Goal: Information Seeking & Learning: Learn about a topic

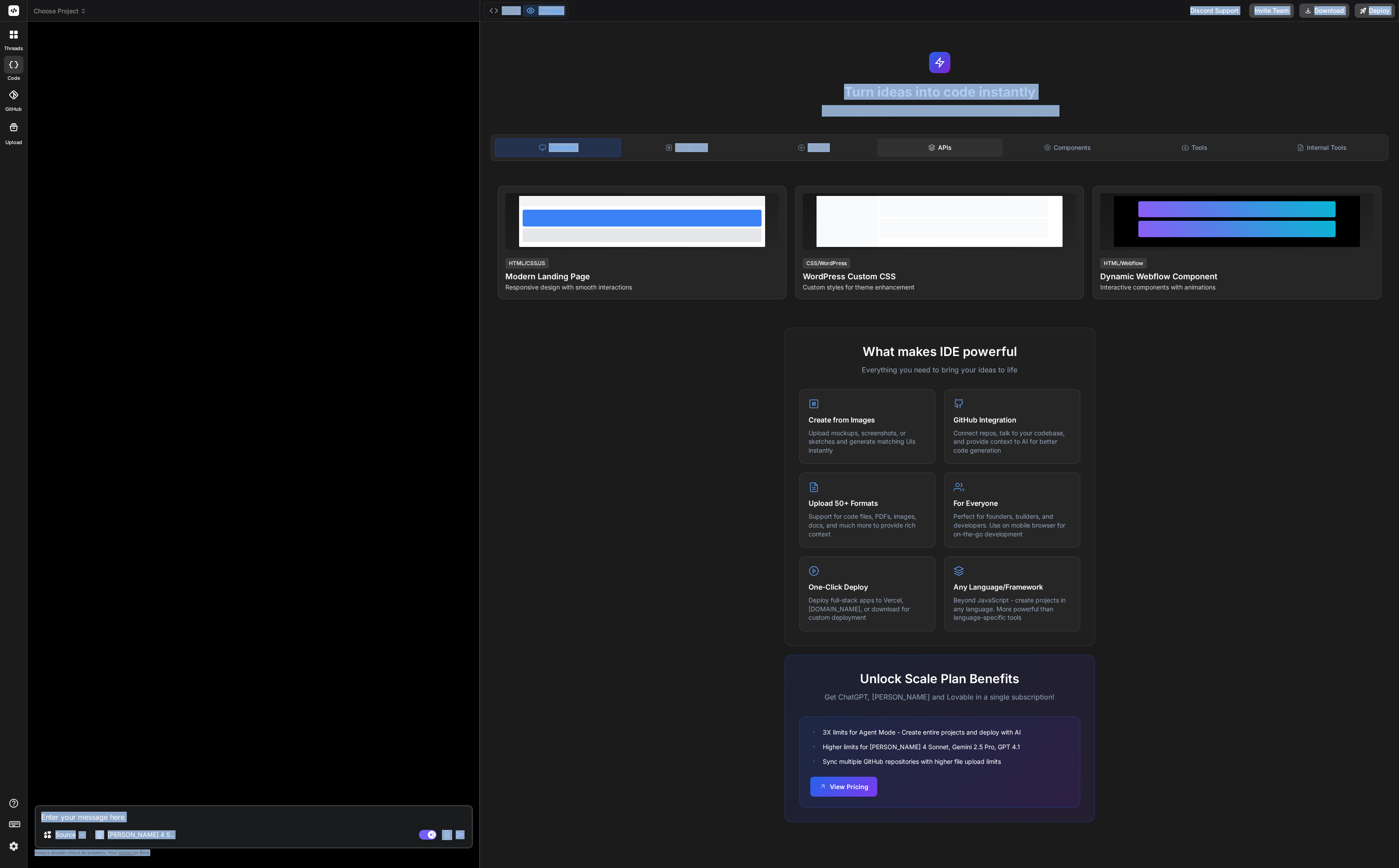
drag, startPoint x: 944, startPoint y: 9, endPoint x: 994, endPoint y: 142, distance: 142.1
click at [994, 146] on div "Editor Preview Discord Support Invite Team Download Deploy Turn ideas into code…" at bounding box center [940, 434] width 919 height 868
drag, startPoint x: 1118, startPoint y: 5, endPoint x: 1173, endPoint y: 37, distance: 63.6
click at [1173, 37] on div "Editor Preview Discord Support Invite Team Download Deploy Turn ideas into code…" at bounding box center [940, 434] width 919 height 868
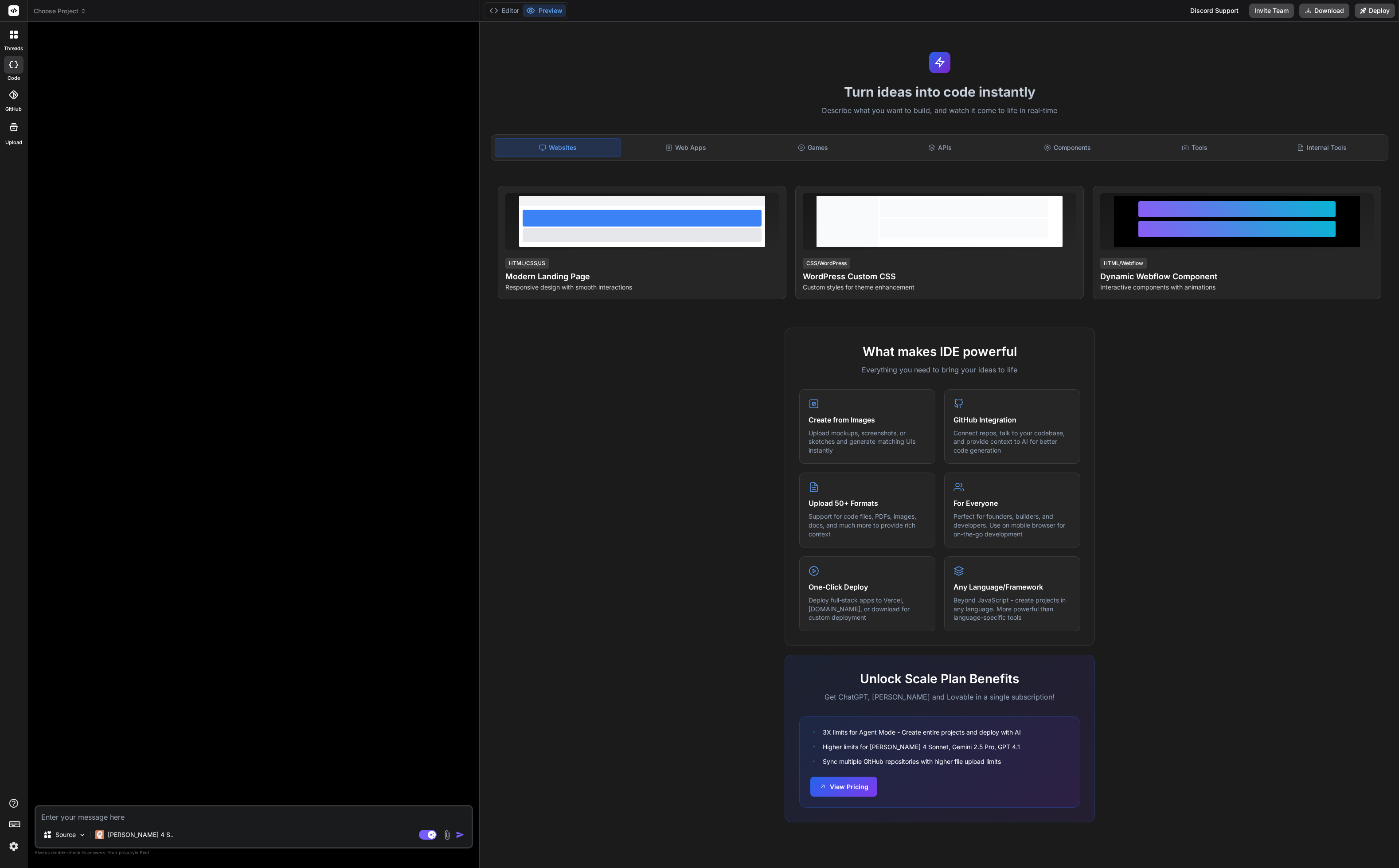
drag, startPoint x: 437, startPoint y: 0, endPoint x: 438, endPoint y: 47, distance: 47.0
click at [438, 53] on div "Choose Project Created with Pixso. Bind AI Web Search Created with Pixso. Code …" at bounding box center [253, 434] width 452 height 868
drag, startPoint x: 1229, startPoint y: 0, endPoint x: 329, endPoint y: 117, distance: 907.6
click at [329, 117] on div at bounding box center [254, 416] width 437 height 776
click at [69, 8] on span "Choose Project" at bounding box center [60, 11] width 53 height 9
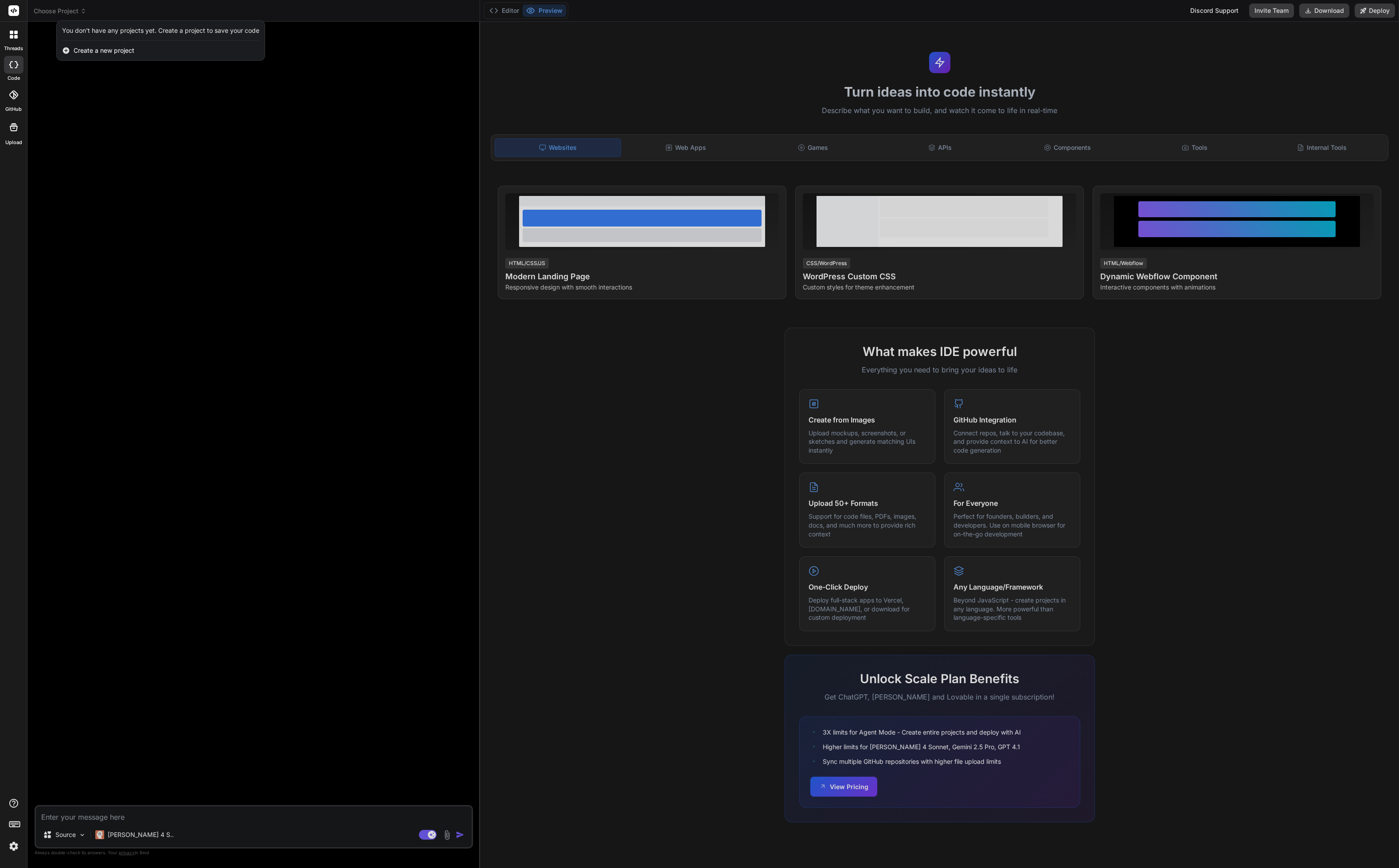
click at [113, 155] on div at bounding box center [700, 434] width 1399 height 868
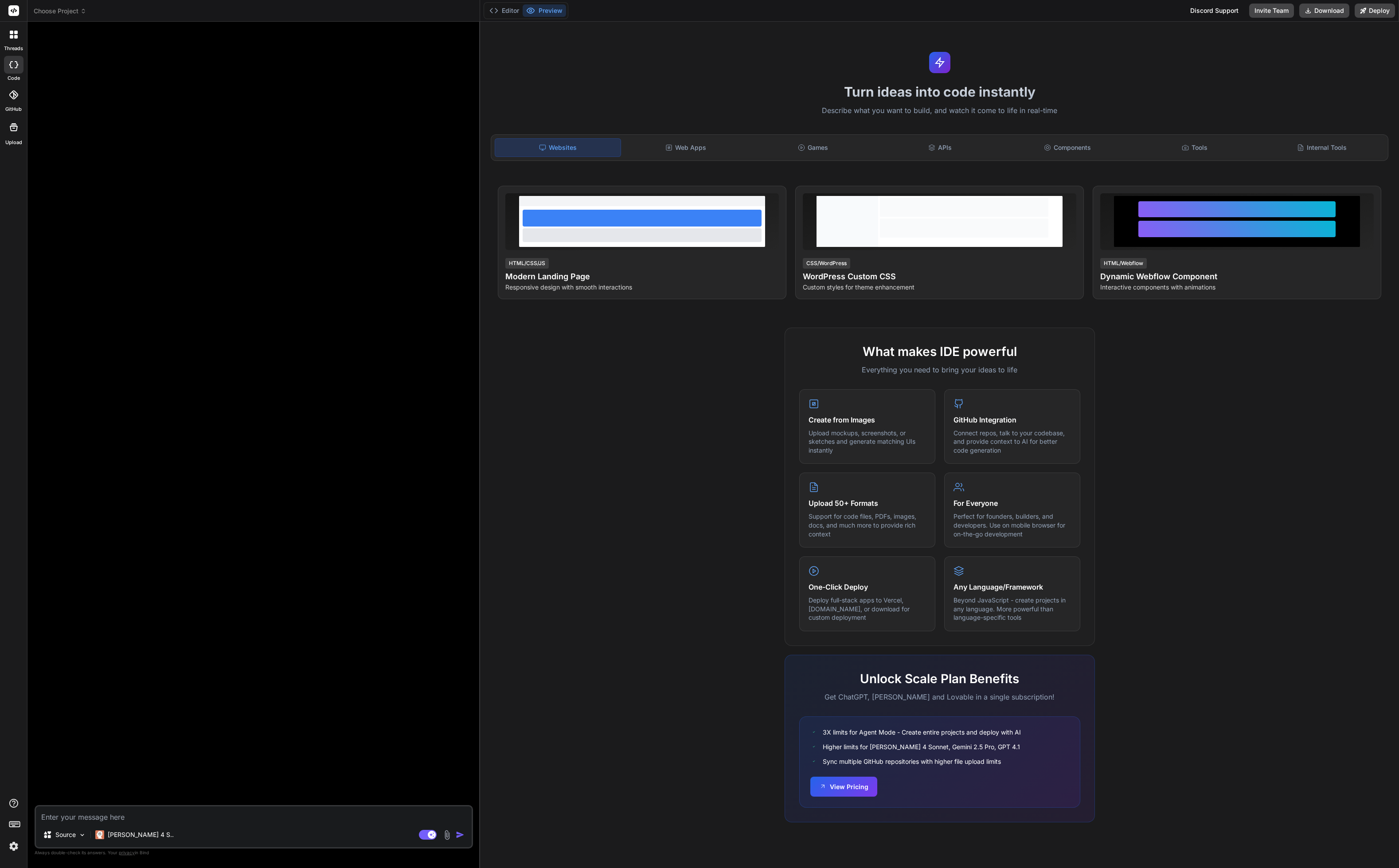
click at [13, 37] on icon at bounding box center [11, 37] width 4 height 4
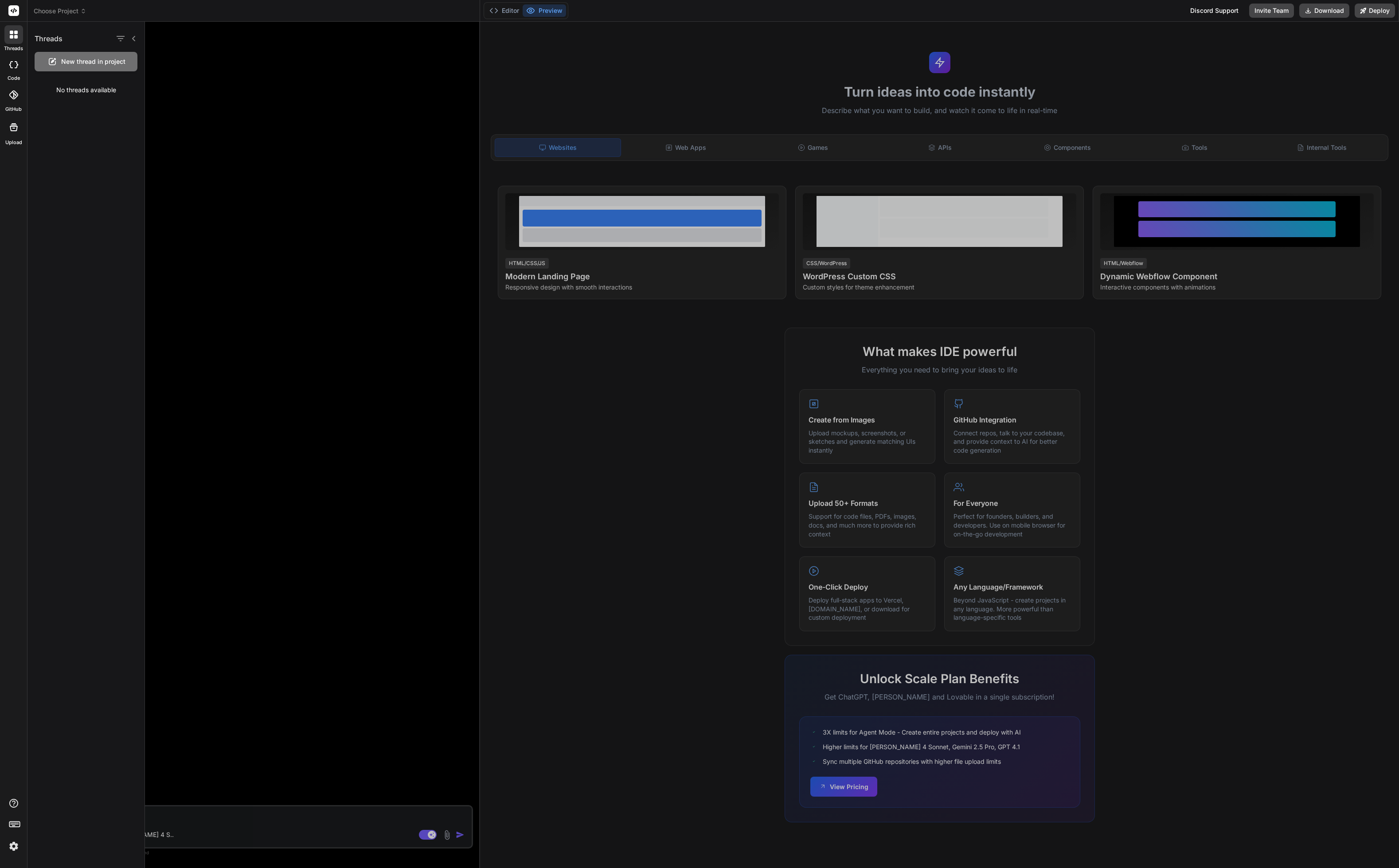
click at [13, 37] on icon at bounding box center [11, 37] width 4 height 4
click at [13, 10] on rect at bounding box center [13, 10] width 11 height 11
click at [73, 13] on span "Choose Project" at bounding box center [60, 11] width 53 height 9
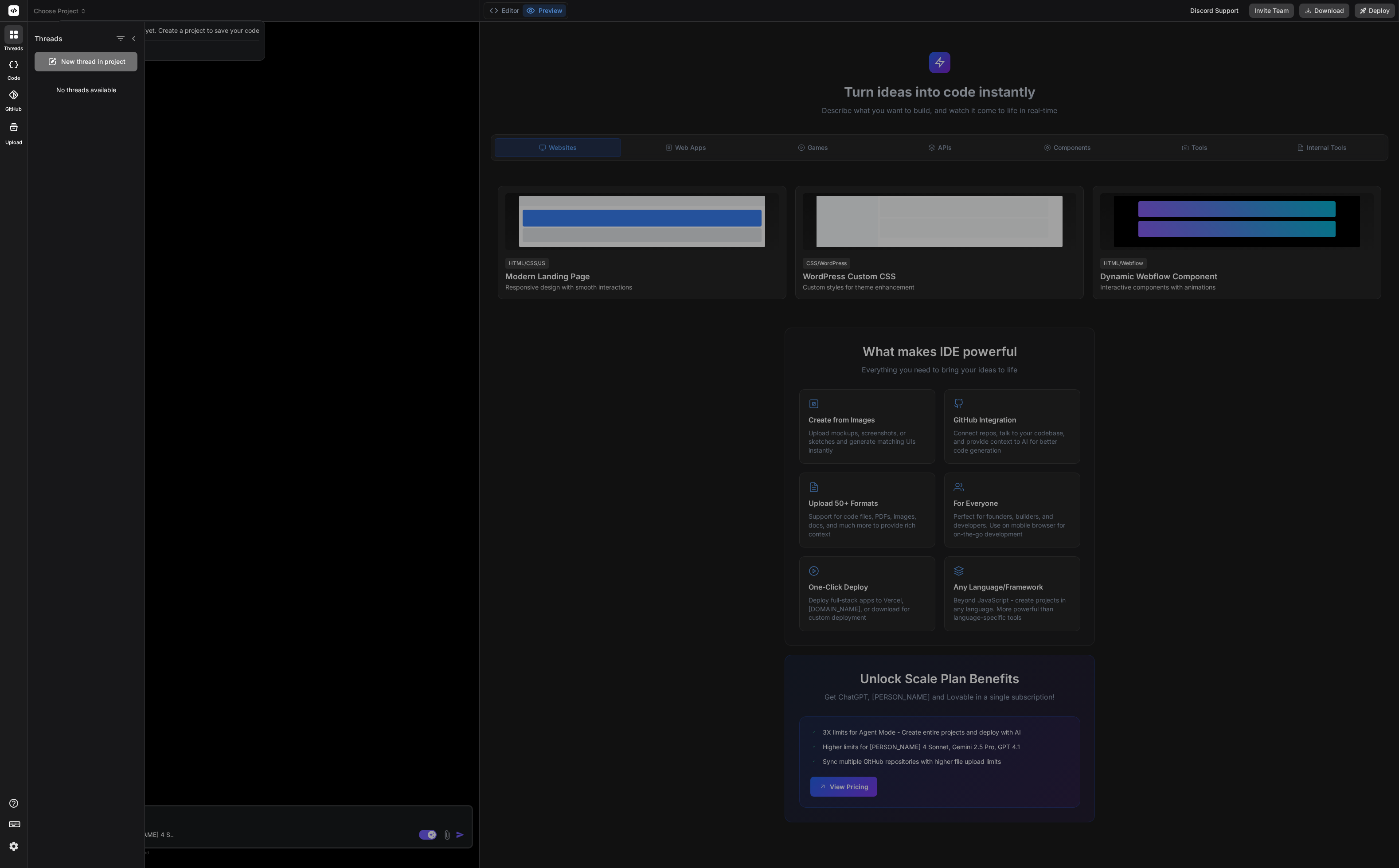
click at [77, 8] on div at bounding box center [700, 434] width 1399 height 868
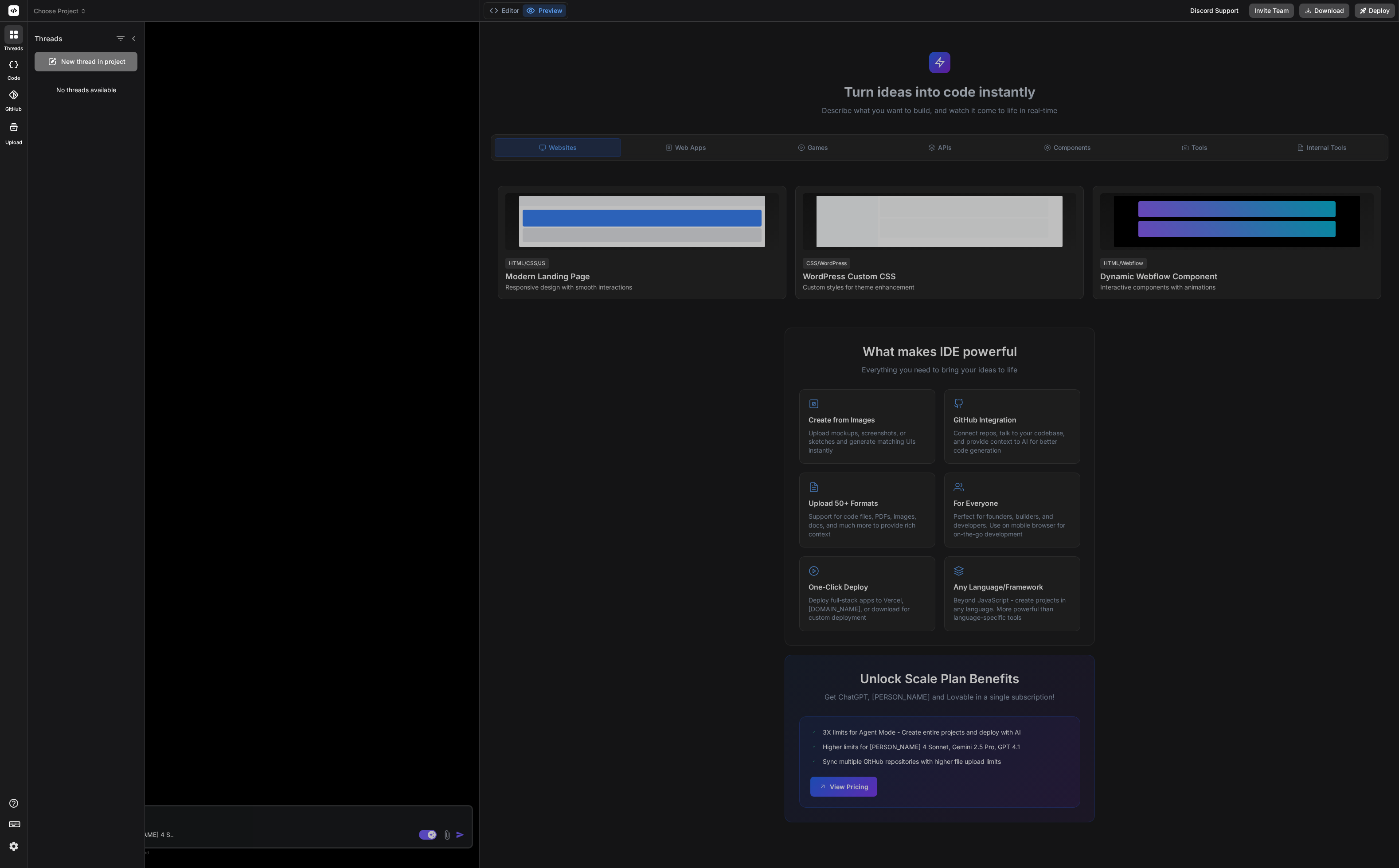
click at [257, 117] on div at bounding box center [772, 445] width 1254 height 846
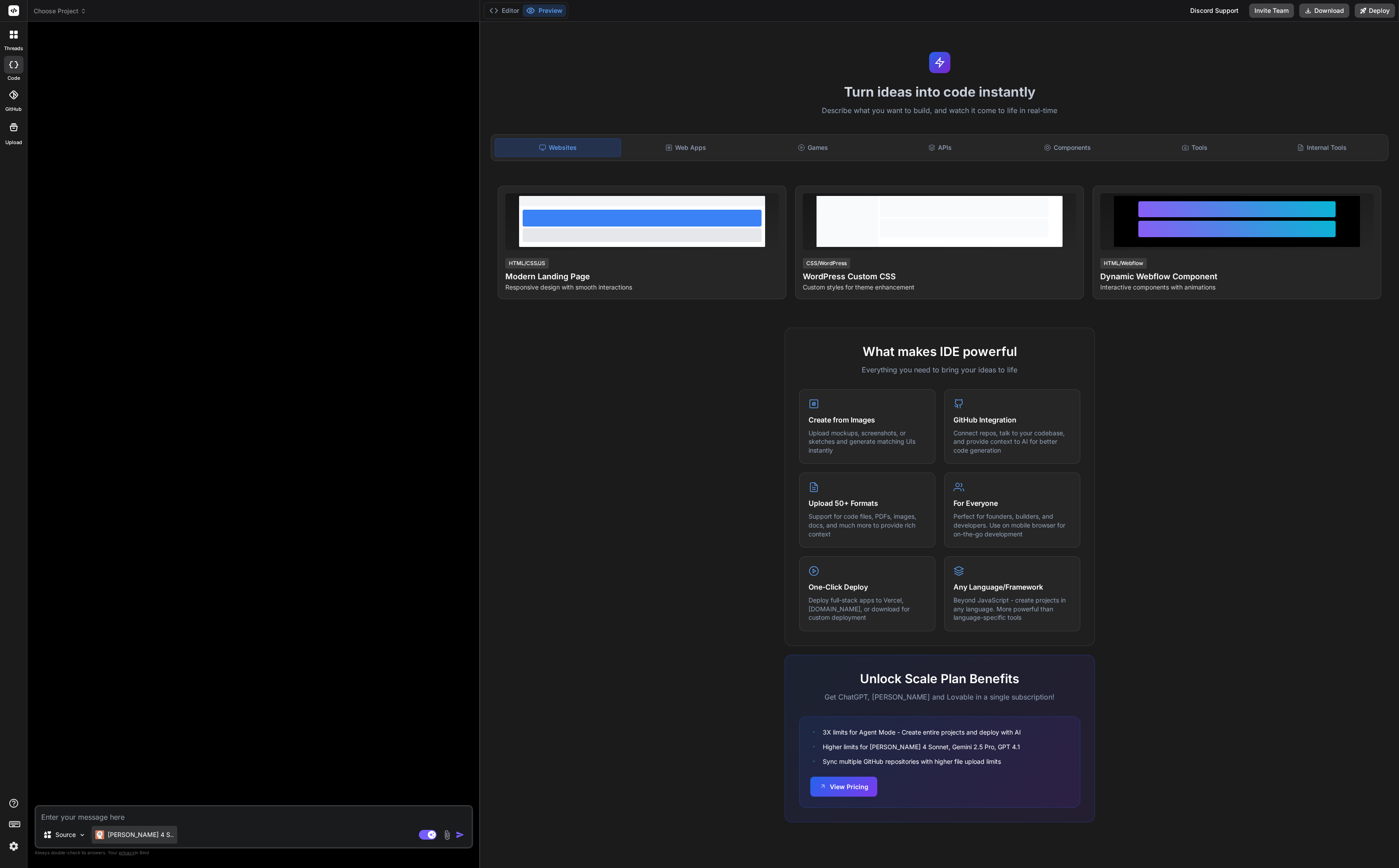
click at [120, 837] on p "Claude 4 S.." at bounding box center [141, 835] width 66 height 9
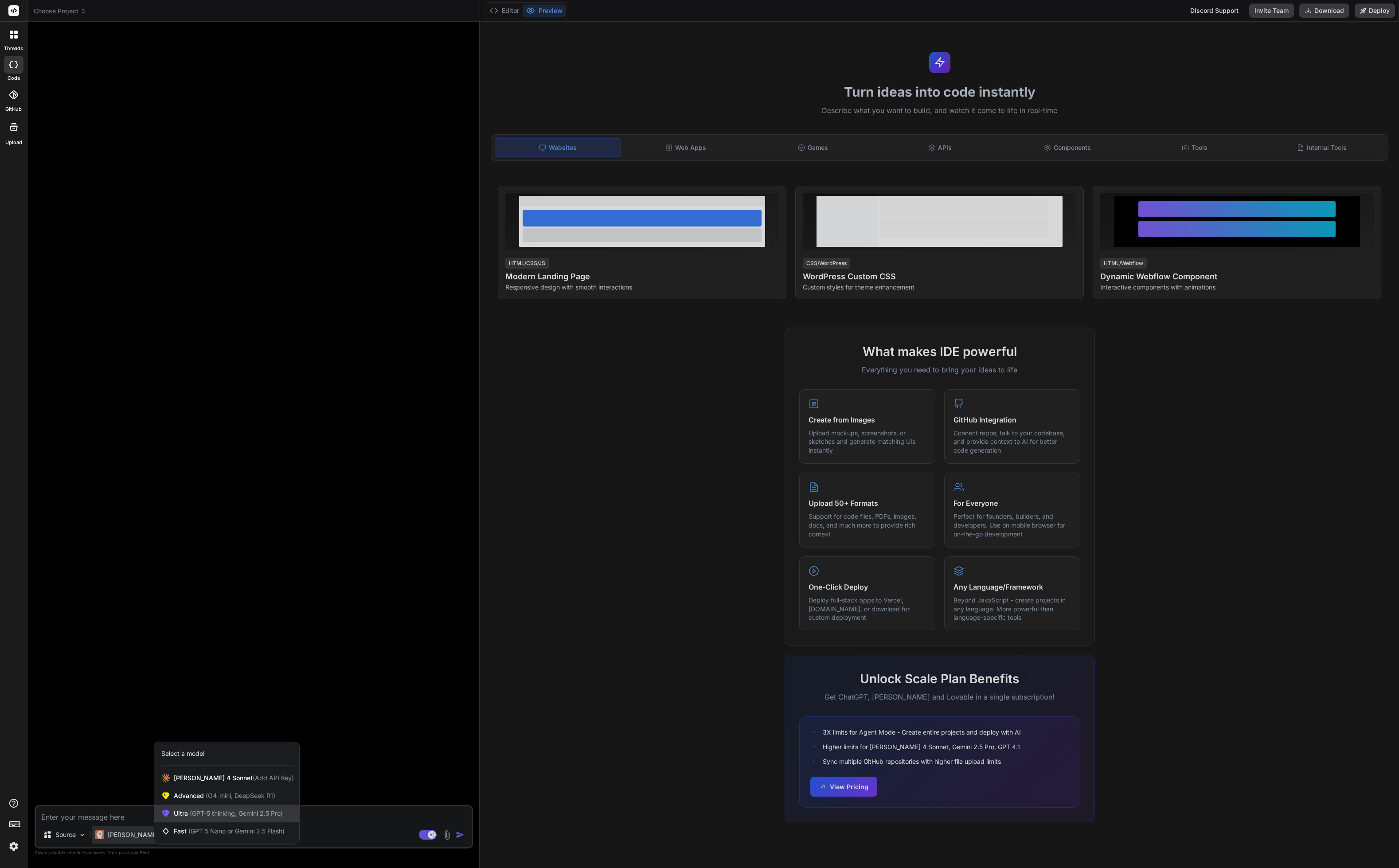
click at [272, 819] on div "Ultra (GPT-5 thinking, Gemini 2.5 Pro)" at bounding box center [226, 814] width 145 height 18
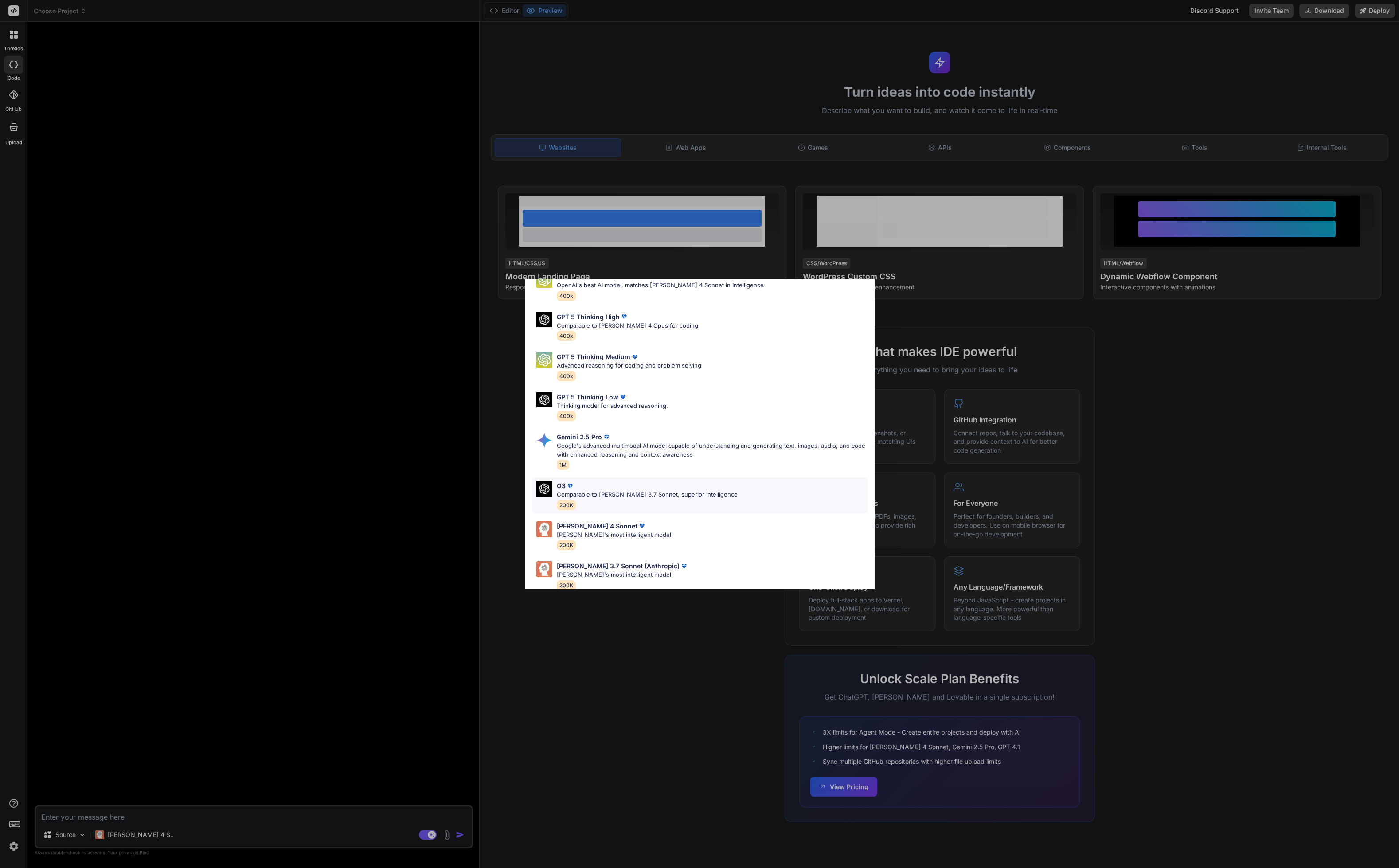
scroll to position [44, 0]
click at [686, 539] on div "Claude 4 Sonnet Claude's most intelligent model 200K" at bounding box center [700, 535] width 336 height 36
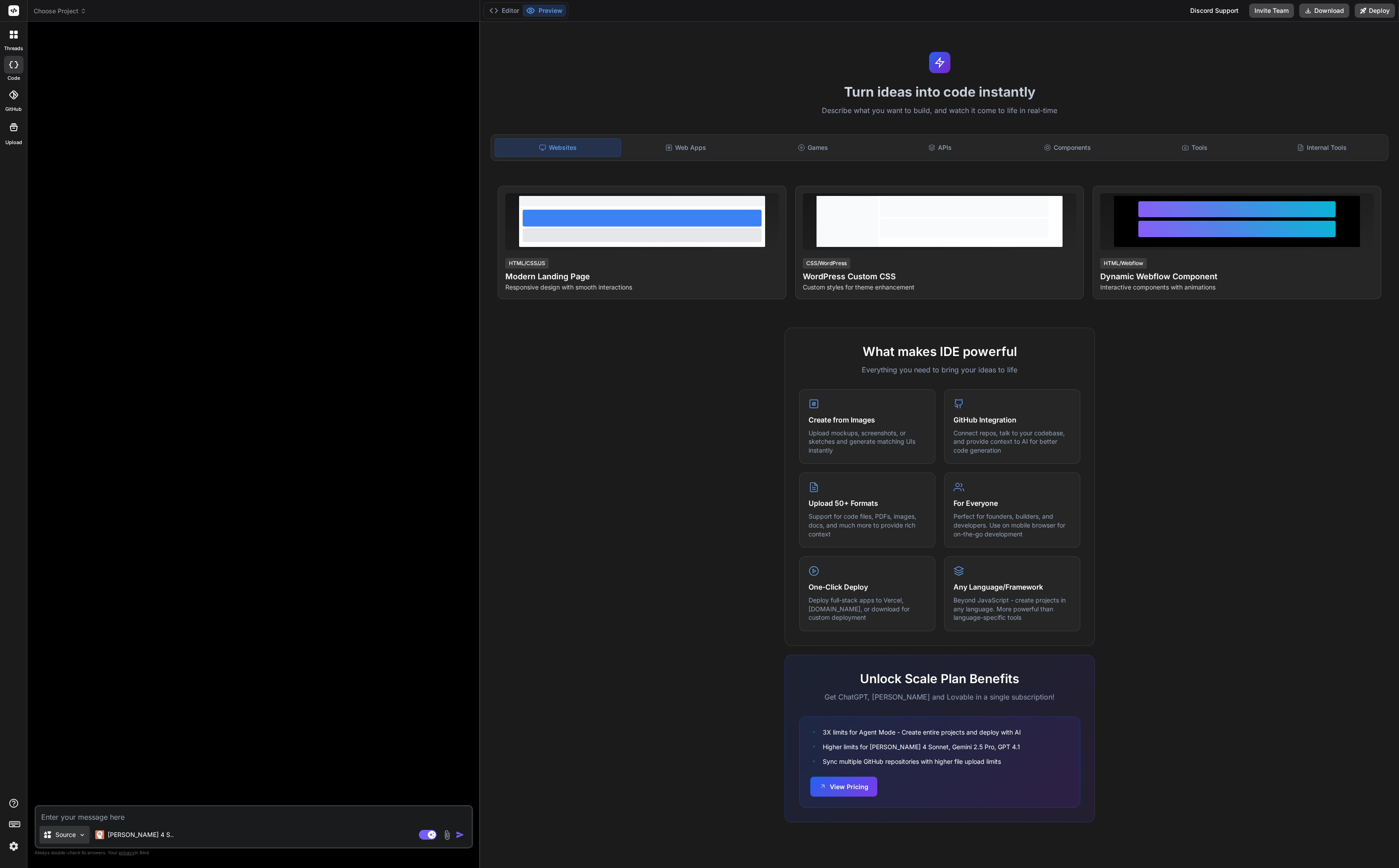
click at [77, 835] on div "Source" at bounding box center [64, 835] width 50 height 18
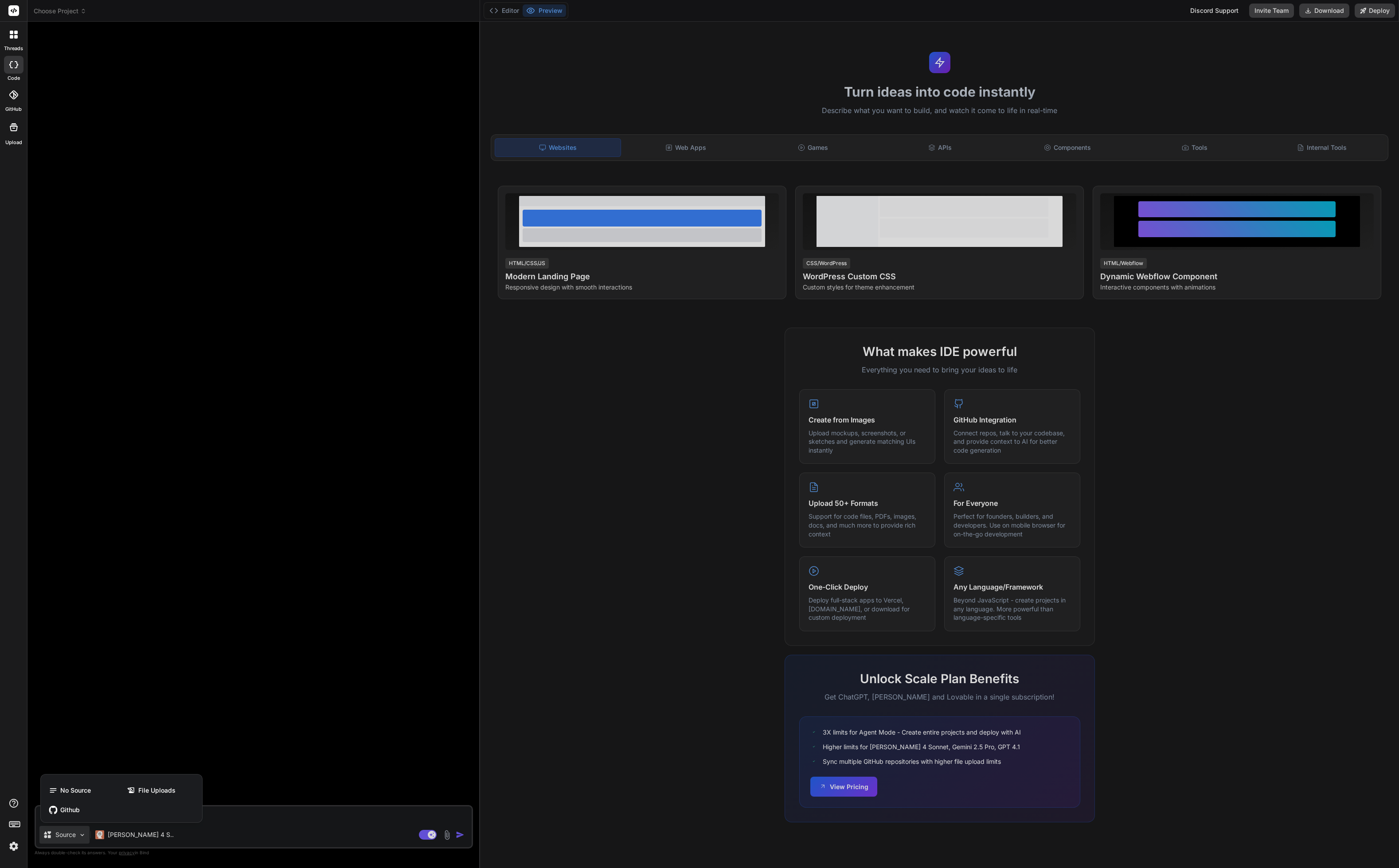
click at [77, 835] on div at bounding box center [700, 434] width 1399 height 868
type textarea "x"
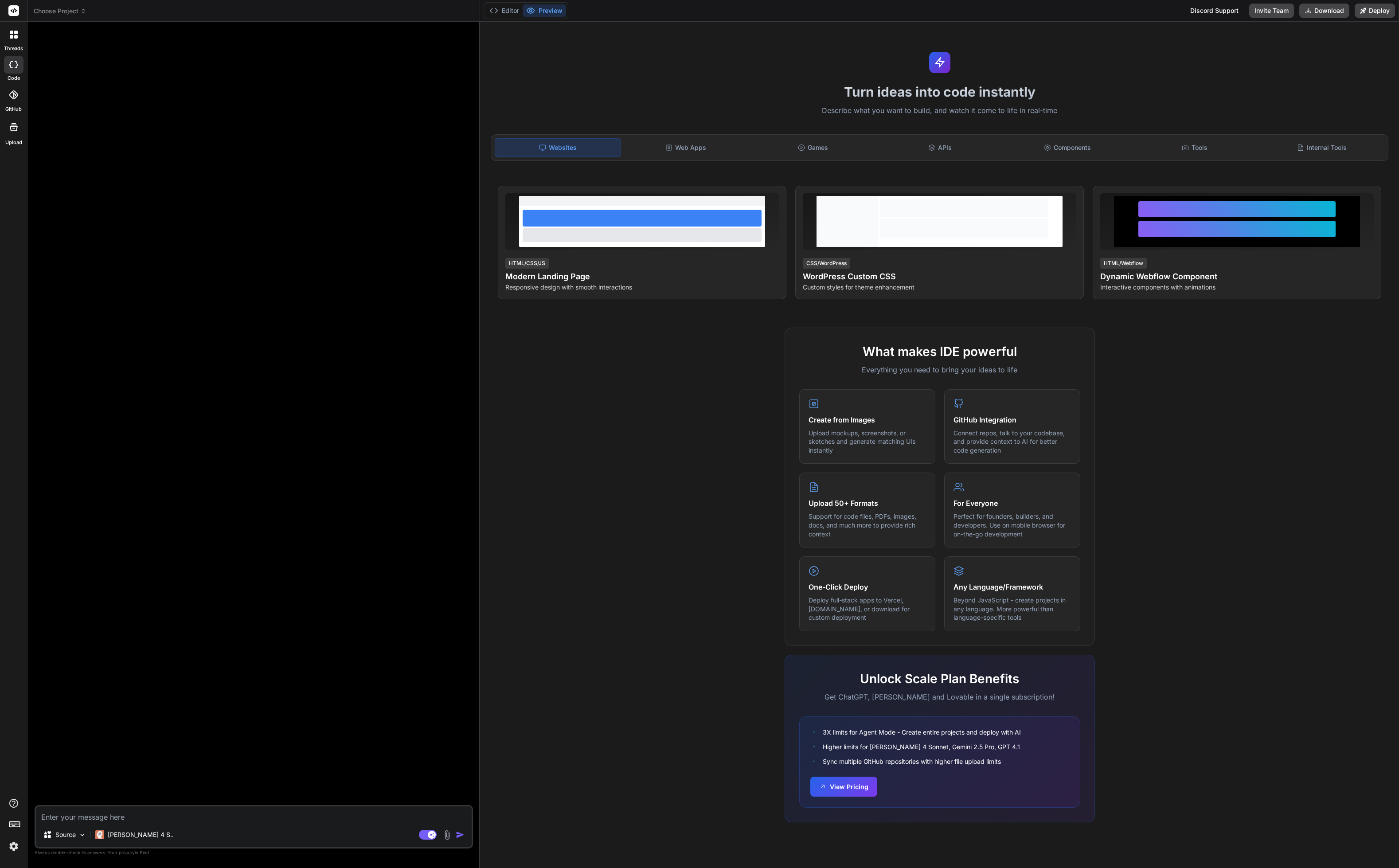
click at [192, 817] on textarea at bounding box center [254, 814] width 436 height 16
type textarea "W"
type textarea "x"
type textarea "Wh"
type textarea "x"
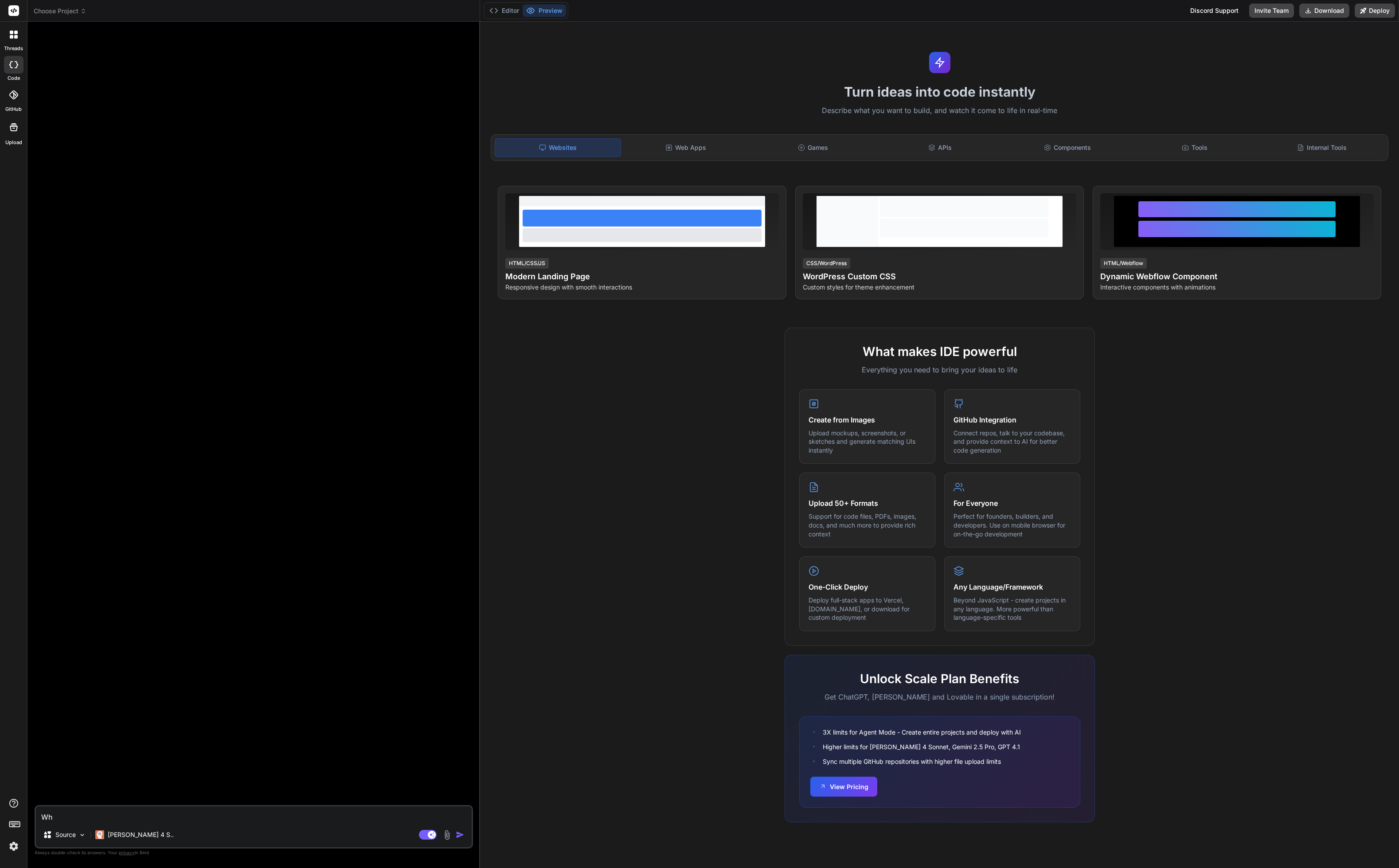
type textarea "Wha"
type textarea "x"
type textarea "What"
type textarea "x"
type textarea "What"
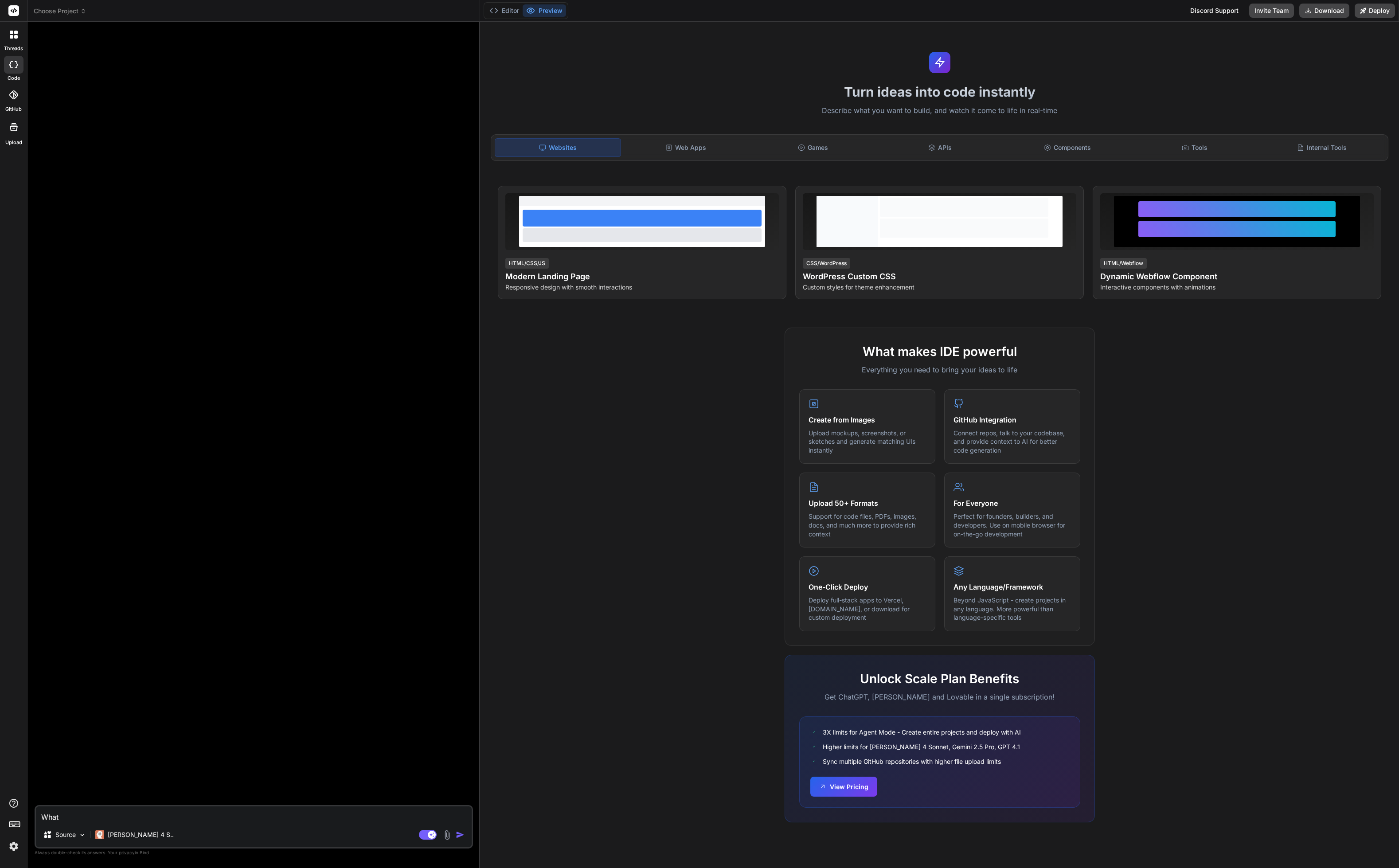
type textarea "x"
type textarea "What d"
type textarea "x"
type textarea "What do"
type textarea "x"
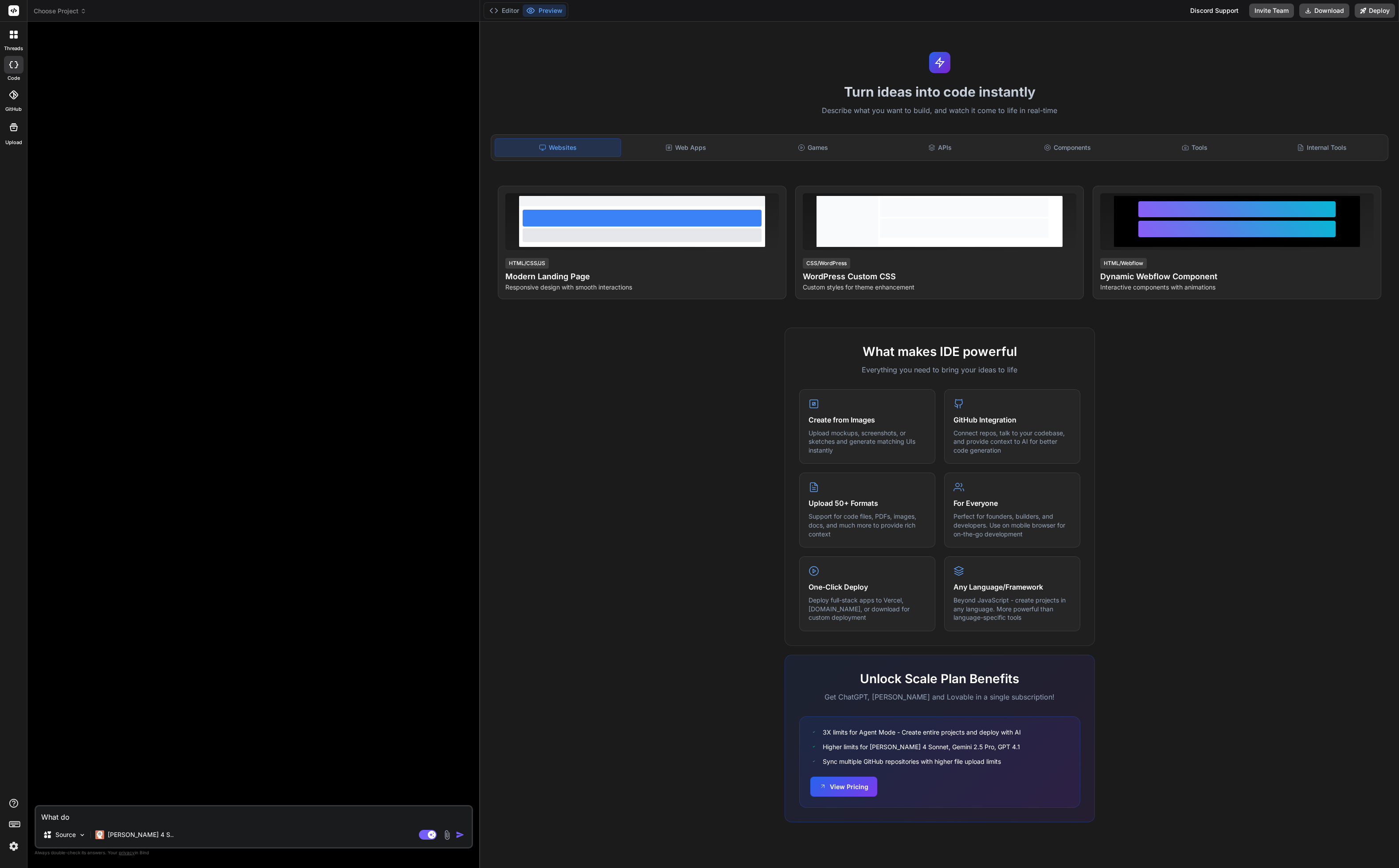
type textarea "What do"
type textarea "x"
type textarea "What do i"
type textarea "x"
type textarea "What do i"
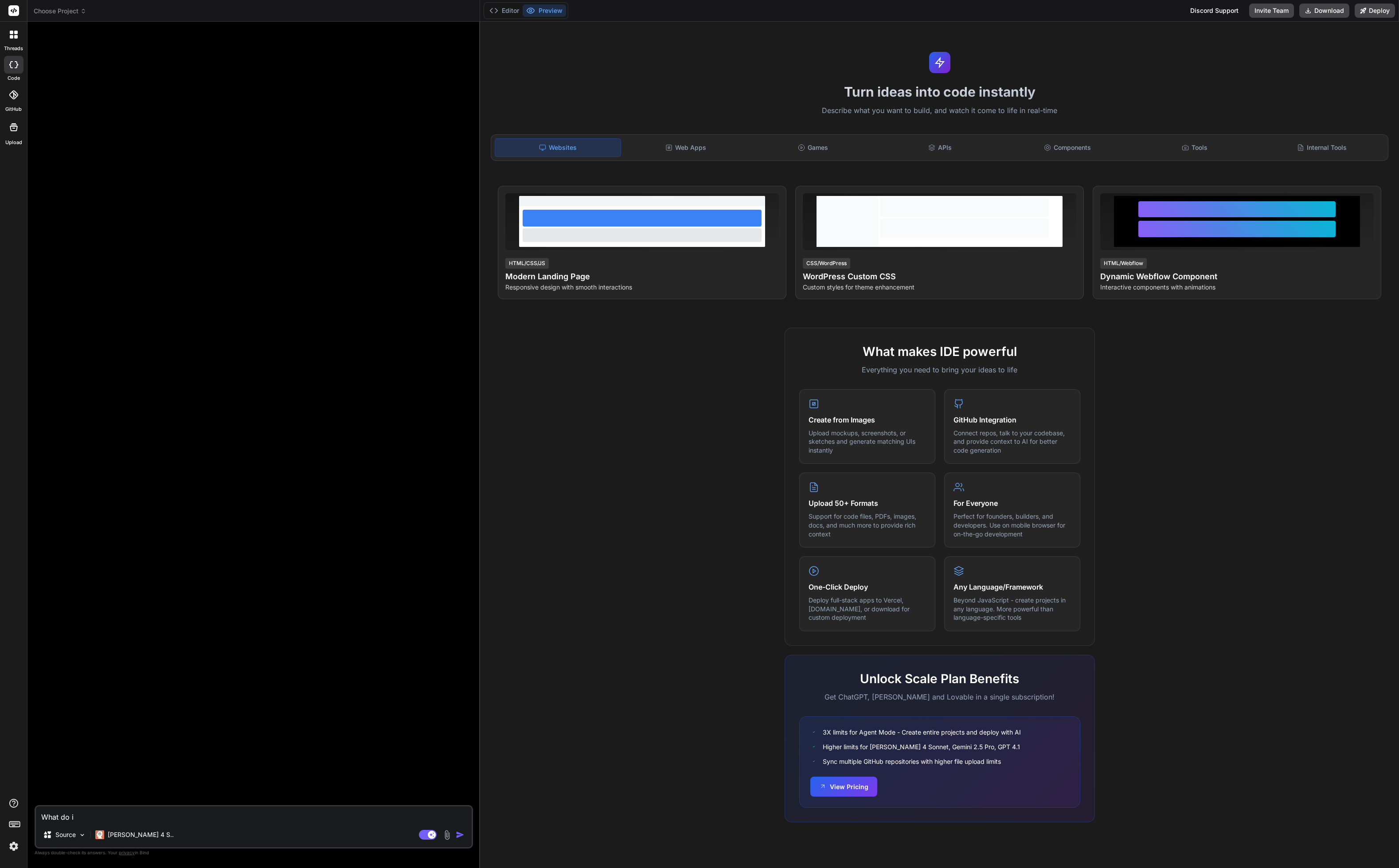
type textarea "x"
type textarea "What do i d"
type textarea "x"
type textarea "What do i do"
type textarea "x"
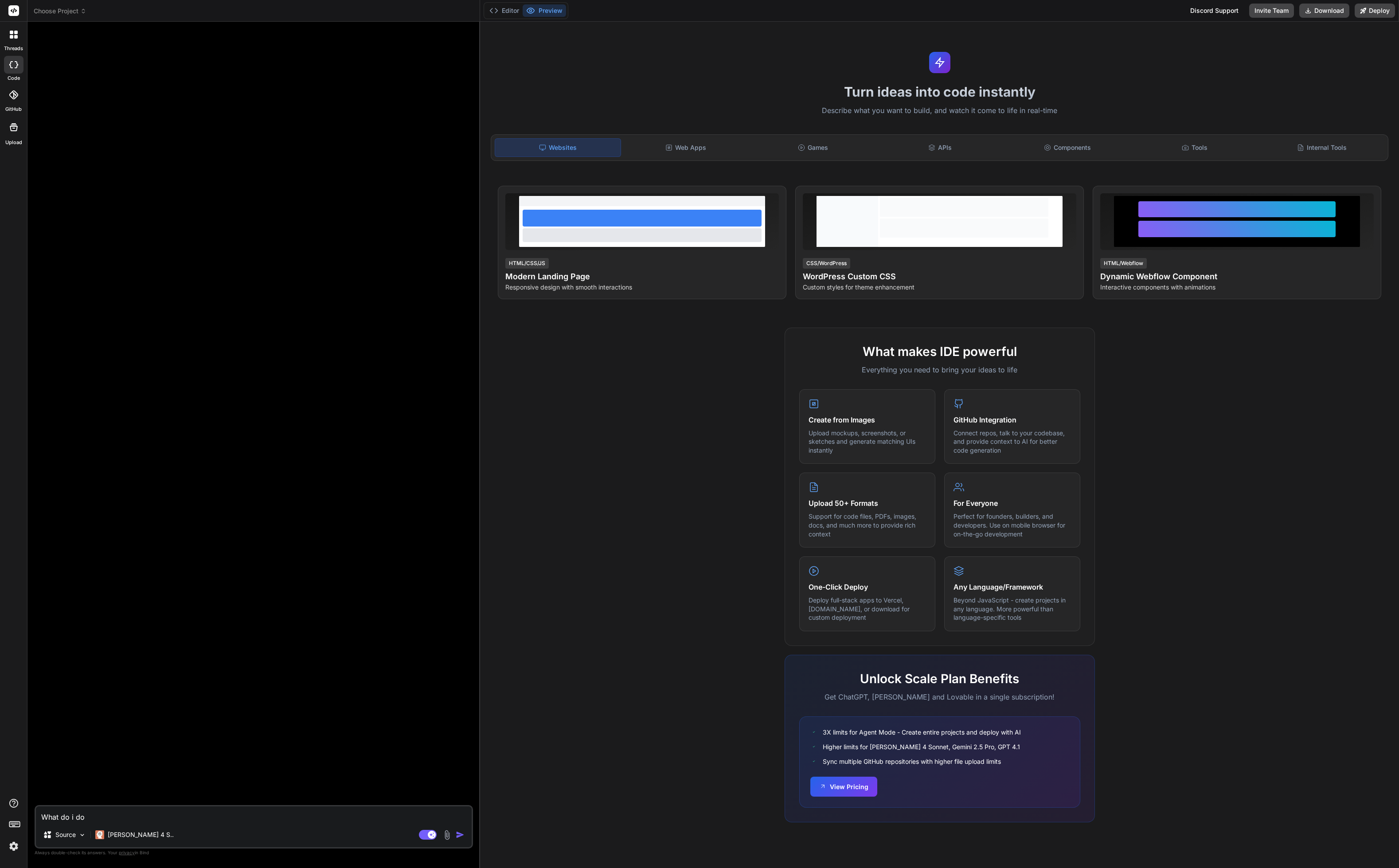
type textarea "What do i do"
type textarea "x"
type textarea "What do i do f"
type textarea "x"
type textarea "What do i do fi"
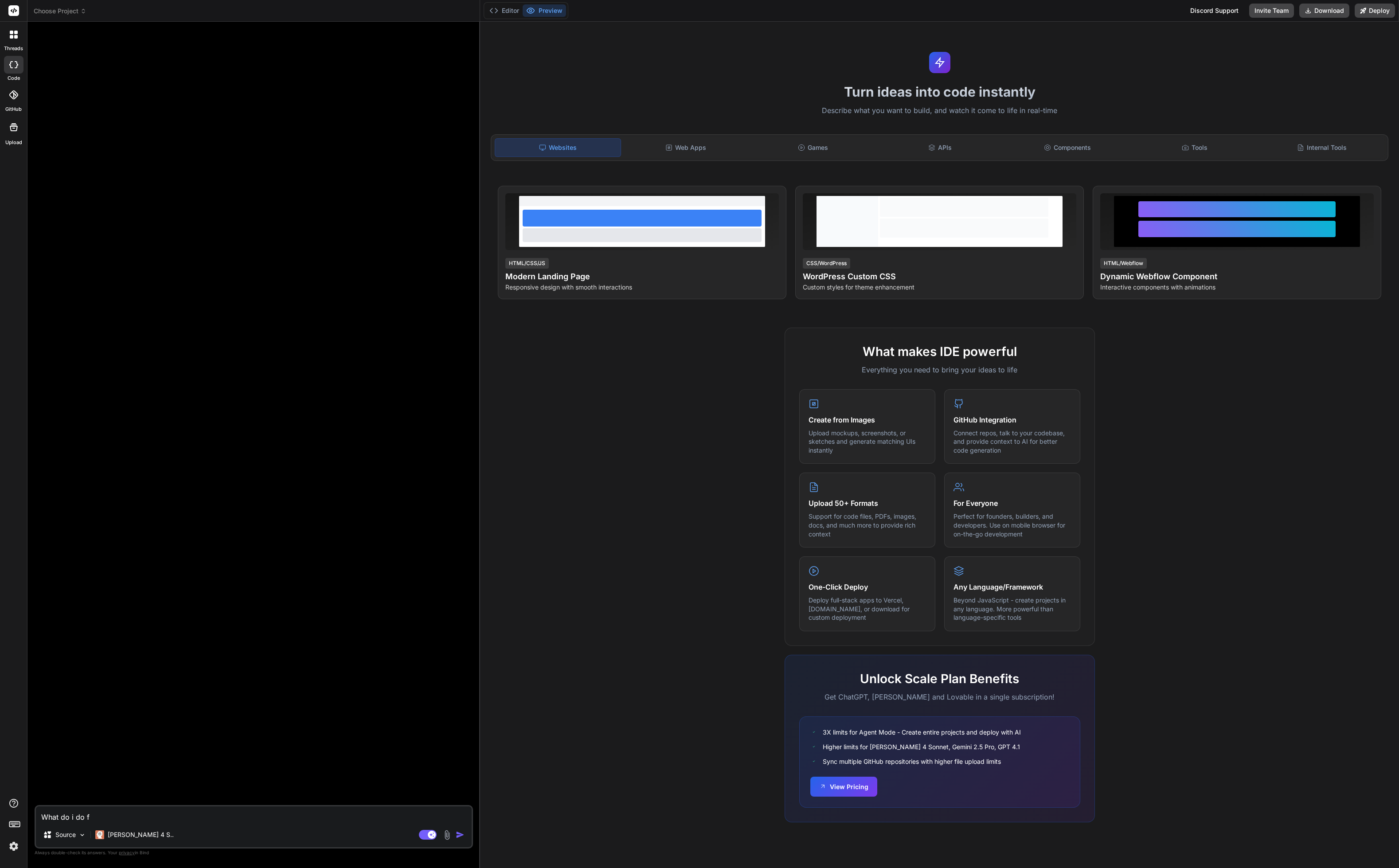
type textarea "x"
type textarea "What do i do fir"
type textarea "x"
type textarea "What do i do firs"
type textarea "x"
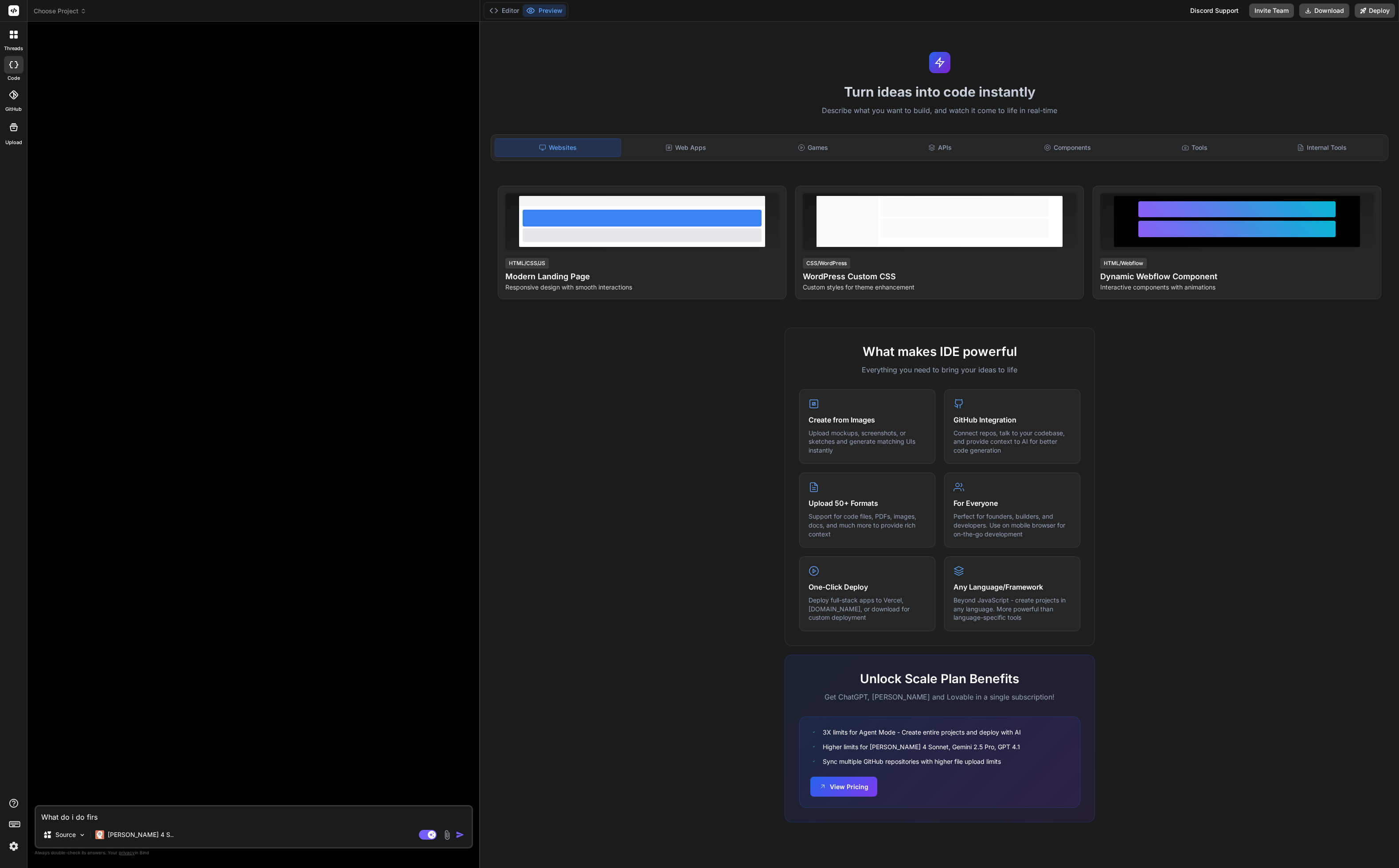
type textarea "What do i do first"
type textarea "x"
type textarea "What do i do first?"
type textarea "x"
type textarea "What do i do first?"
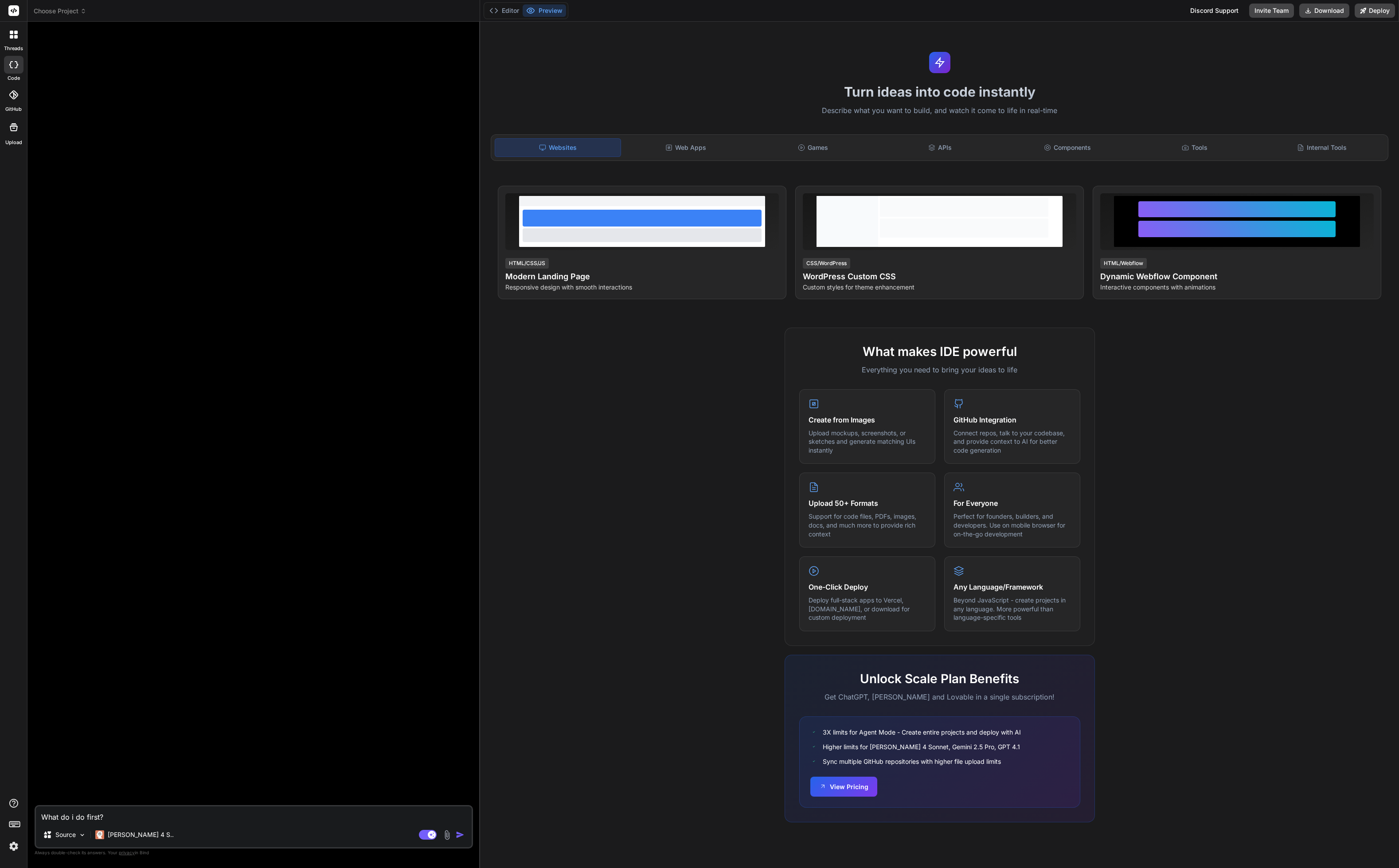
type textarea "x"
type textarea "What do i do first? I"
type textarea "x"
type textarea "What do i do first? I"
type textarea "x"
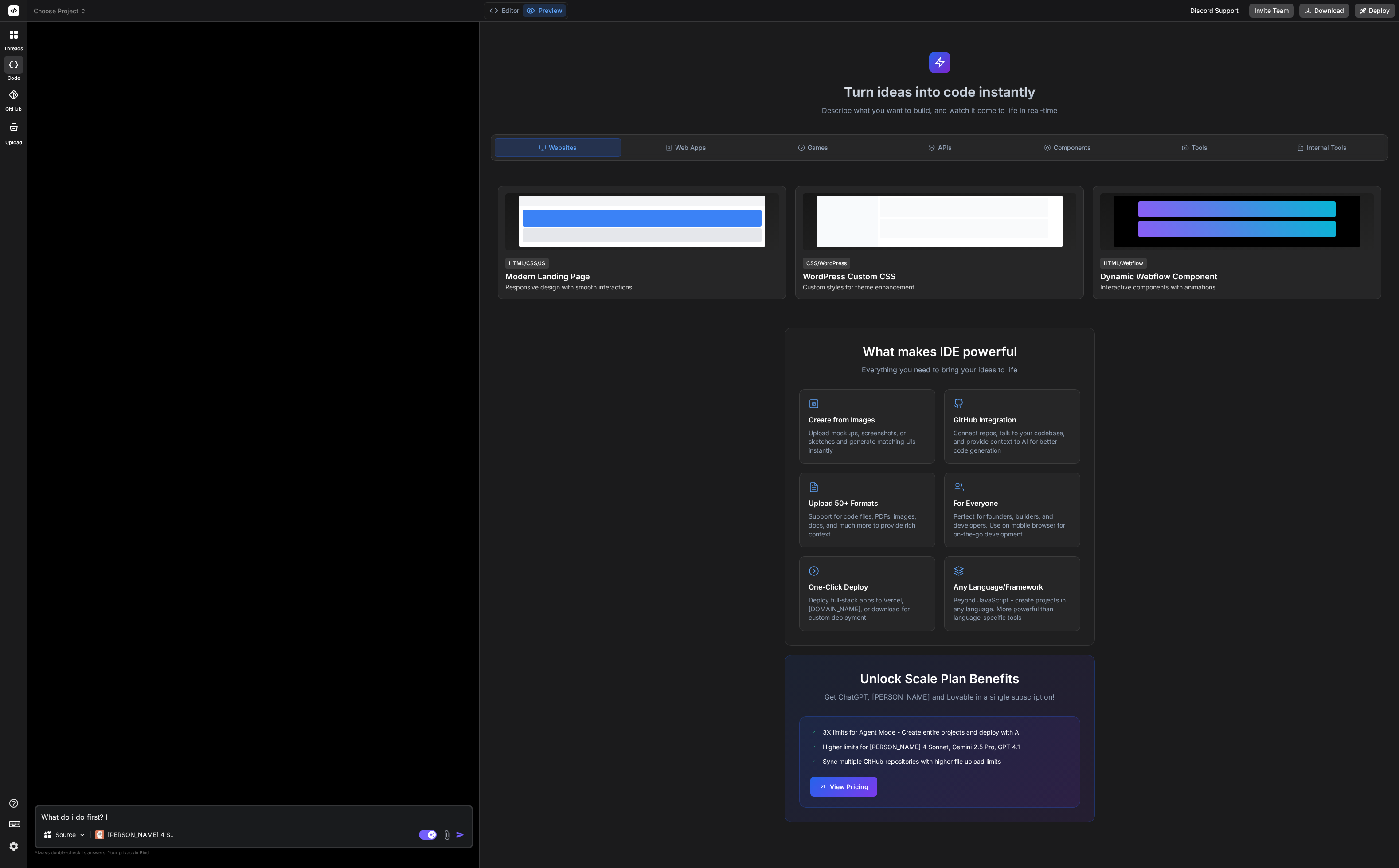
type textarea "What do i do first? I r"
type textarea "x"
type textarea "What do i do first? I re"
type textarea "x"
type textarea "What do i do first? I rea"
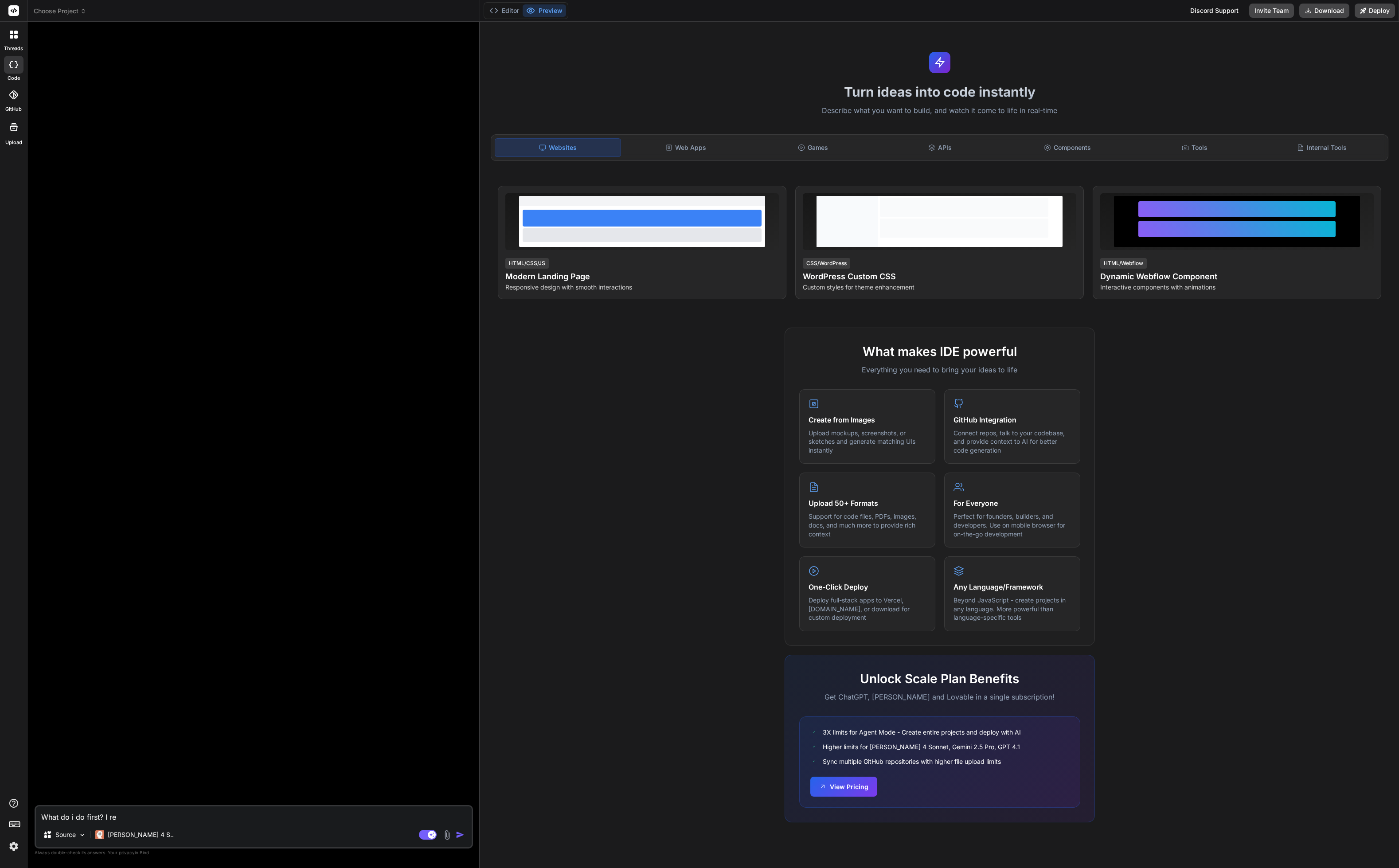
type textarea "x"
type textarea "What do i do first? I real"
type textarea "x"
type textarea "What do i do first? I reall"
type textarea "x"
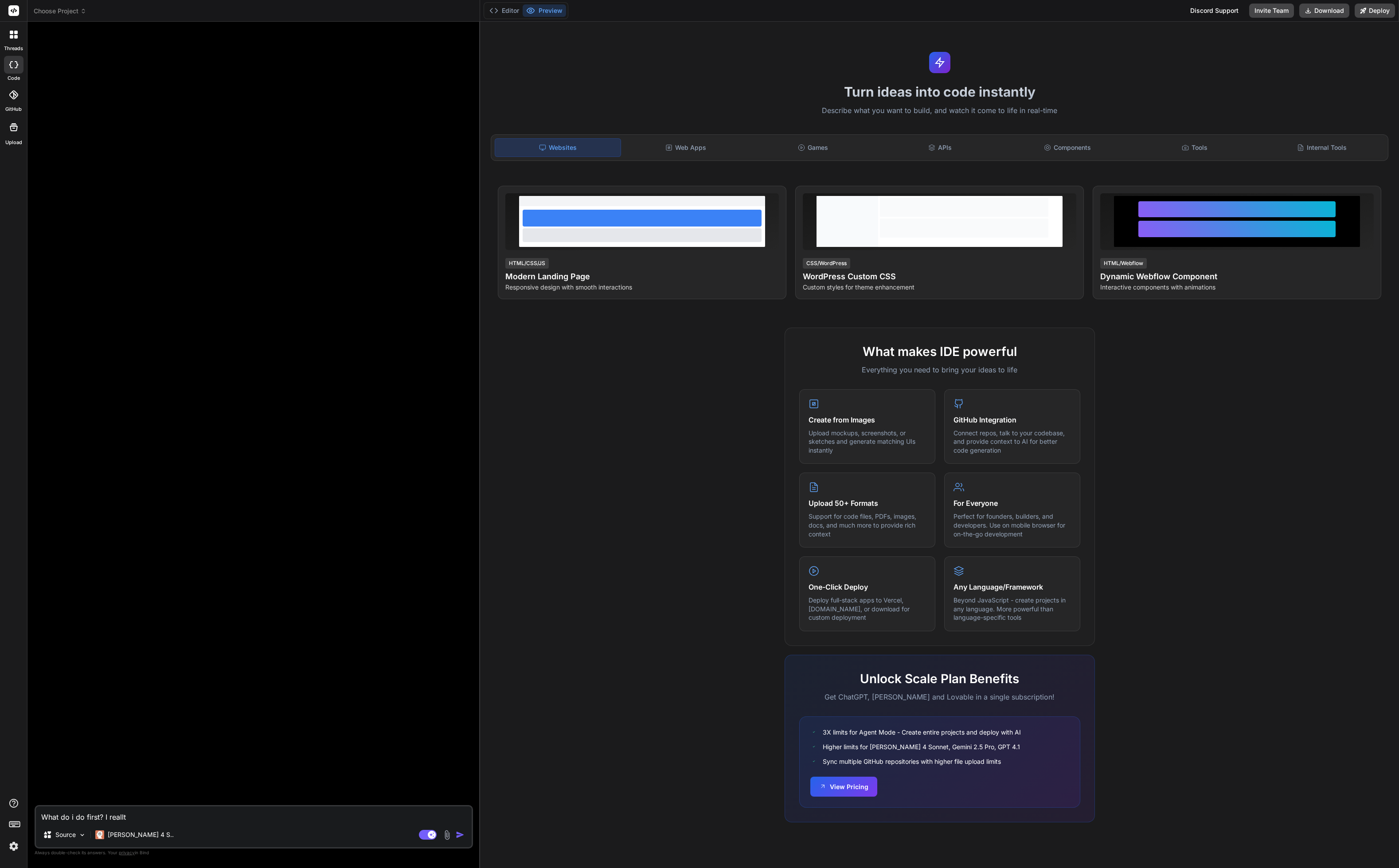
type textarea "What do i do first? I reallty"
type textarea "x"
type textarea "What do i do first? I reallty"
type textarea "x"
type textarea "What do i do first? I reallty"
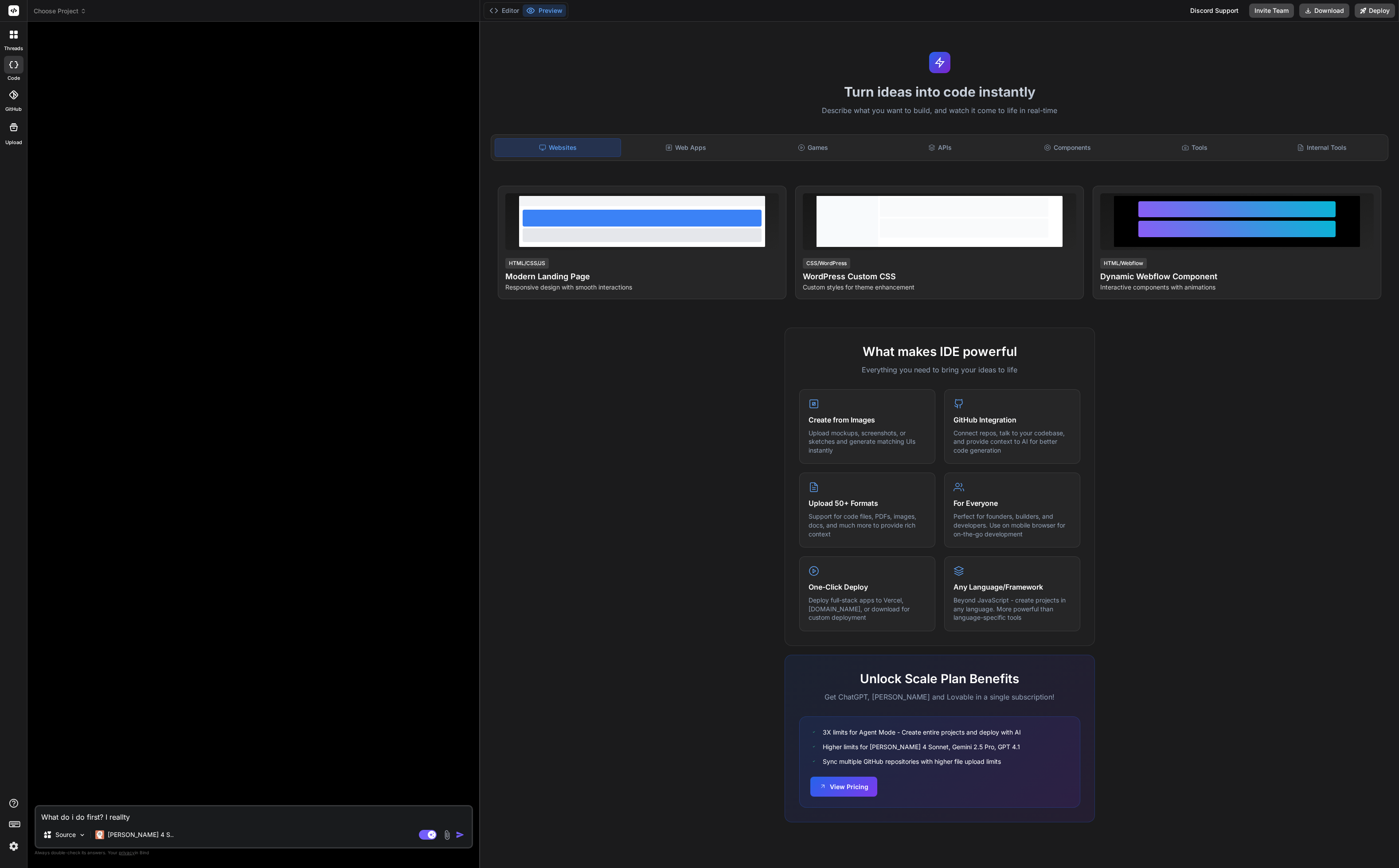
type textarea "x"
type textarea "What do i do first? I reallt"
type textarea "x"
type textarea "What do i do first? I reallt"
type textarea "x"
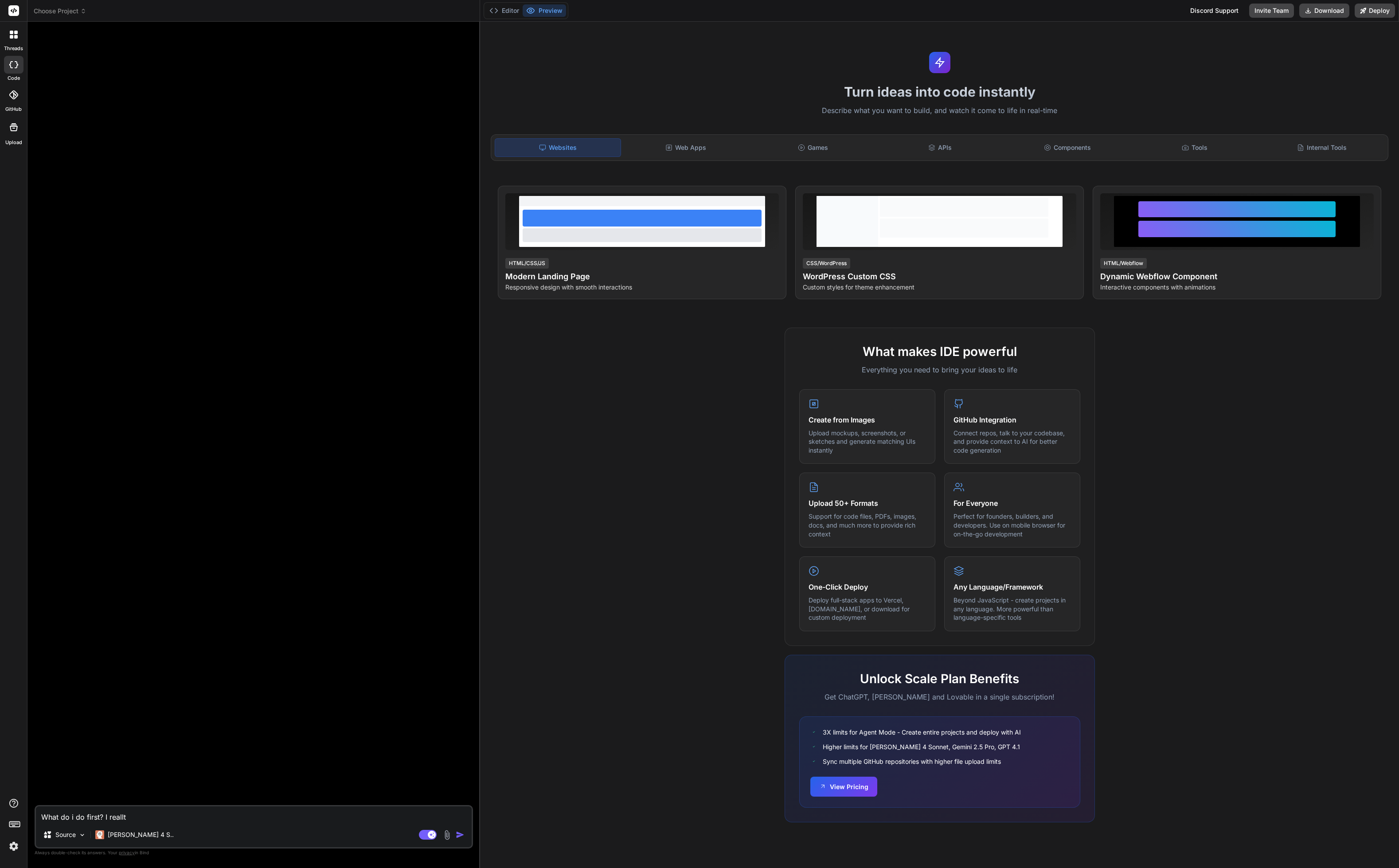
type textarea "What do i do first? I reallt h"
type textarea "x"
type textarea "What do i do first? I reallt ha"
type textarea "x"
type textarea "What do i do first? I reallt hav"
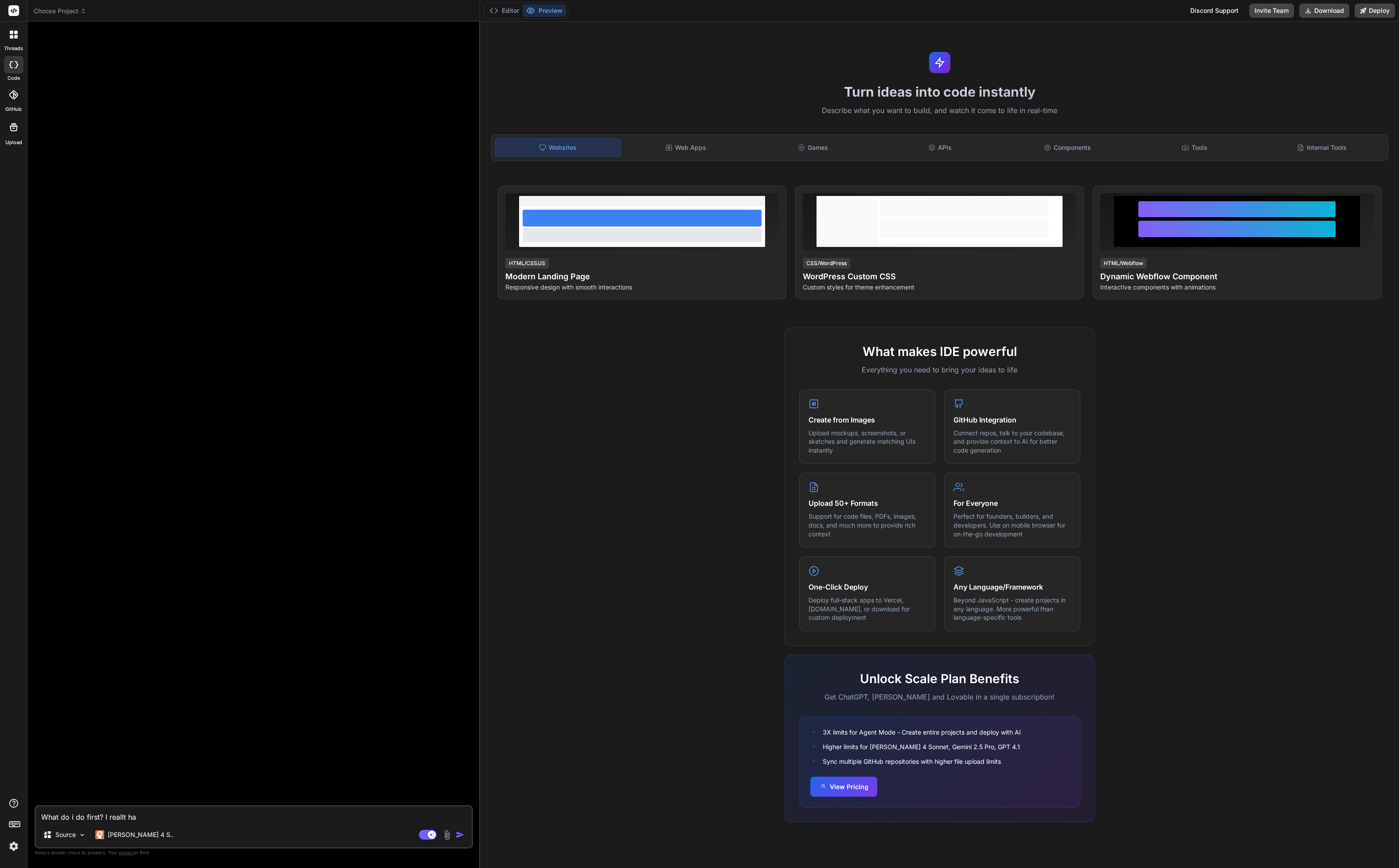
type textarea "x"
type textarea "What do i do first? I reallt have"
type textarea "x"
type textarea "What do i do first? I reallt have"
type textarea "x"
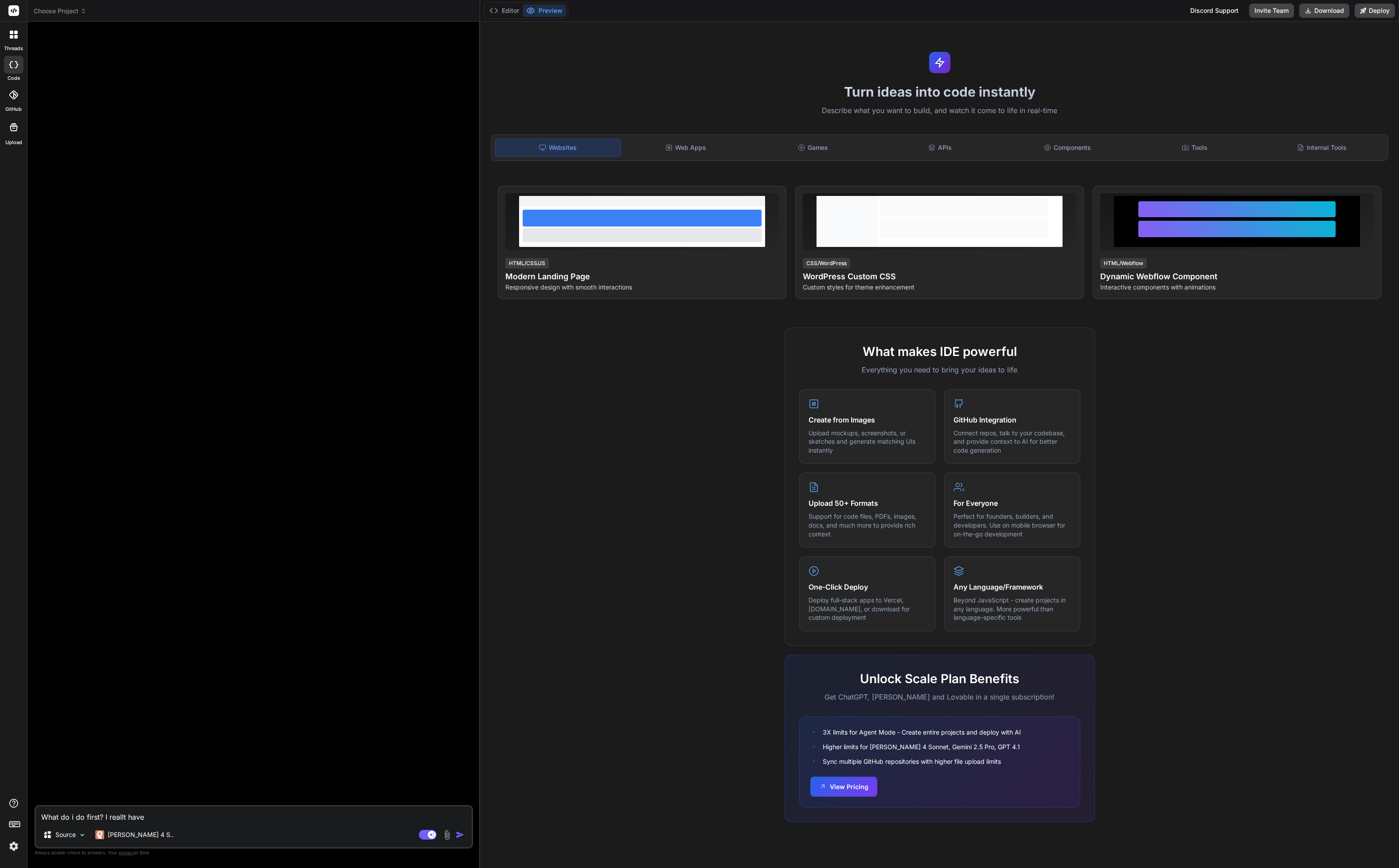
type textarea "What do i do first? I reallt have n"
type textarea "x"
type textarea "What do i do first? I reallt have ne"
type textarea "x"
type textarea "What do i do first? I reallt have nev"
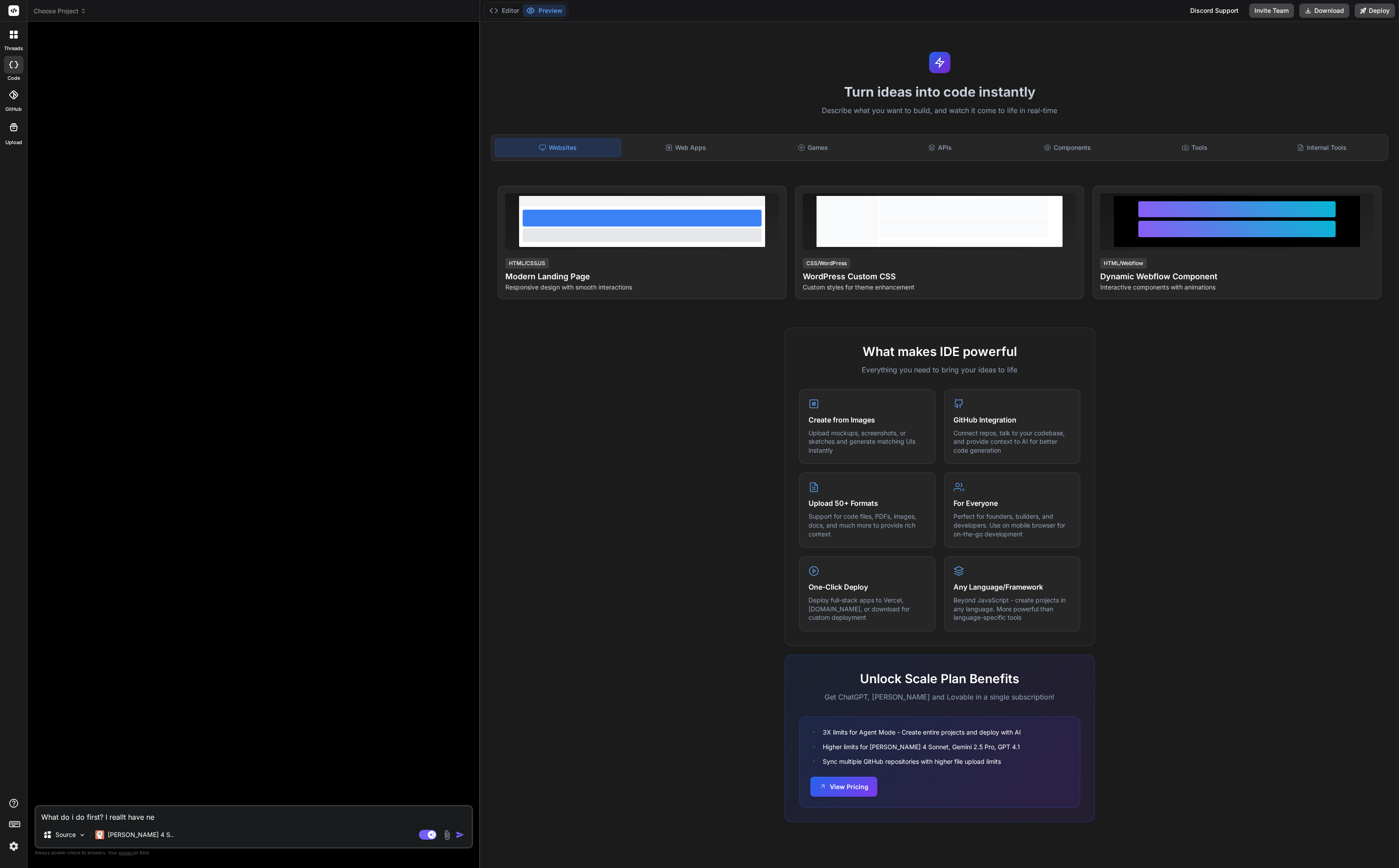
type textarea "x"
type textarea "What do i do first? I reallt have neve"
type textarea "x"
type textarea "What do i do first? I reallt have never"
type textarea "x"
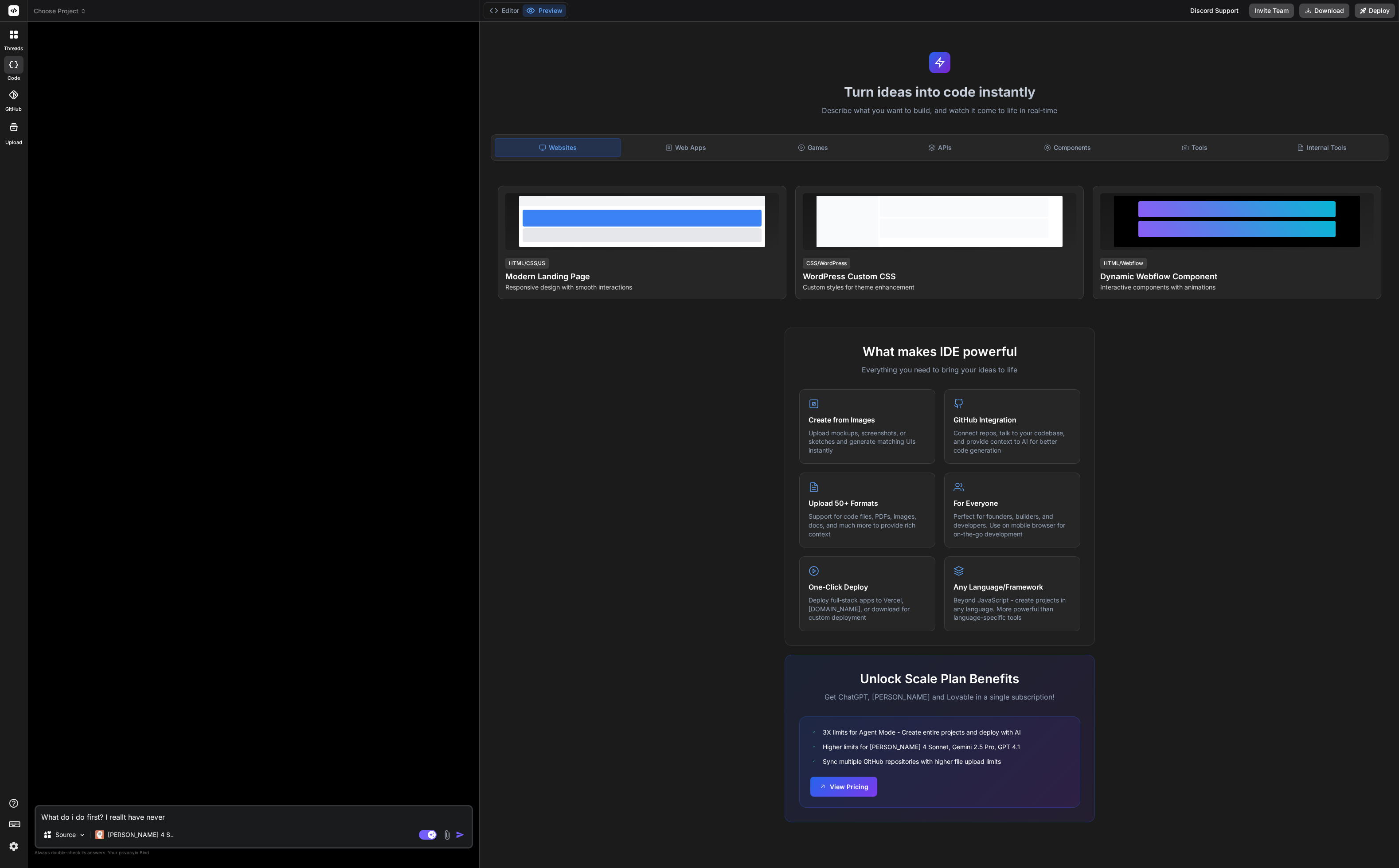
type textarea "What do i do first? I reallt have never"
type textarea "x"
type textarea "What do i do first? I reallt have never c"
type textarea "x"
type textarea "What do i do first? I reallt have never co"
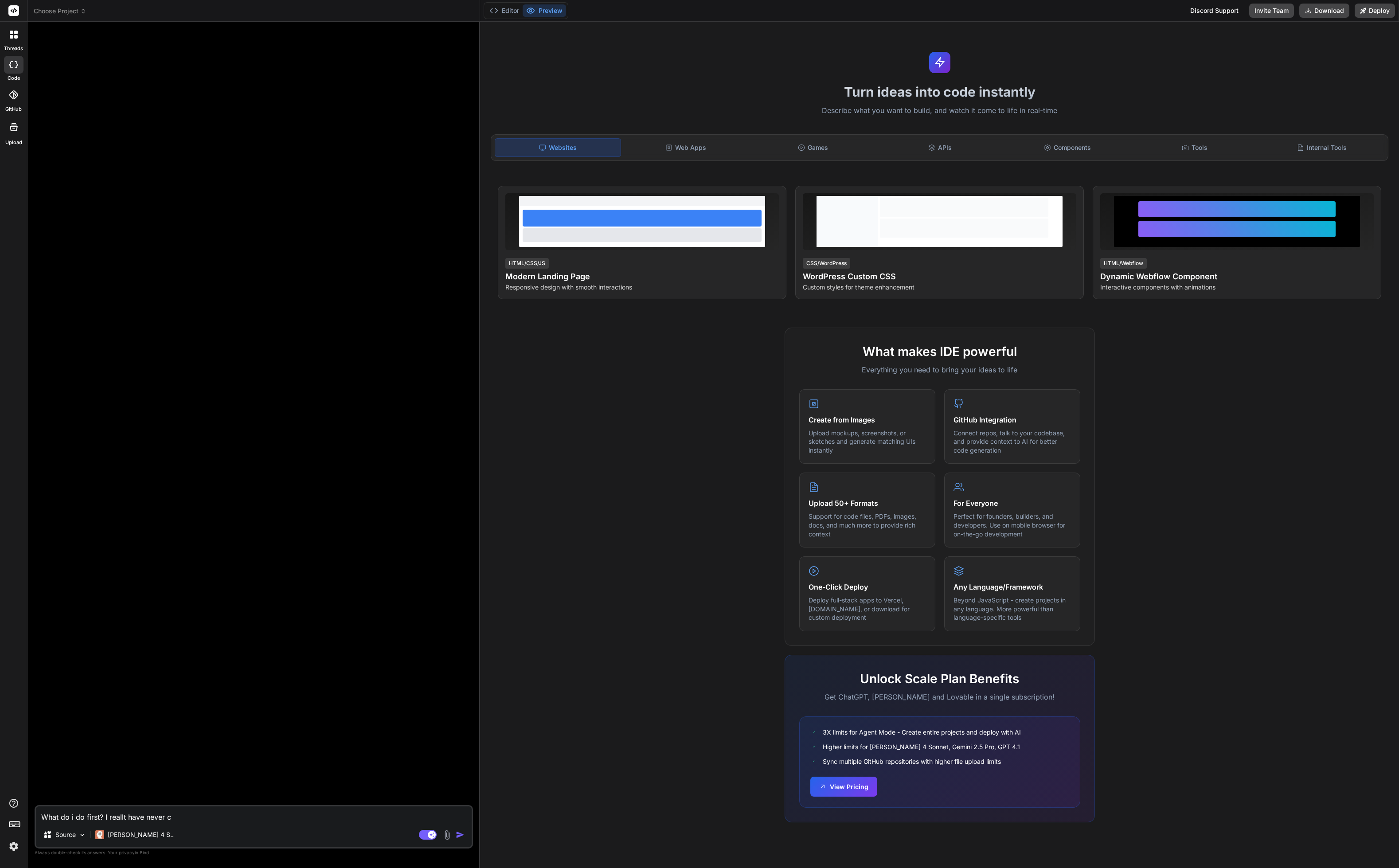
type textarea "x"
type textarea "What do i do first? I reallt have never cod"
type textarea "x"
type textarea "What do i do first? I reallt have never code"
type textarea "x"
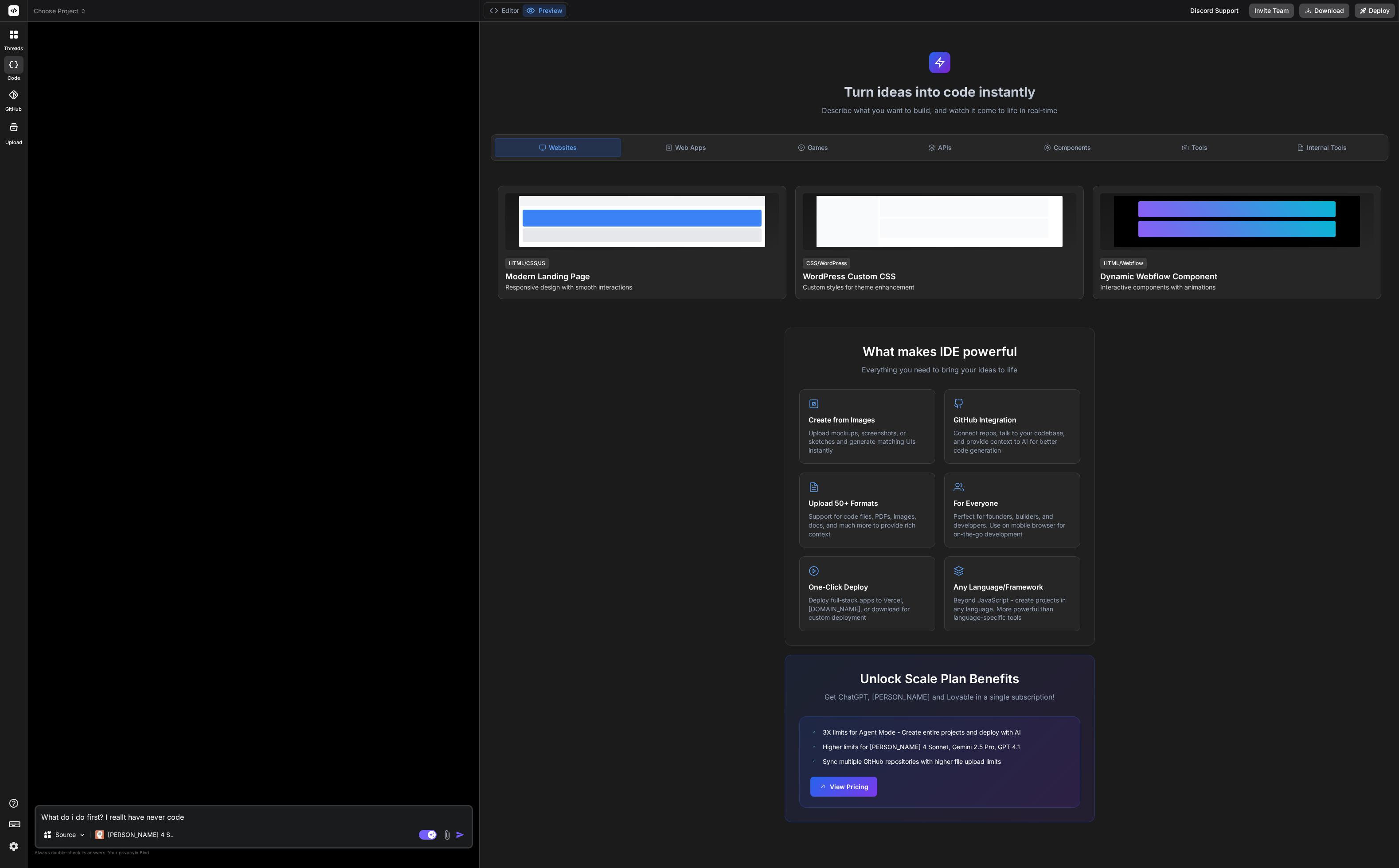
type textarea "What do i do first? I reallt have never coded"
type textarea "x"
type textarea "What do i do first? I reallt have never coded"
type textarea "x"
type textarea "What do i do first? I reallt have never coded i"
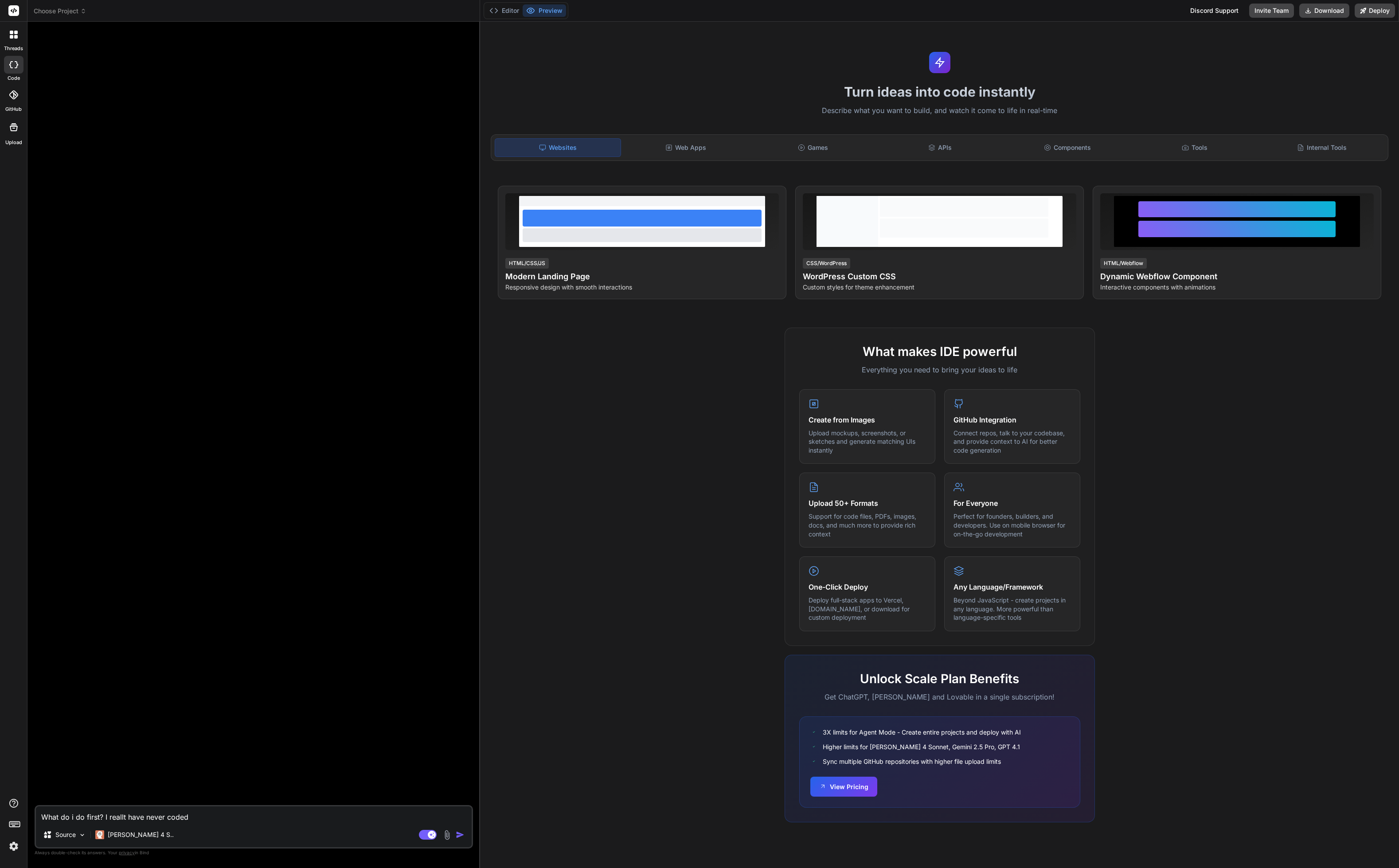
type textarea "x"
type textarea "What do i do first? I reallt have never coded in"
type textarea "x"
type textarea "What do i do first? I reallt have never coded in"
type textarea "x"
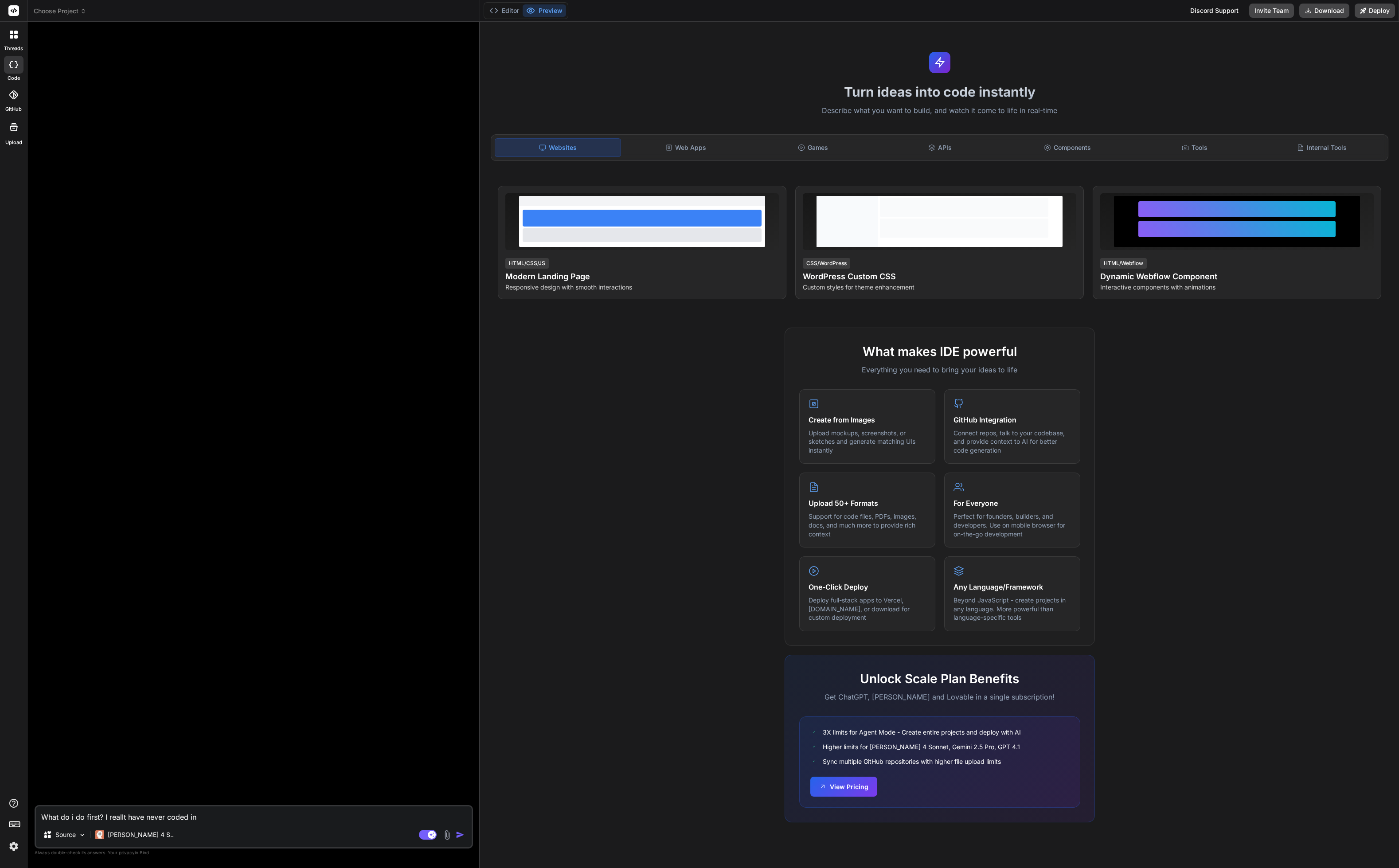
type textarea "What do i do first? I reallt have never coded in m"
type textarea "x"
type textarea "What do i do first? I reallt have never coded in my"
type textarea "x"
type textarea "What do i do first? I reallt have never coded in my"
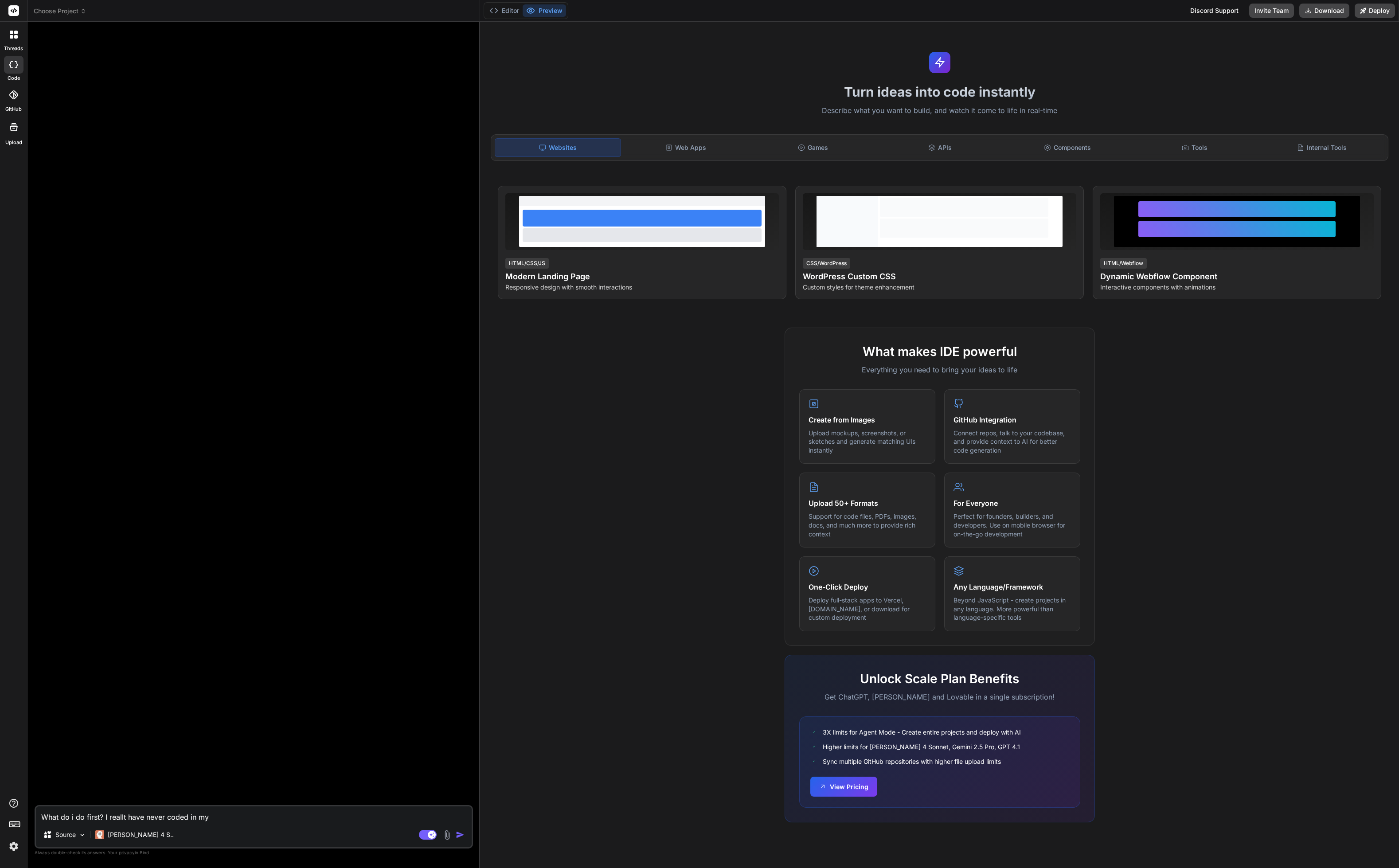
type textarea "x"
type textarea "What do i do first? I reallt have never coded in my l"
type textarea "x"
type textarea "What do i do first? I reallt have never coded in my li"
type textarea "x"
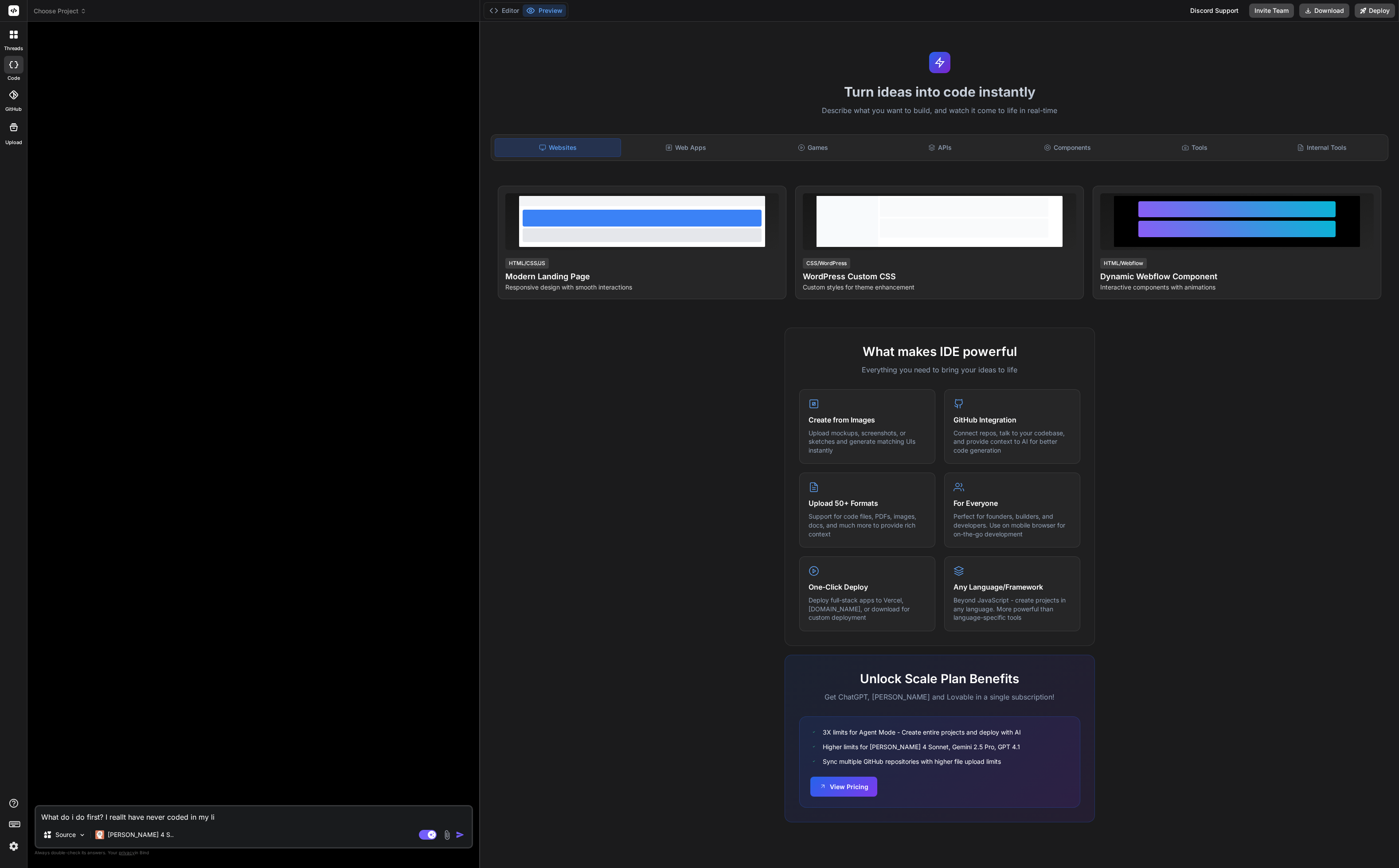
type textarea "What do i do first? I reallt have never coded in my lif"
type textarea "x"
type textarea "What do i do first? I reallt have never coded in my life"
type textarea "x"
type textarea "What do i do first? I reallt have never coded in my life."
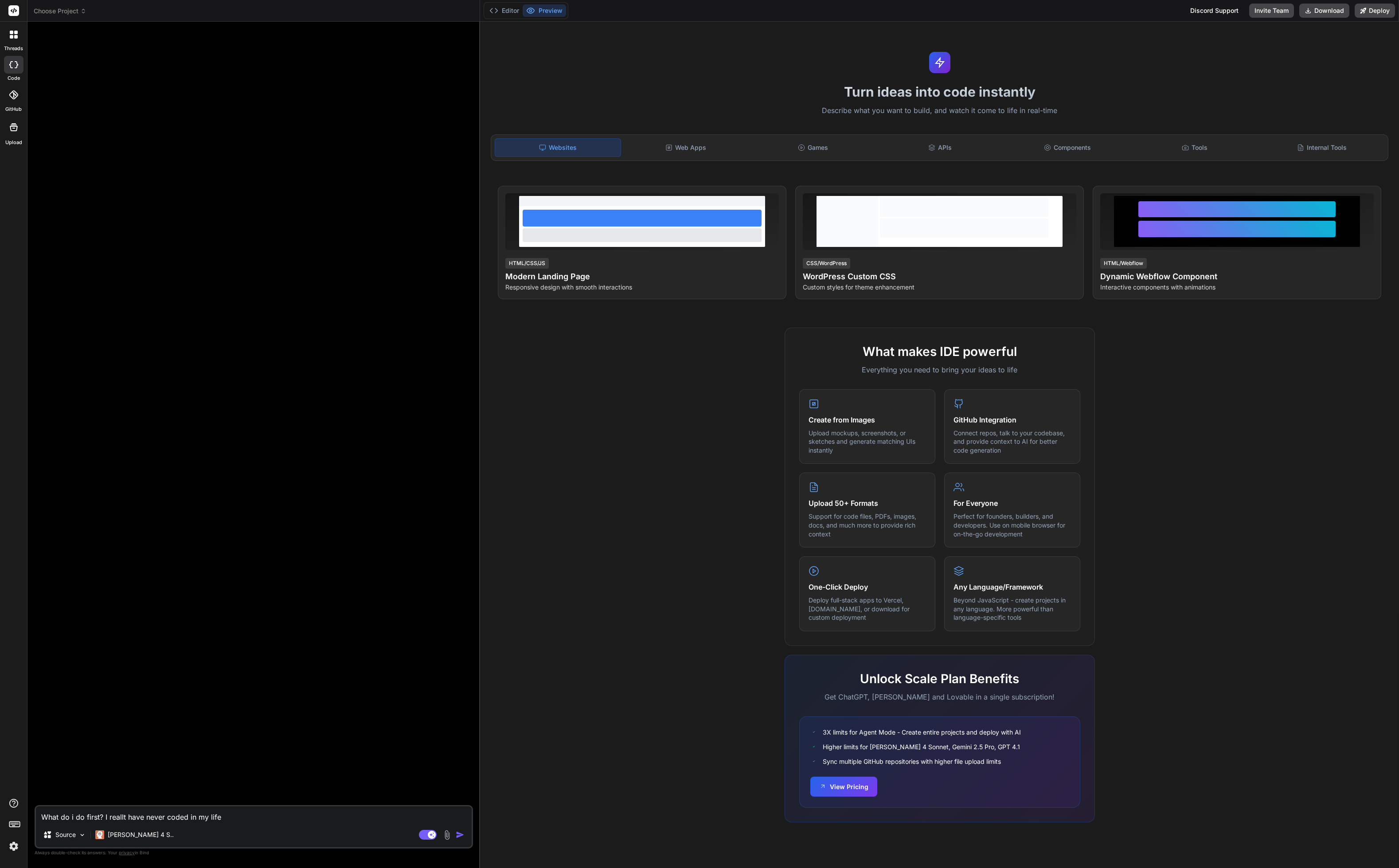
type textarea "x"
type textarea "What do i do first? I reallt have never coded in my life."
type textarea "x"
type textarea "What do i do first? I reallt have never coded in my life. I"
type textarea "x"
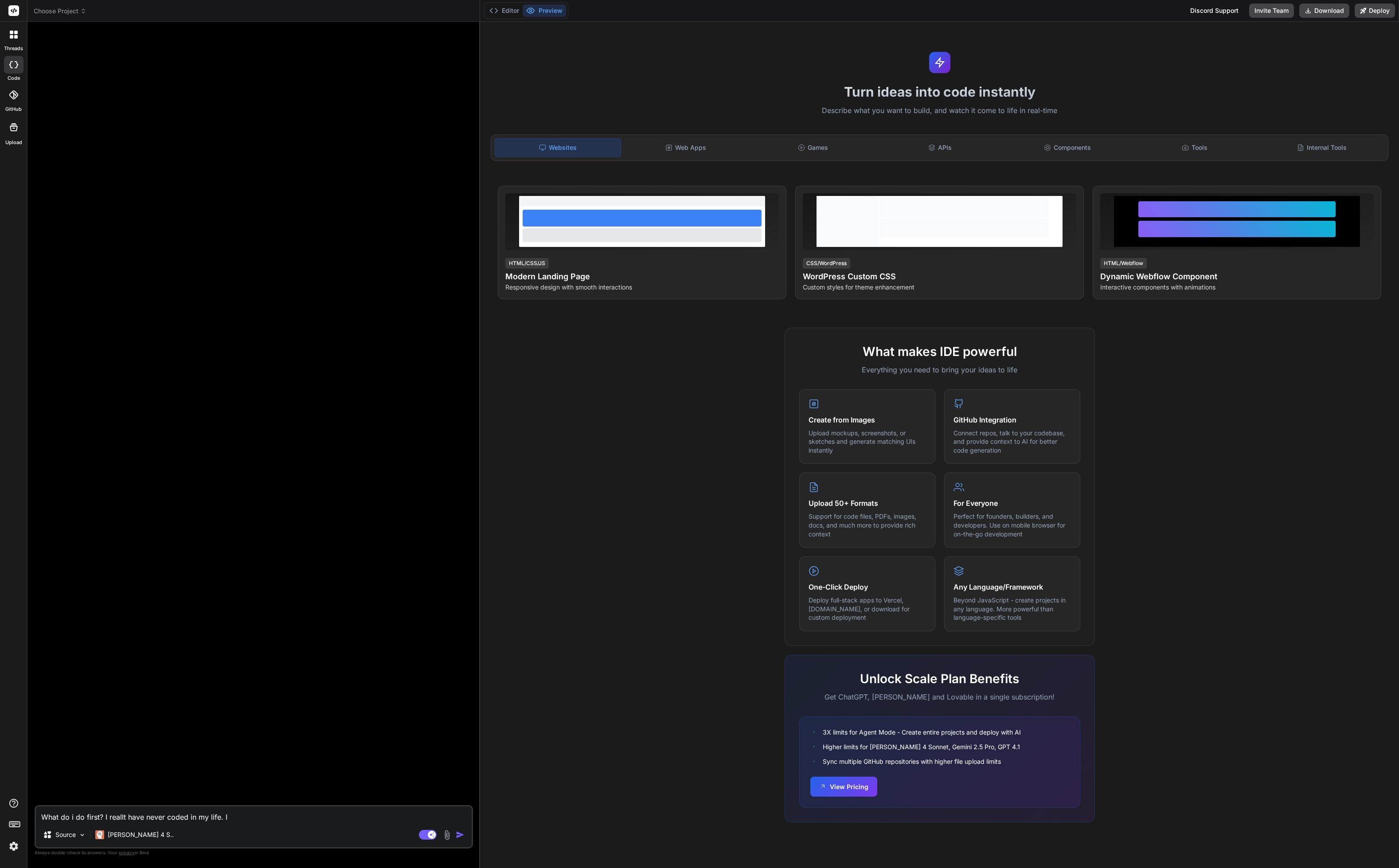
type textarea "What do i do first? I reallt have never coded in my life. I"
type textarea "x"
type textarea "What do i do first? I reallt have never coded in my life. I f"
type textarea "x"
type textarea "What do i do first? I reallt have never coded in my life. I fe"
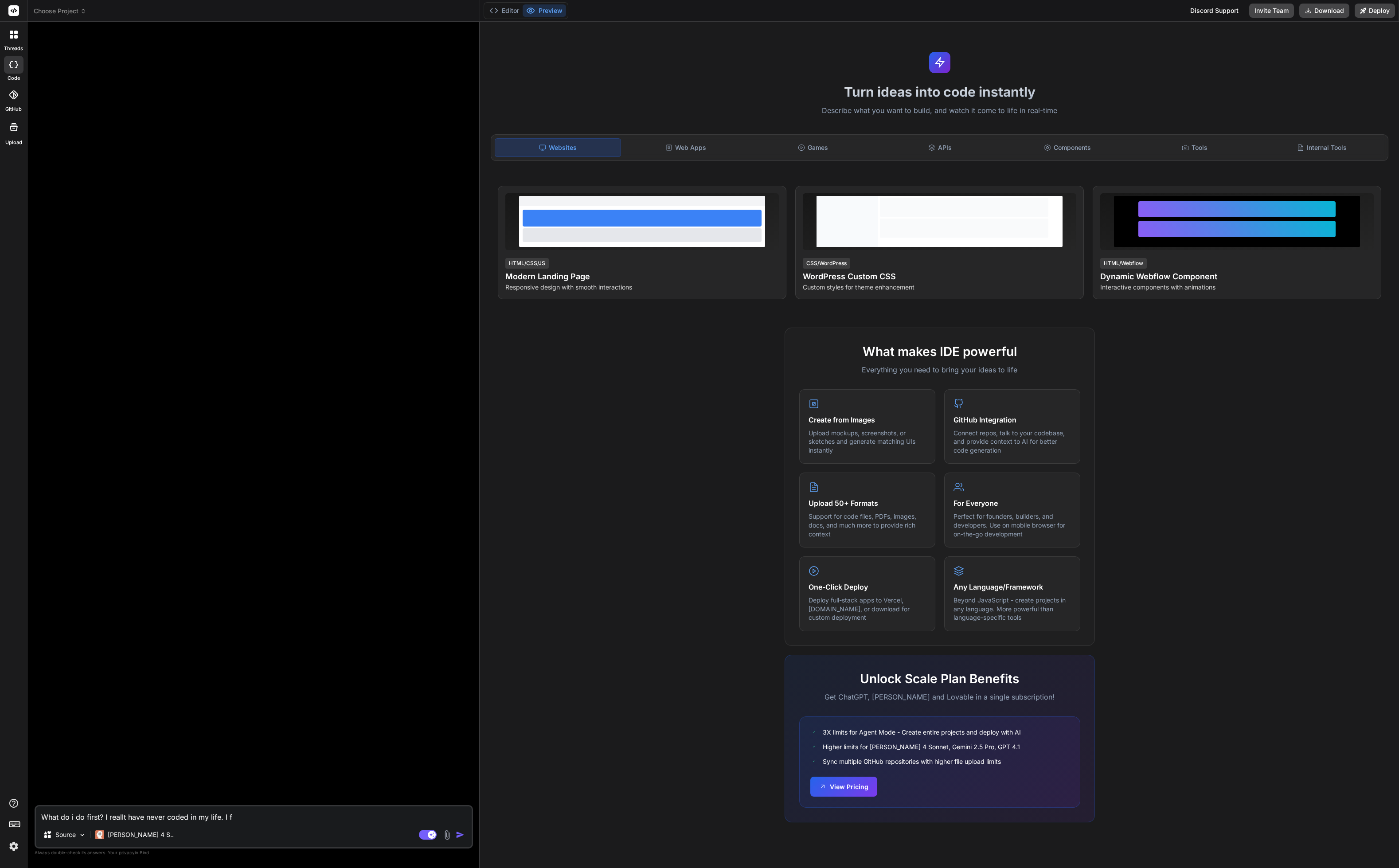
type textarea "x"
type textarea "What do i do first? I reallt have never coded in my life. I fee"
type textarea "x"
type textarea "What do i do first? I reallt have never coded in my life. I feel"
type textarea "x"
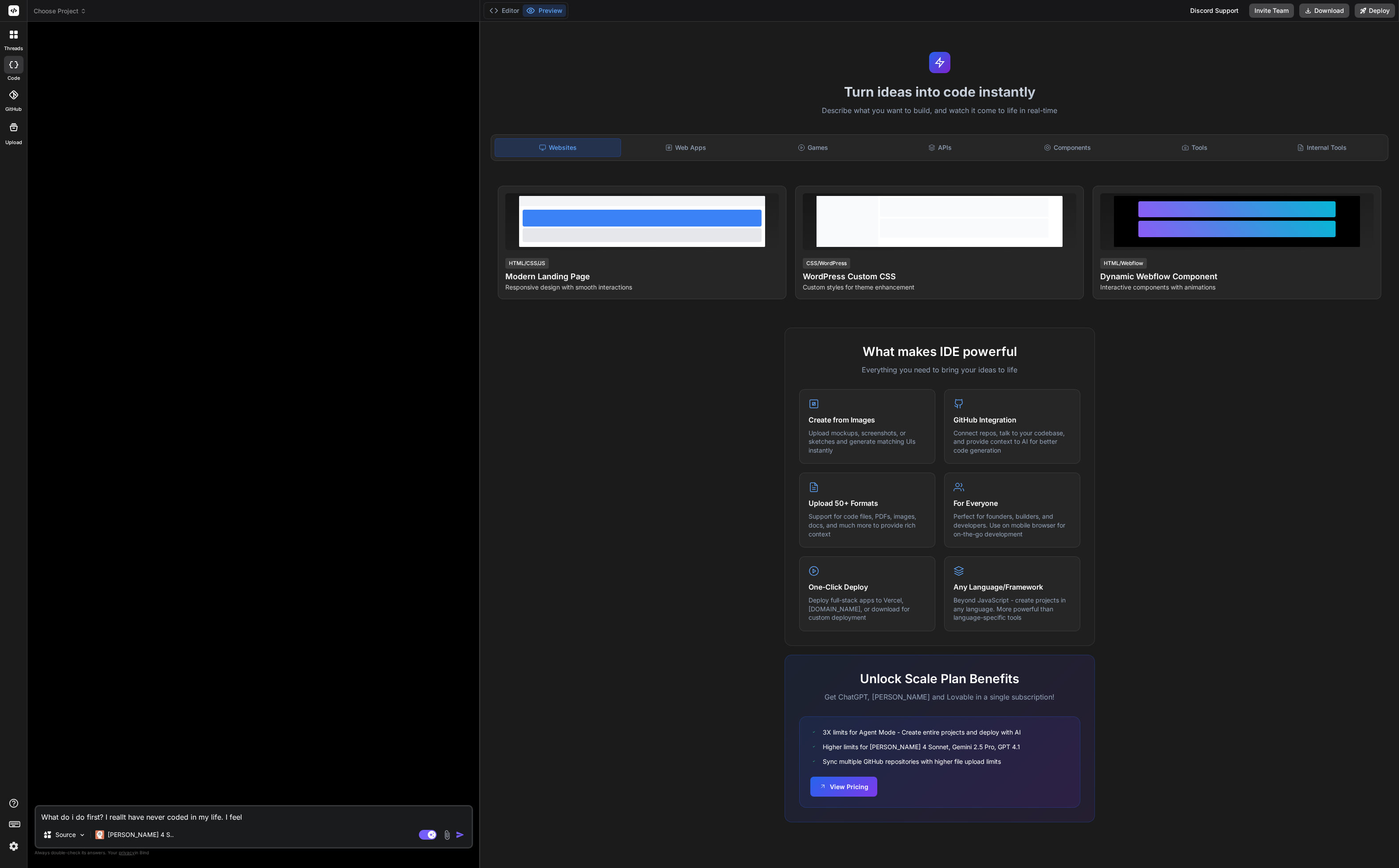
type textarea "What do i do first? I reallt have never coded in my life. I feel"
type textarea "x"
type textarea "What do i do first? I reallt have never coded in my life. I feel s"
type textarea "x"
type textarea "What do i do first? I reallt have never coded in my life. I feel so"
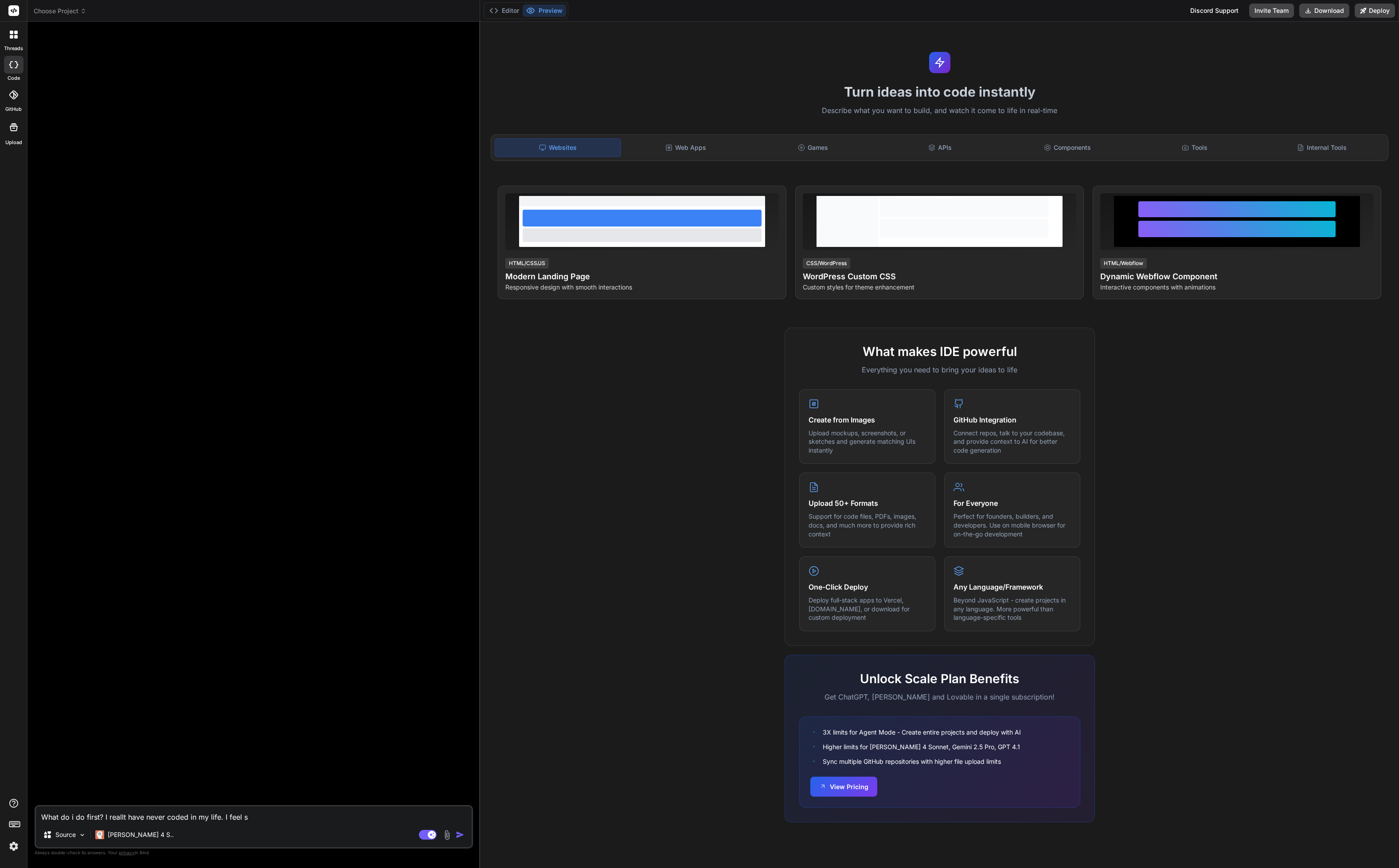
type textarea "x"
type textarea "What do i do first? I reallt have never coded in my life. I feel so"
type textarea "x"
type textarea "What do i do first? I reallt have never coded in my life. I feel so i"
type textarea "x"
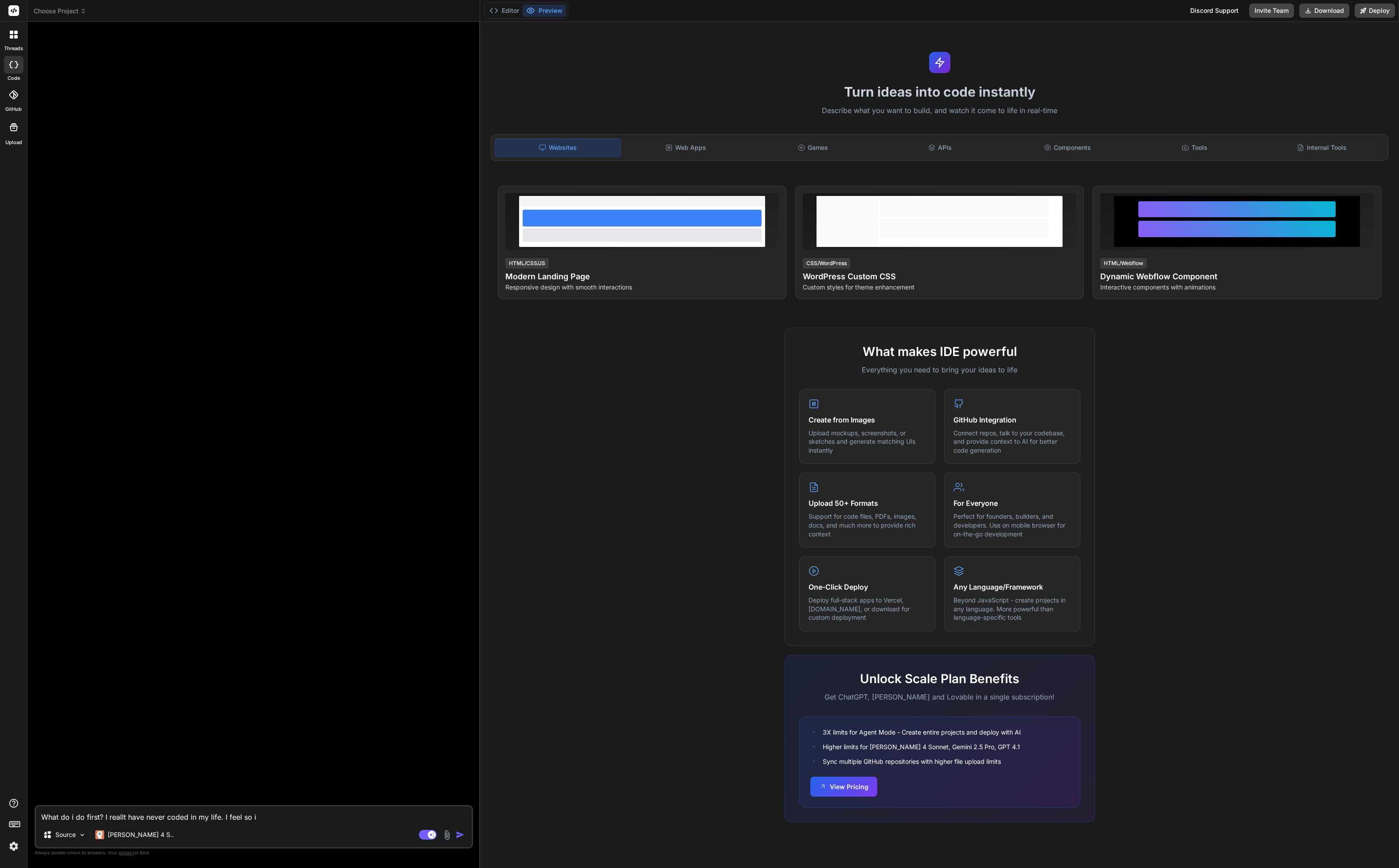
type textarea "What do i do first? I reallt have never coded in my life. I feel so in"
type textarea "x"
type textarea "What do i do first? I reallt have never coded in my life. I feel so int"
type textarea "x"
type textarea "What do i do first? I reallt have never coded in my life. I feel so inti"
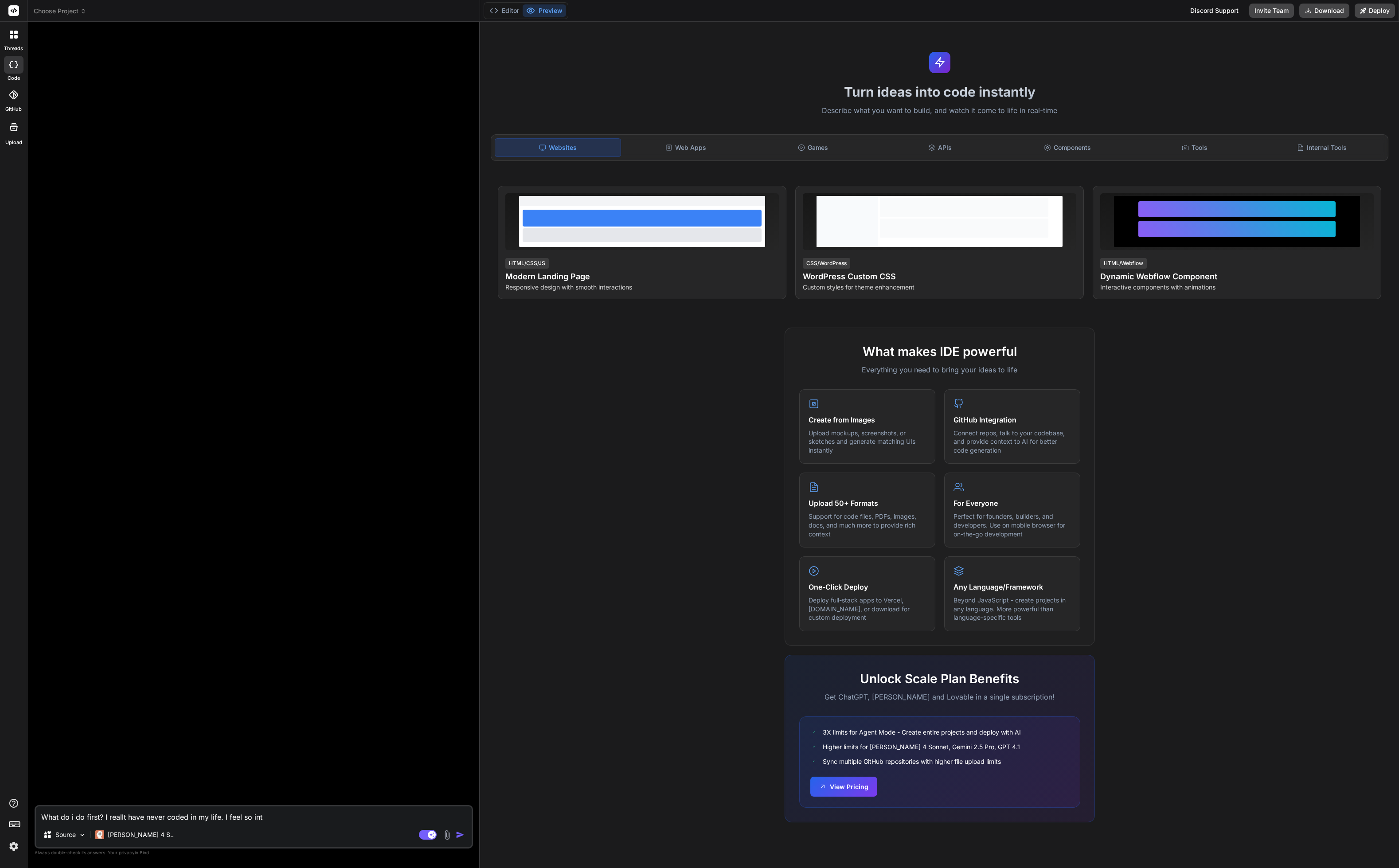
type textarea "x"
type textarea "What do i do first? I reallt have never coded in my life. I feel so intim"
type textarea "x"
type textarea "What do i do first? I reallt have never coded in my life. I feel so intimi"
type textarea "x"
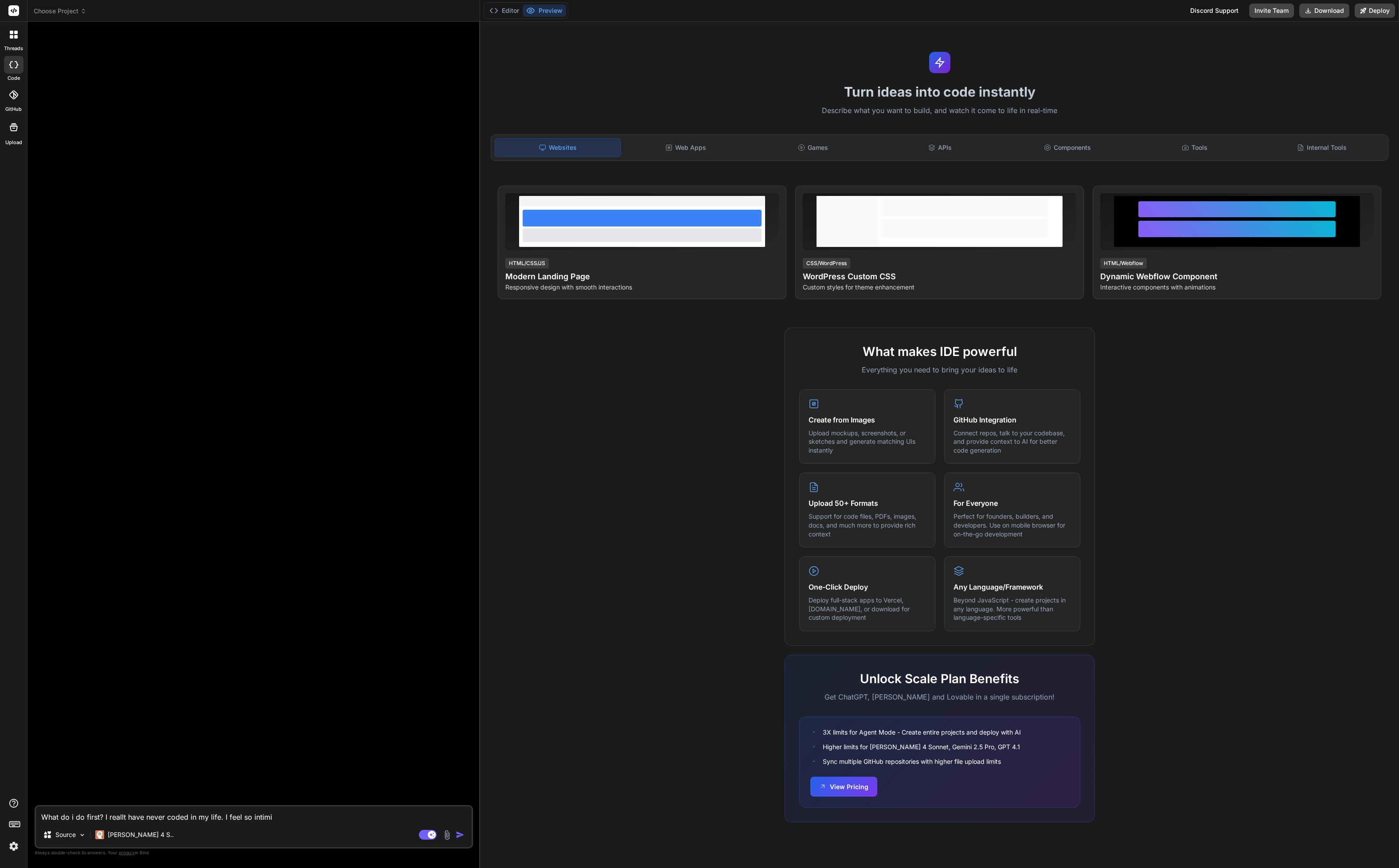
type textarea "What do i do first? I reallt have never coded in my life. I feel so intimid"
type textarea "x"
type textarea "What do i do first? I reallt have never coded in my life. I feel so intimida"
type textarea "x"
type textarea "What do i do first? I reallt have never coded in my life. I feel so intimidat"
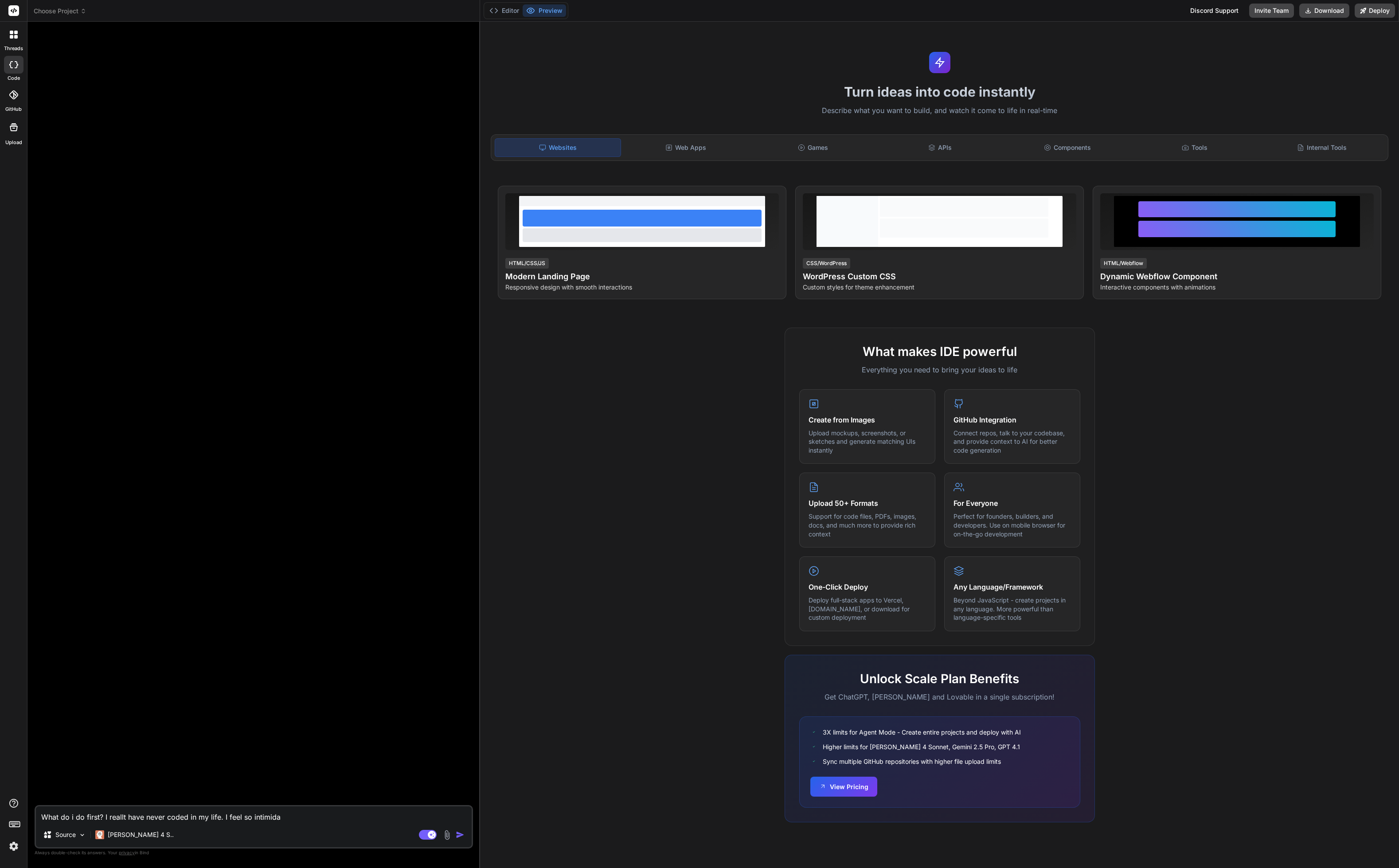
type textarea "x"
type textarea "What do i do first? I reallt have never coded in my life. I feel so intimidate"
type textarea "x"
type textarea "What do i do first? I reallt have never coded in my life. I feel so intimidated"
type textarea "x"
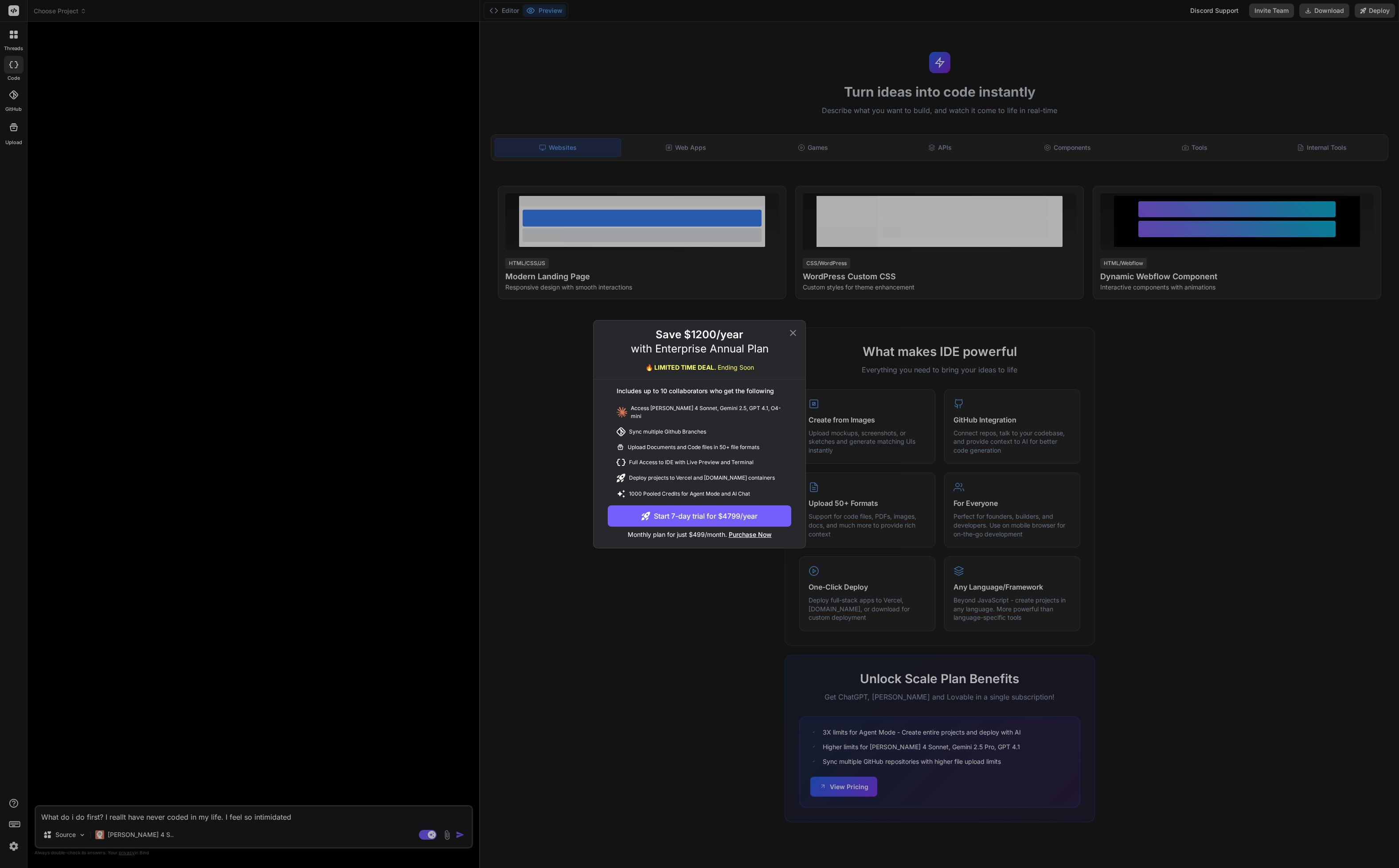
type textarea "What do i do first? I reallt have never coded in my life. I feel so intimidated"
click at [789, 331] on icon at bounding box center [793, 333] width 11 height 11
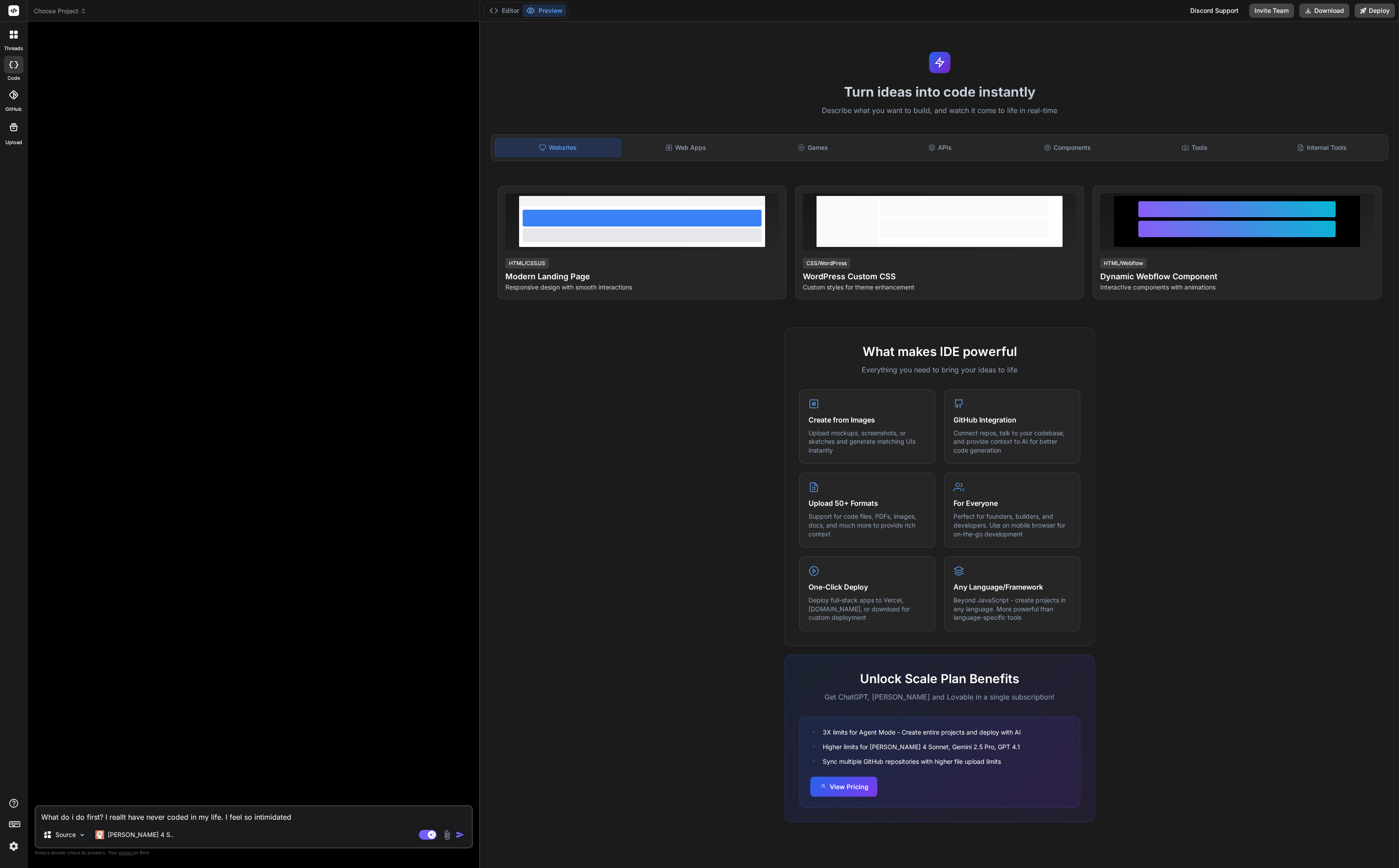
click at [7, 843] on img at bounding box center [14, 846] width 15 height 15
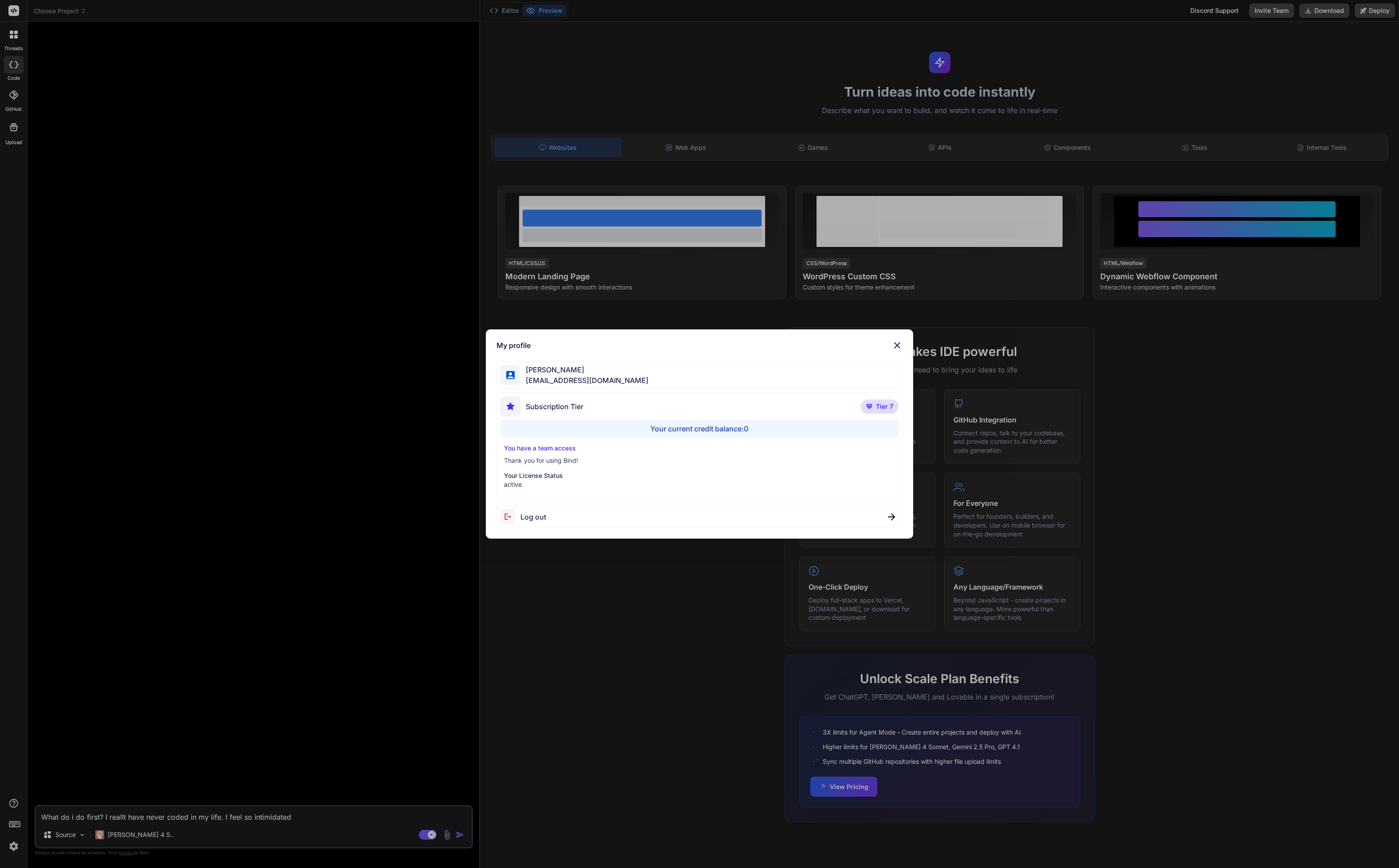
click at [181, 717] on div "My profile Kevin Chan kevinhpchan@gmail.com Subscription Tier Tier 7 Your curre…" at bounding box center [700, 434] width 1399 height 868
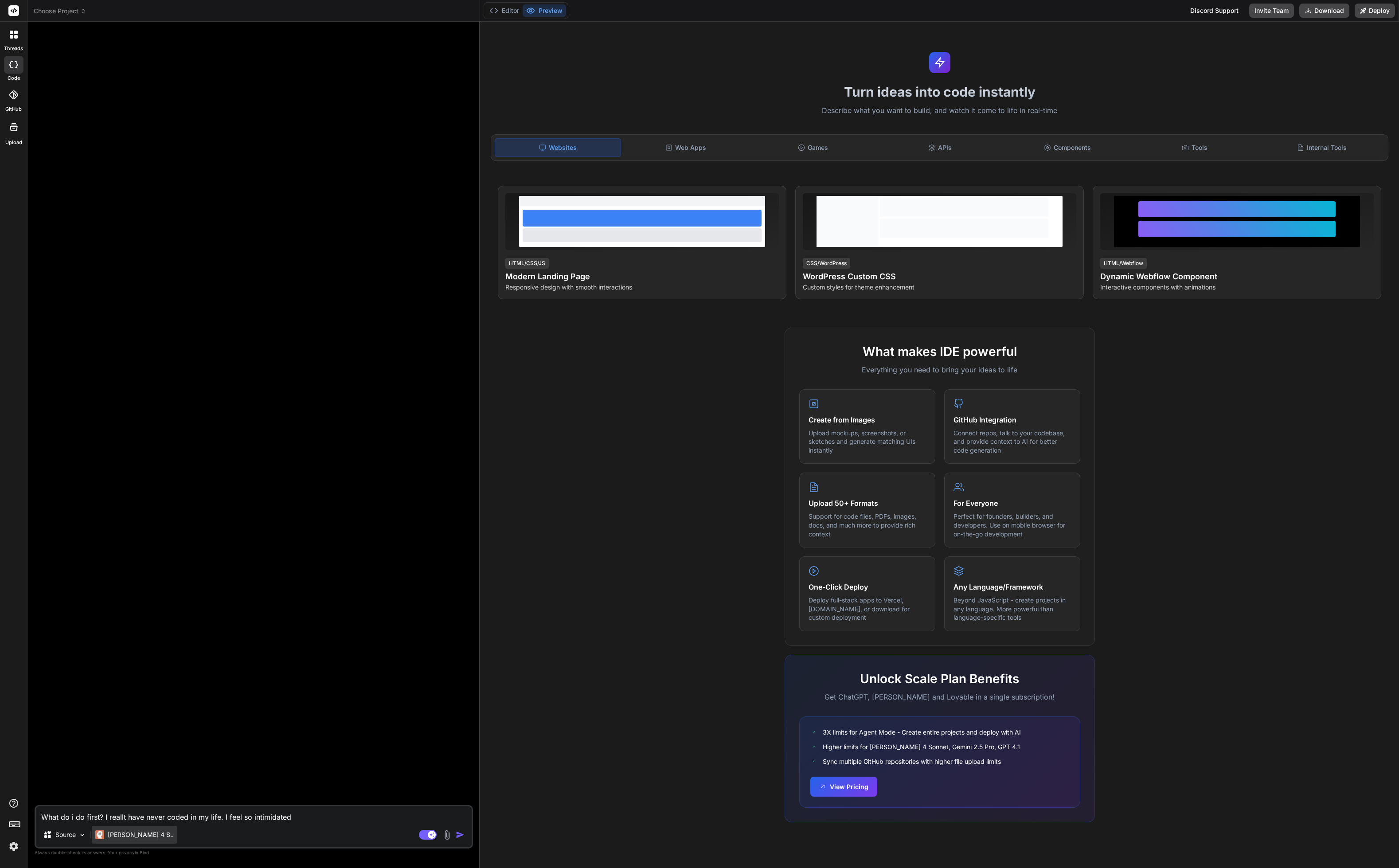
click at [139, 827] on div "Claude 4 S.." at bounding box center [134, 835] width 86 height 18
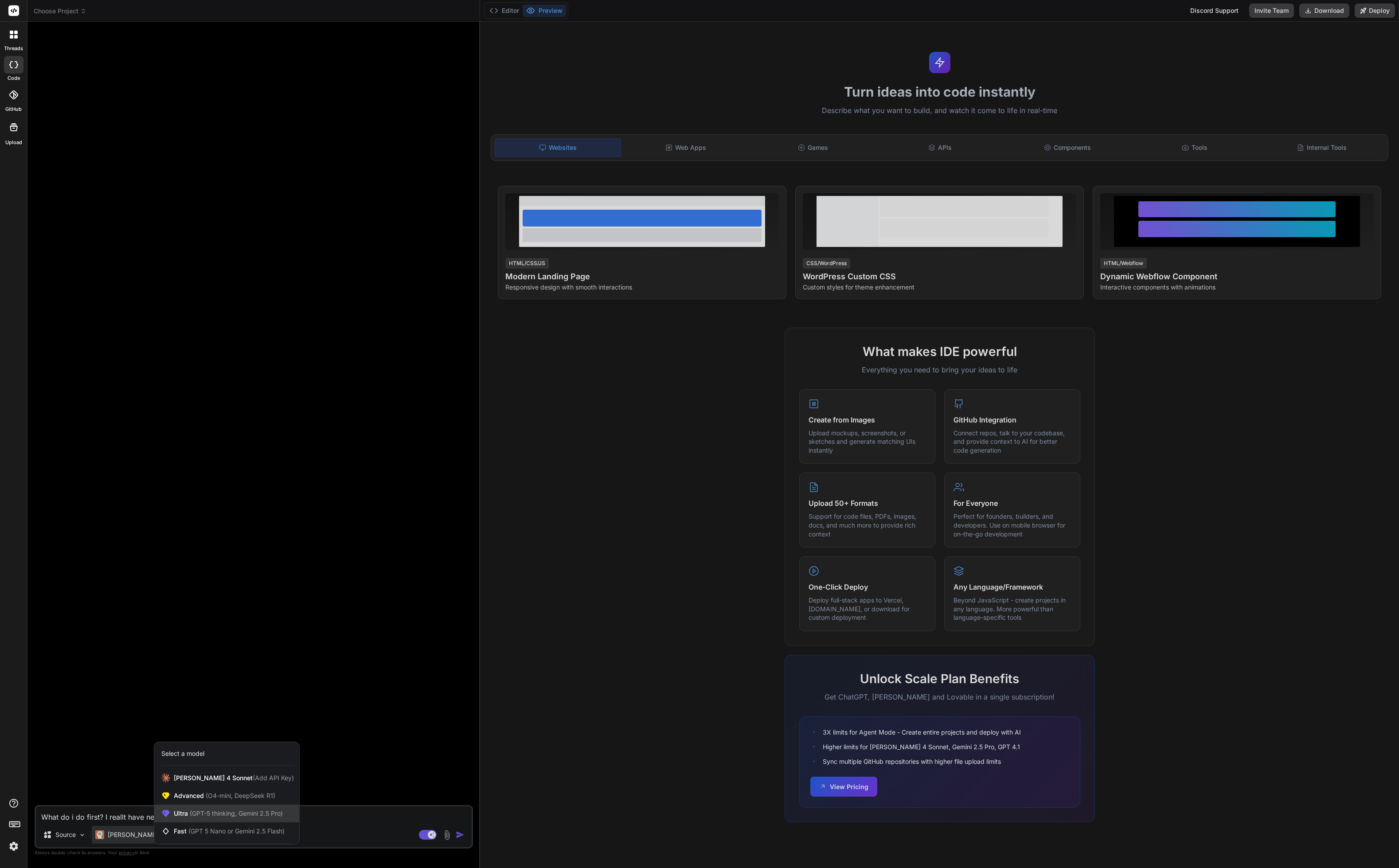
click at [257, 812] on span "(GPT-5 thinking, Gemini 2.5 Pro)" at bounding box center [236, 814] width 95 height 8
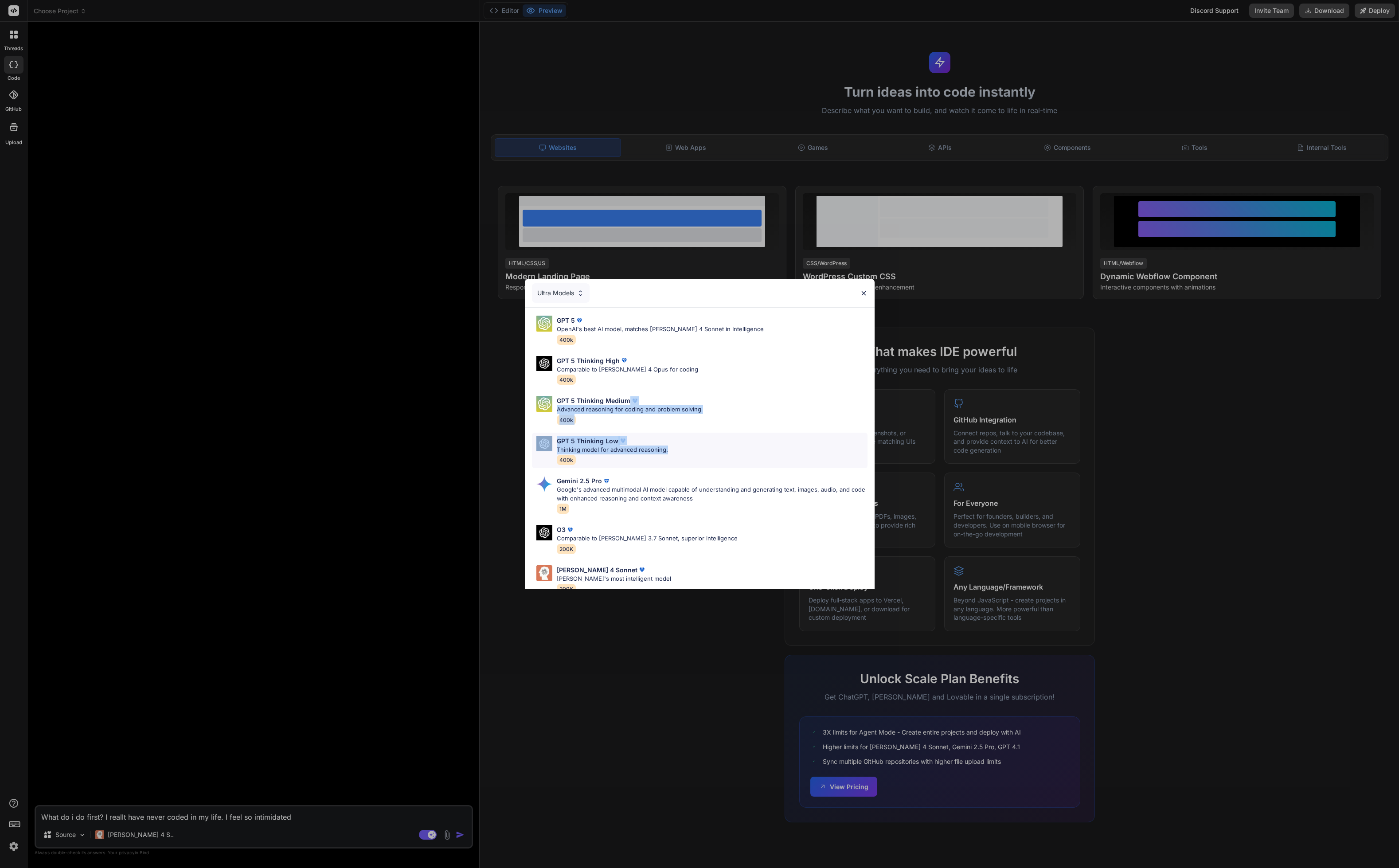
drag, startPoint x: 655, startPoint y: 398, endPoint x: 686, endPoint y: 448, distance: 58.8
click at [685, 448] on div "GPT 5 OpenAI's best AI model, matches Claude 4 Sonnet in Intelligence 400k GPT …" at bounding box center [700, 473] width 350 height 330
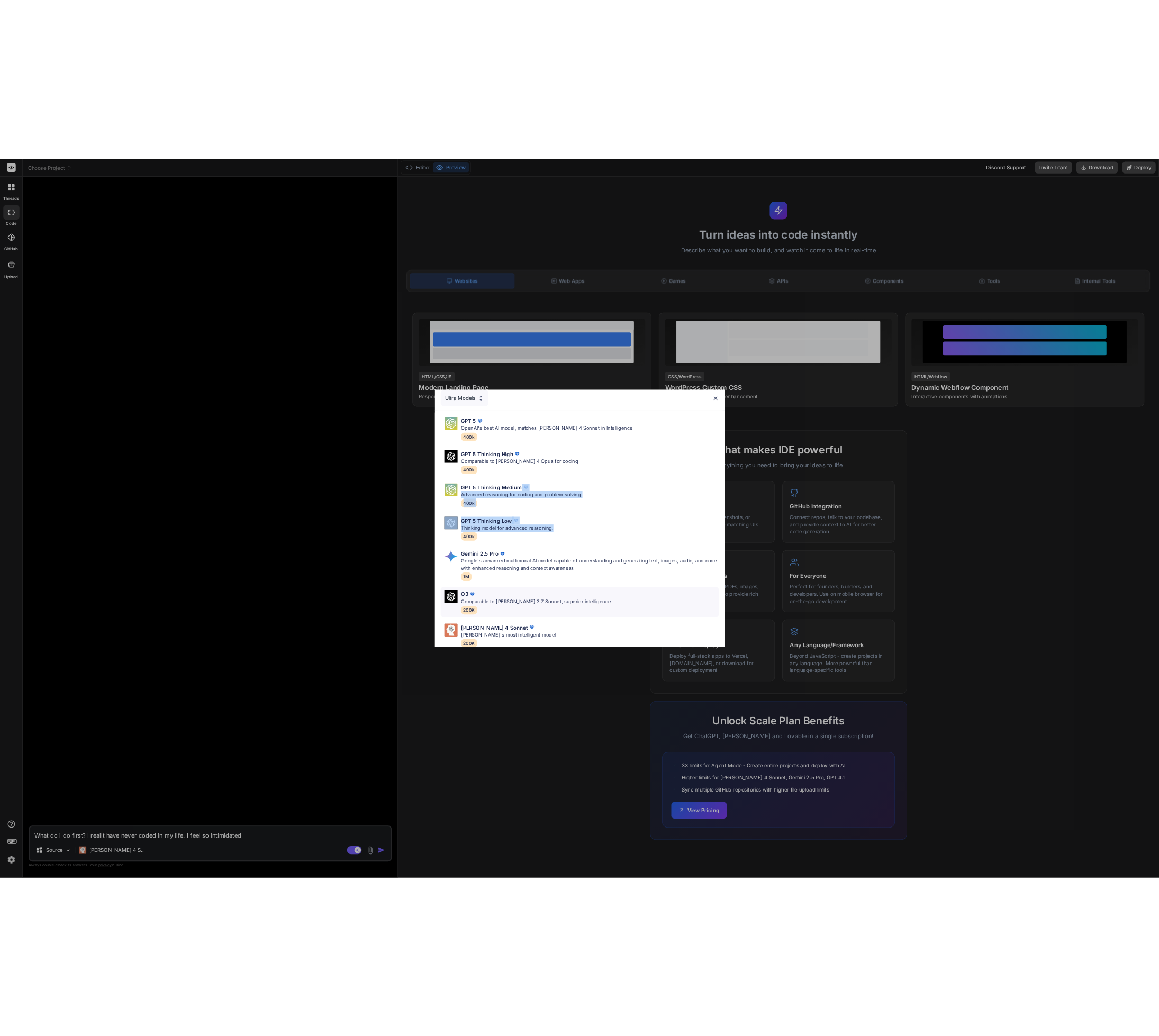
scroll to position [0, 0]
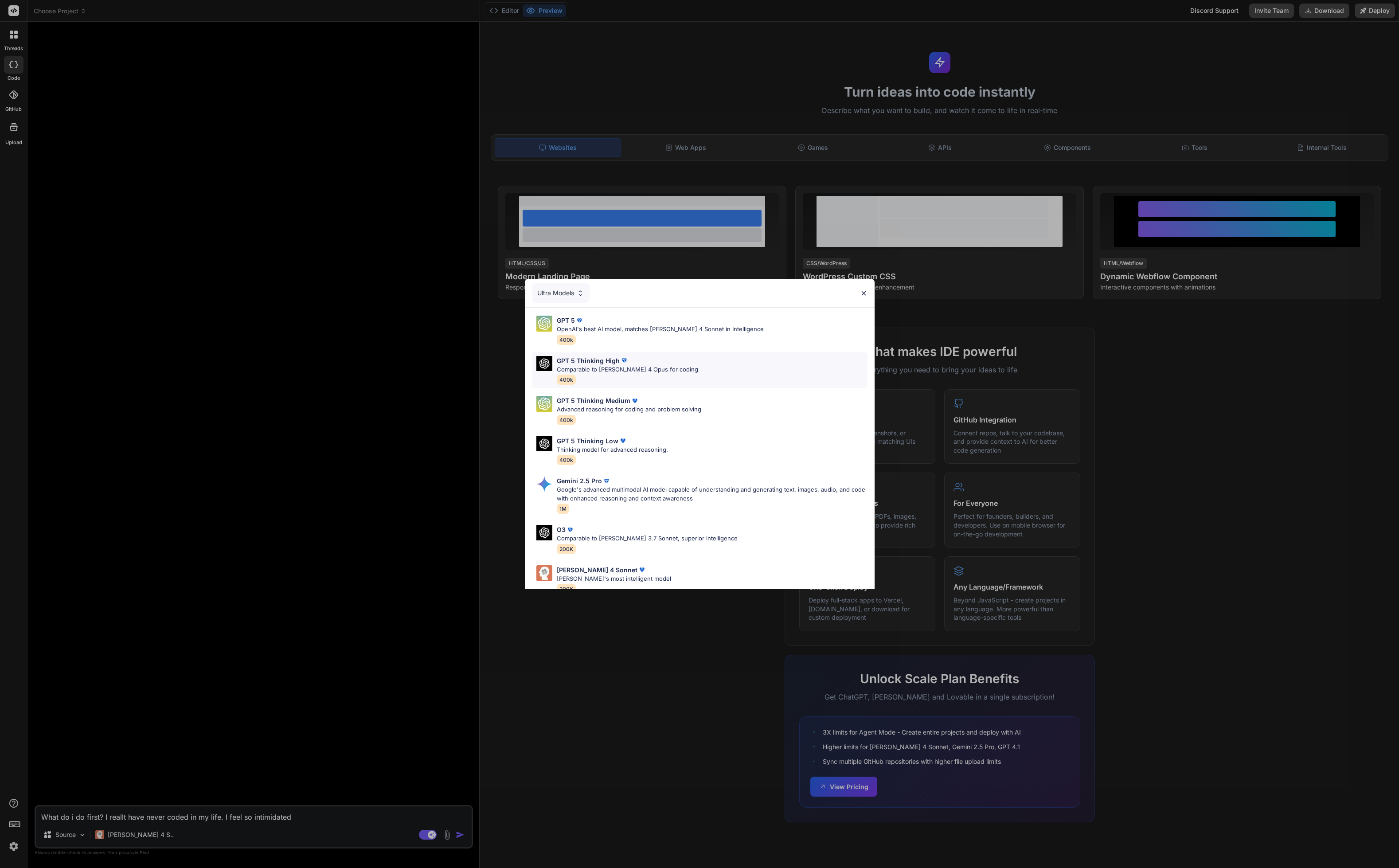
click at [666, 368] on p "Comparable to Claude 4 Opus for coding" at bounding box center [627, 370] width 141 height 9
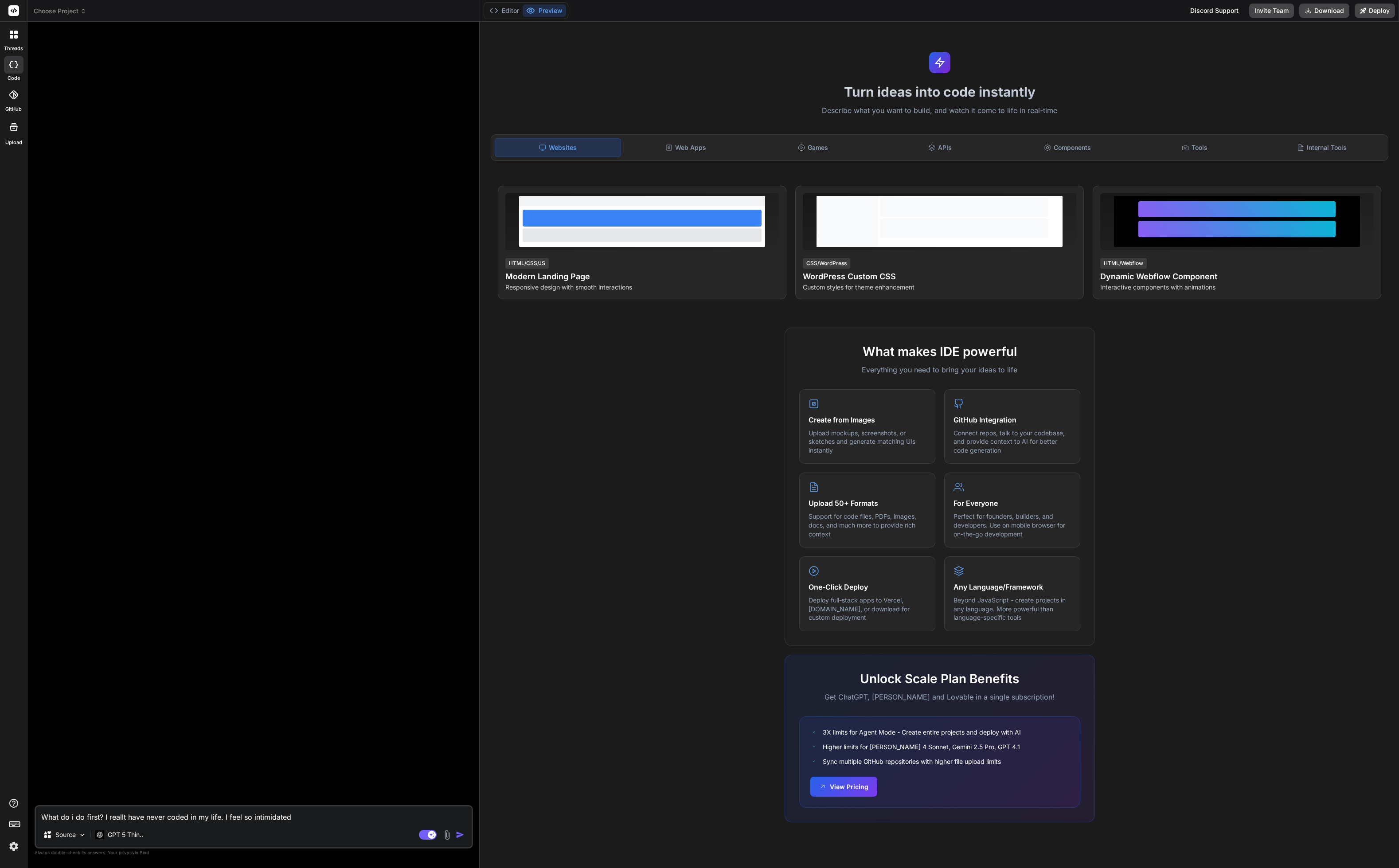
click at [467, 833] on button "button" at bounding box center [462, 835] width 13 height 9
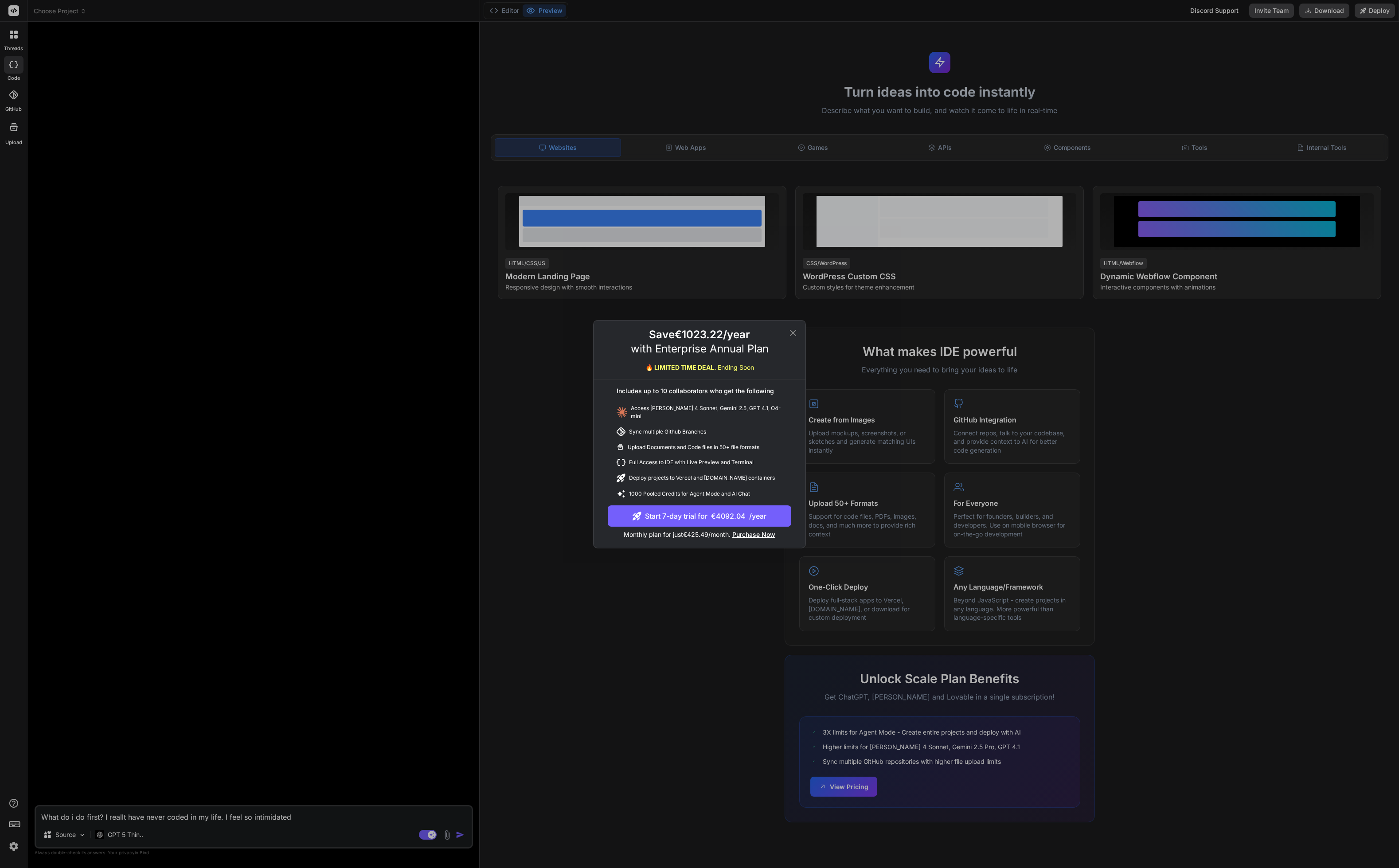
click at [794, 334] on icon at bounding box center [793, 333] width 11 height 11
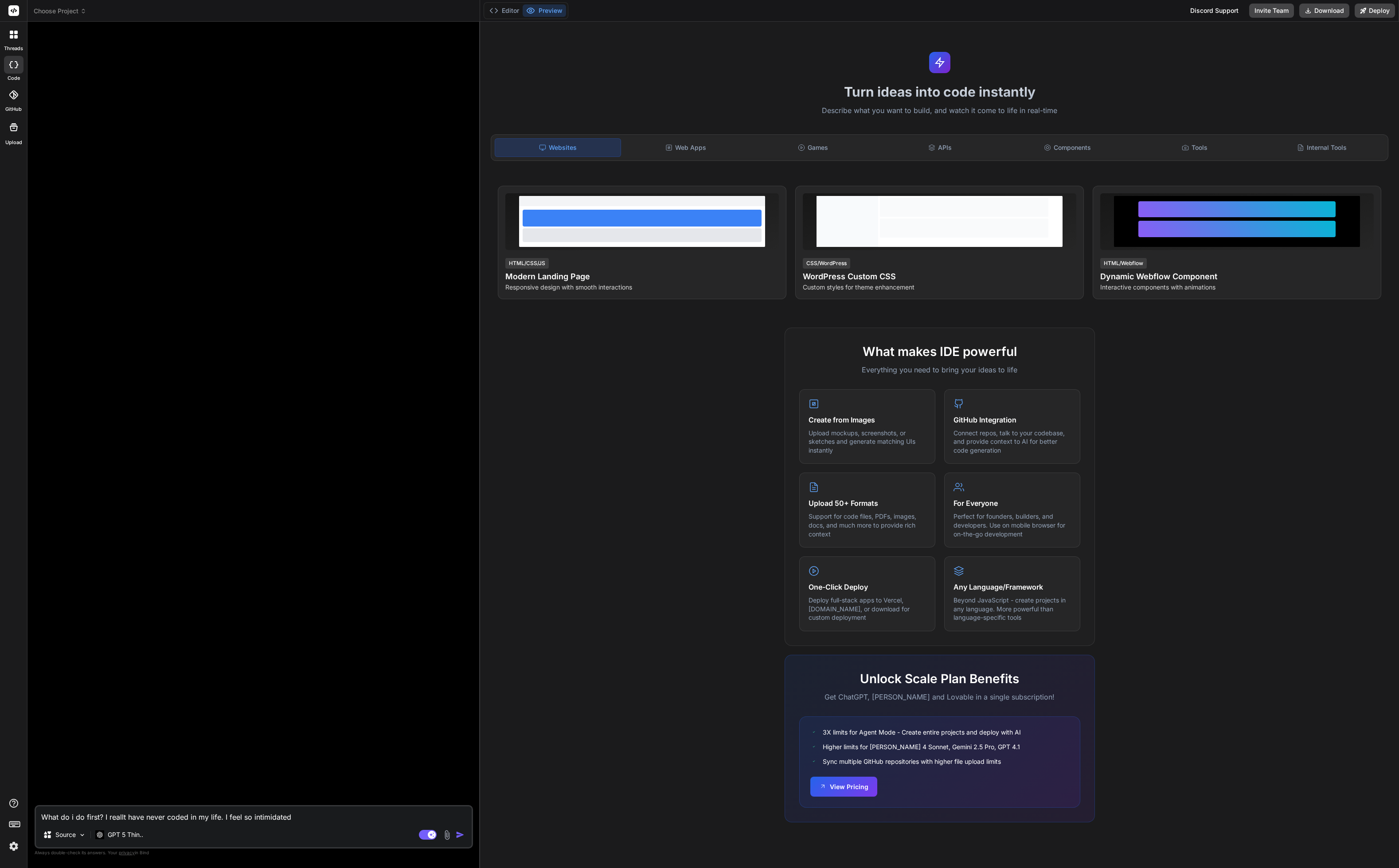
click at [368, 366] on div at bounding box center [254, 416] width 437 height 776
click at [13, 845] on img at bounding box center [14, 846] width 15 height 15
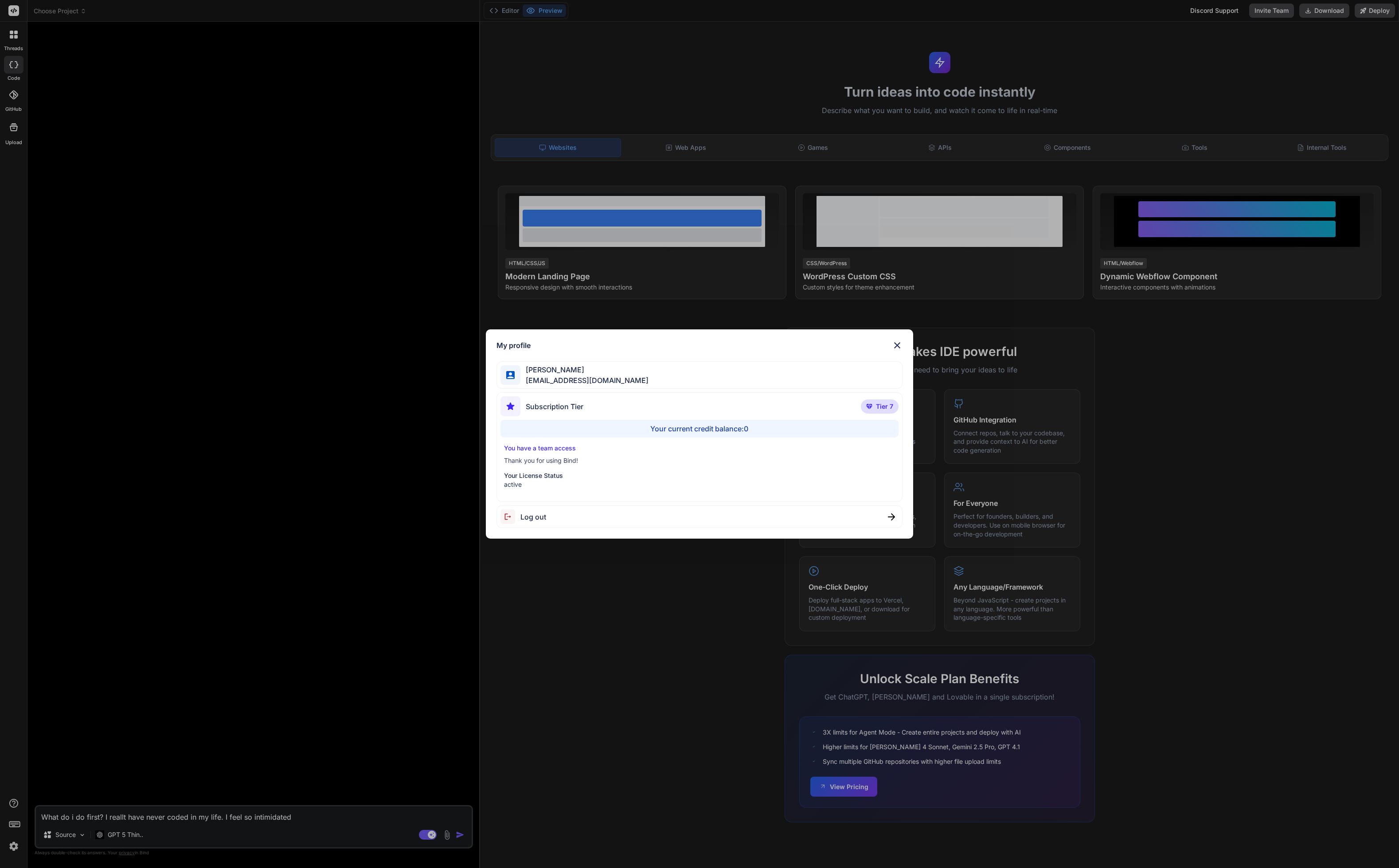
click at [727, 418] on div "Subscription Tier Tier 7" at bounding box center [700, 408] width 398 height 23
click at [884, 411] on p "Tier 7" at bounding box center [879, 406] width 37 height 14
click at [888, 404] on span "Tier 7" at bounding box center [885, 407] width 17 height 9
click at [902, 341] on img at bounding box center [897, 345] width 11 height 11
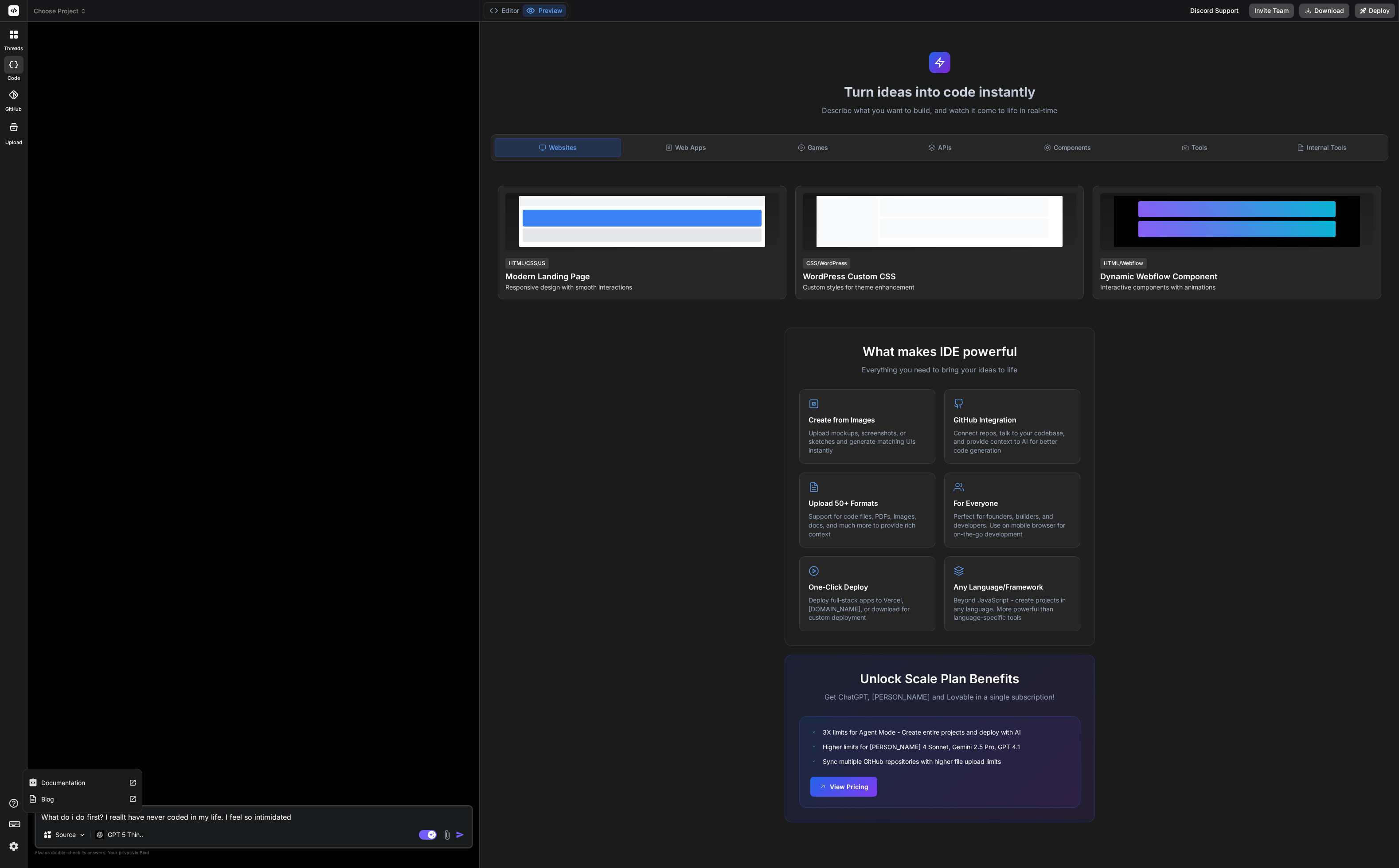
click at [11, 800] on icon at bounding box center [14, 803] width 9 height 9
click at [13, 849] on img at bounding box center [14, 846] width 15 height 15
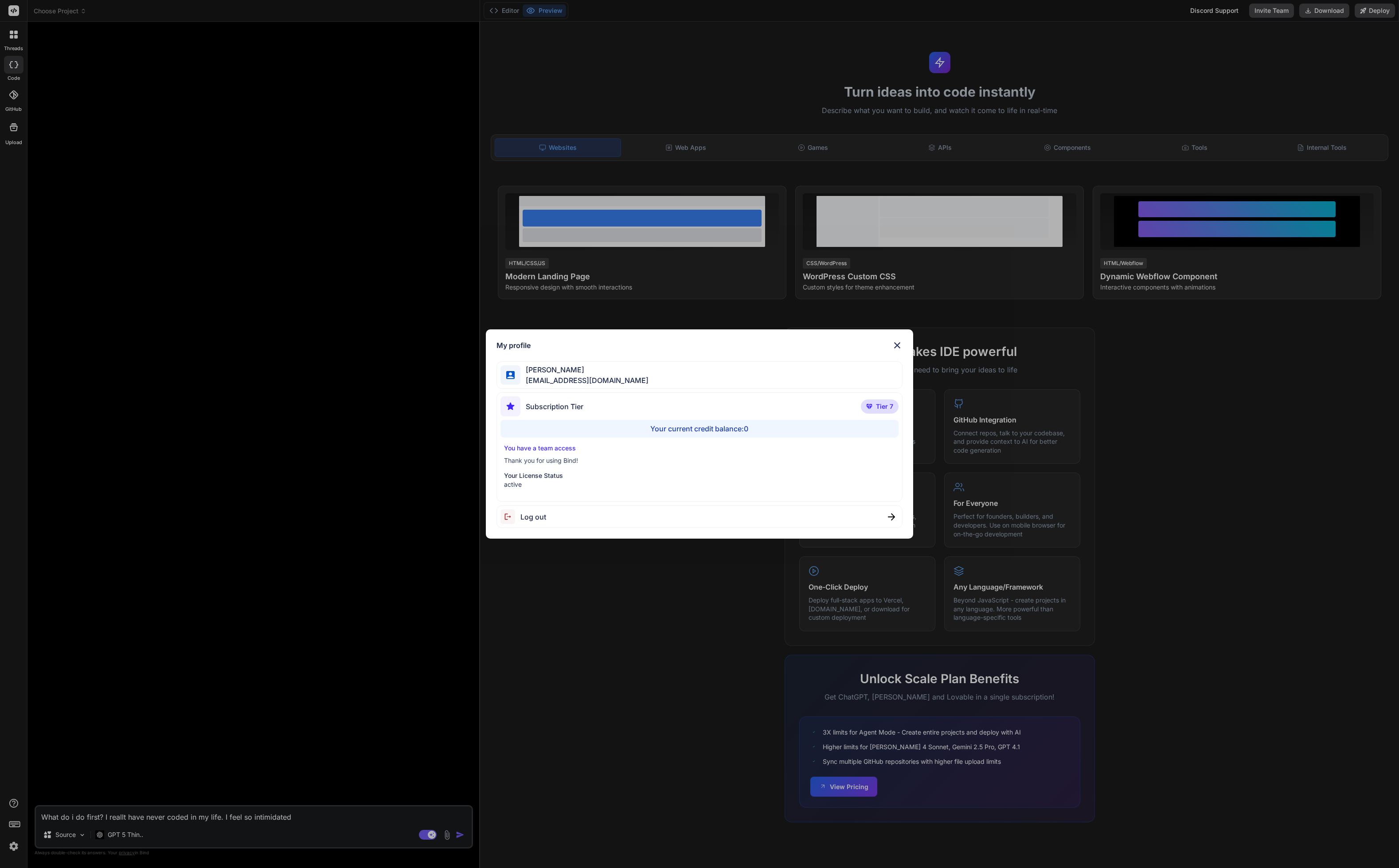
click at [541, 519] on span "Log out" at bounding box center [533, 516] width 26 height 11
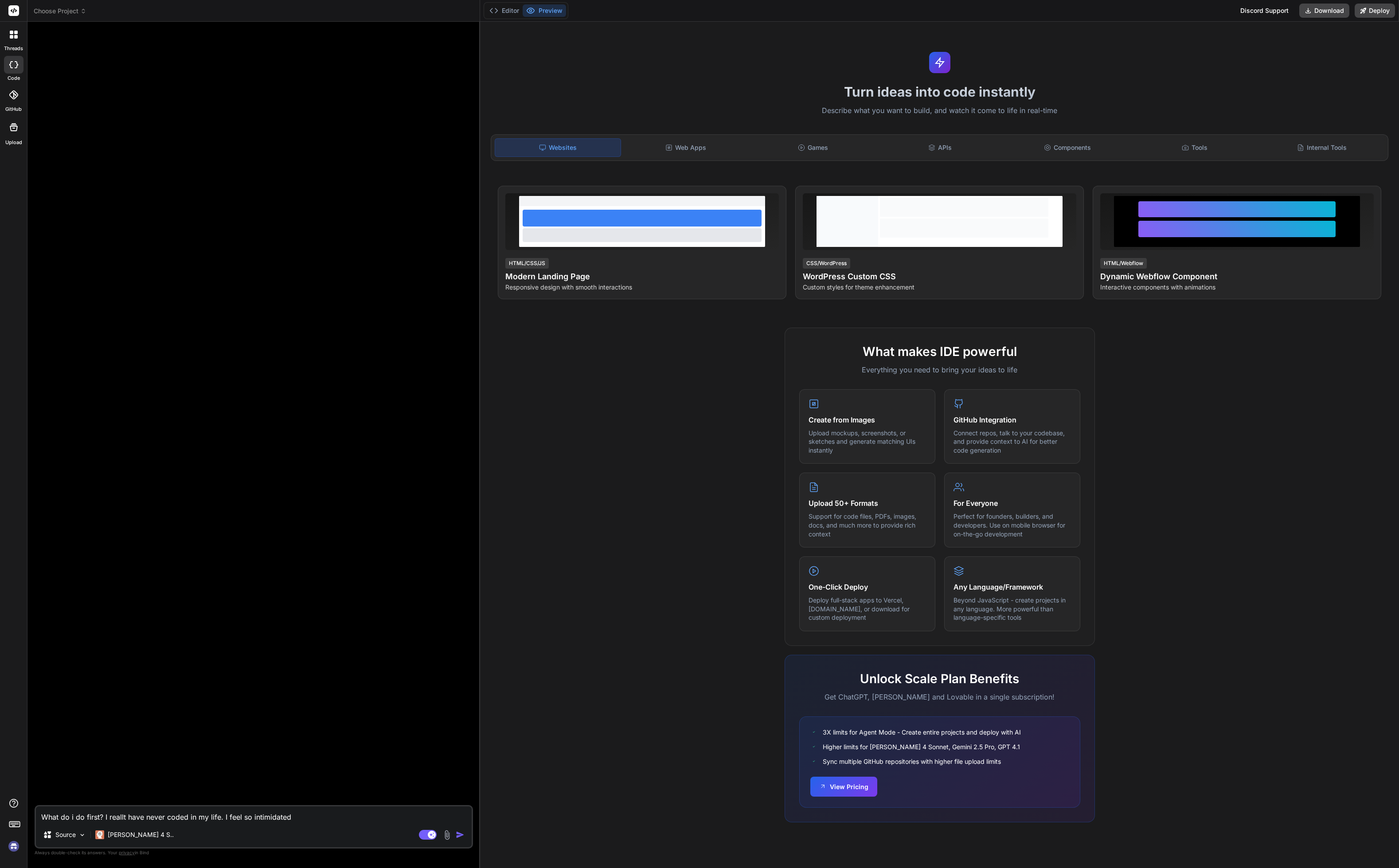
click at [10, 843] on img at bounding box center [14, 846] width 15 height 15
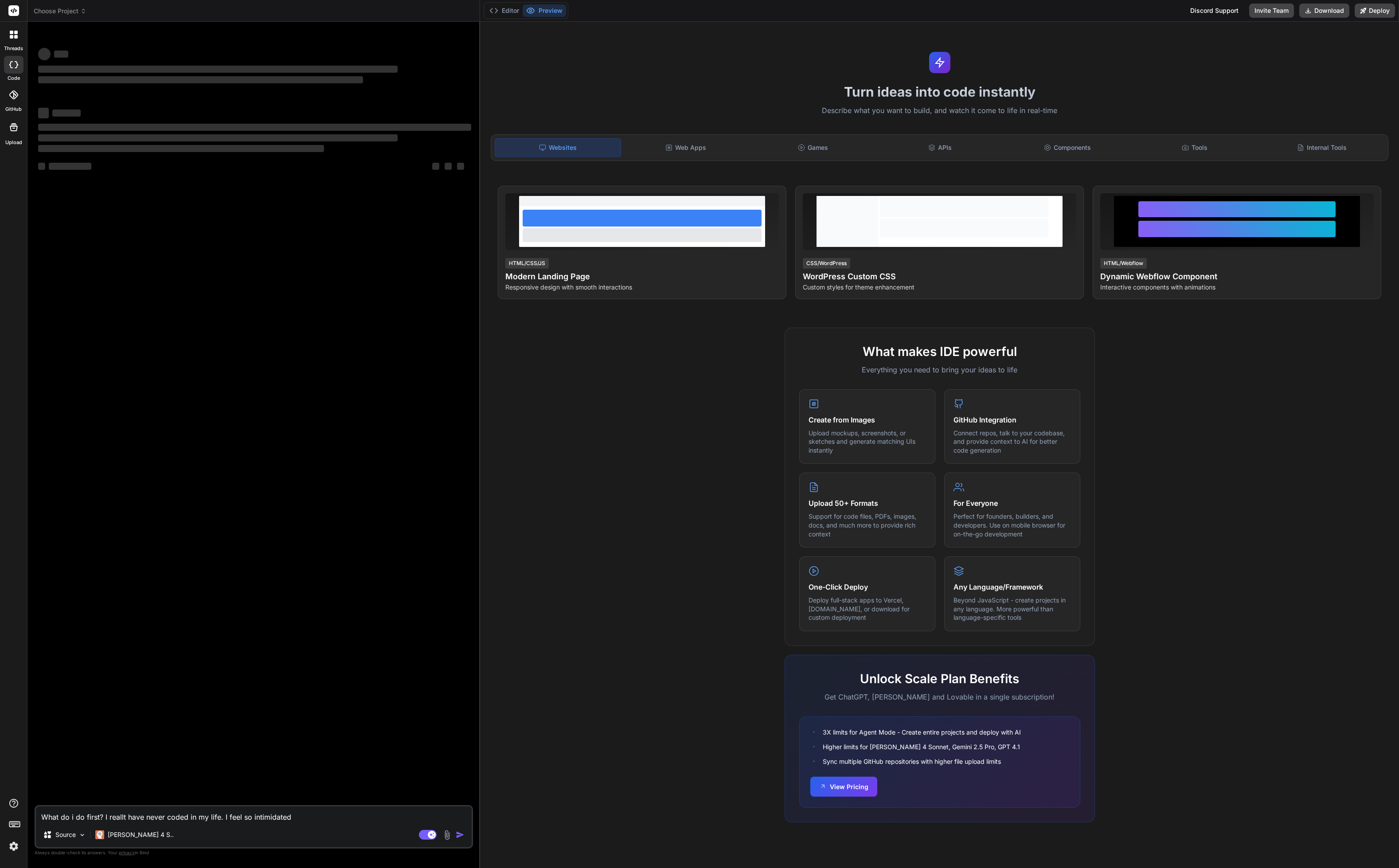
click at [454, 832] on div "Agent Mode. When this toggle is activated, AI automatically makes decisions, re…" at bounding box center [442, 834] width 51 height 11
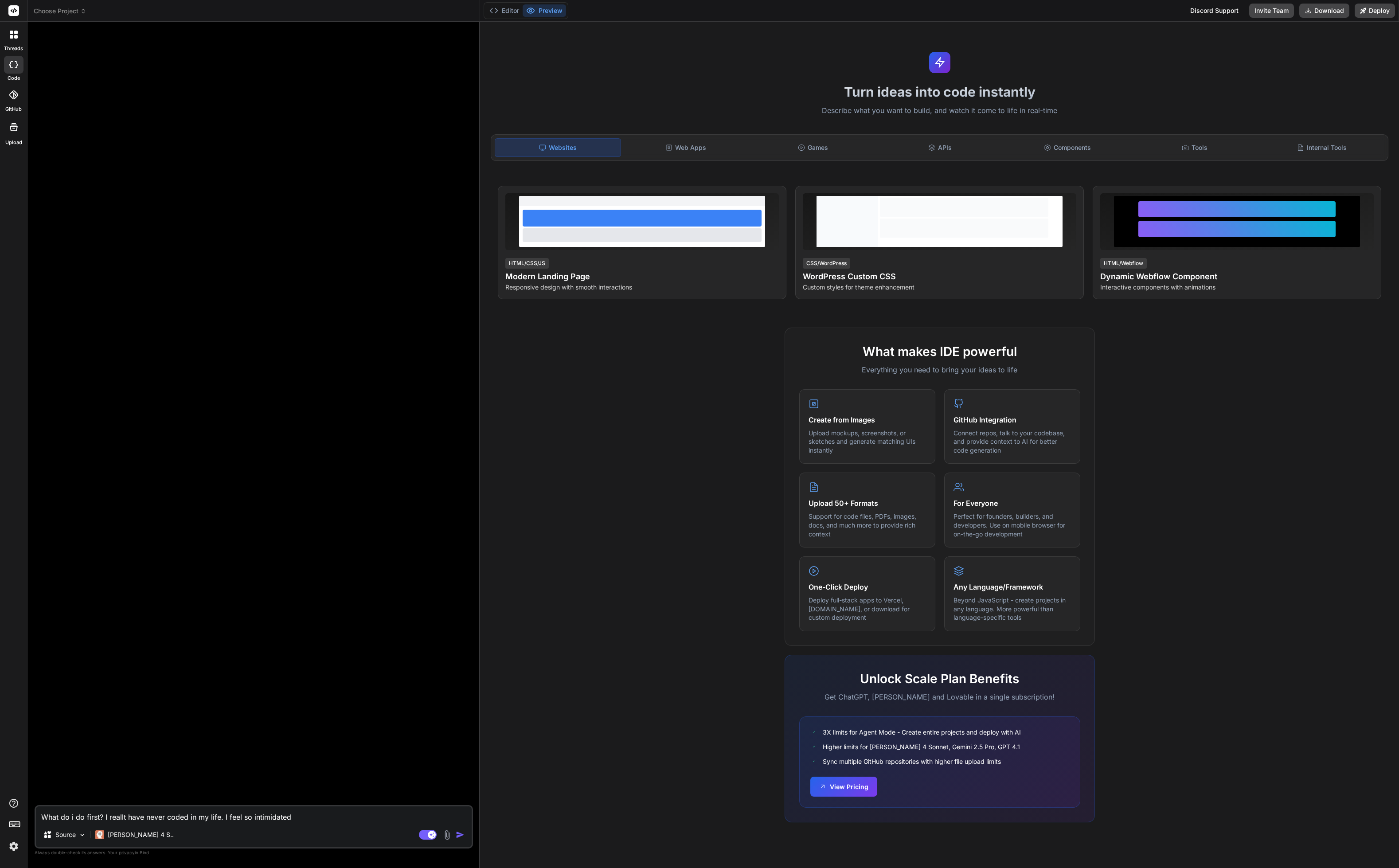
click at [459, 834] on img "button" at bounding box center [460, 835] width 9 height 9
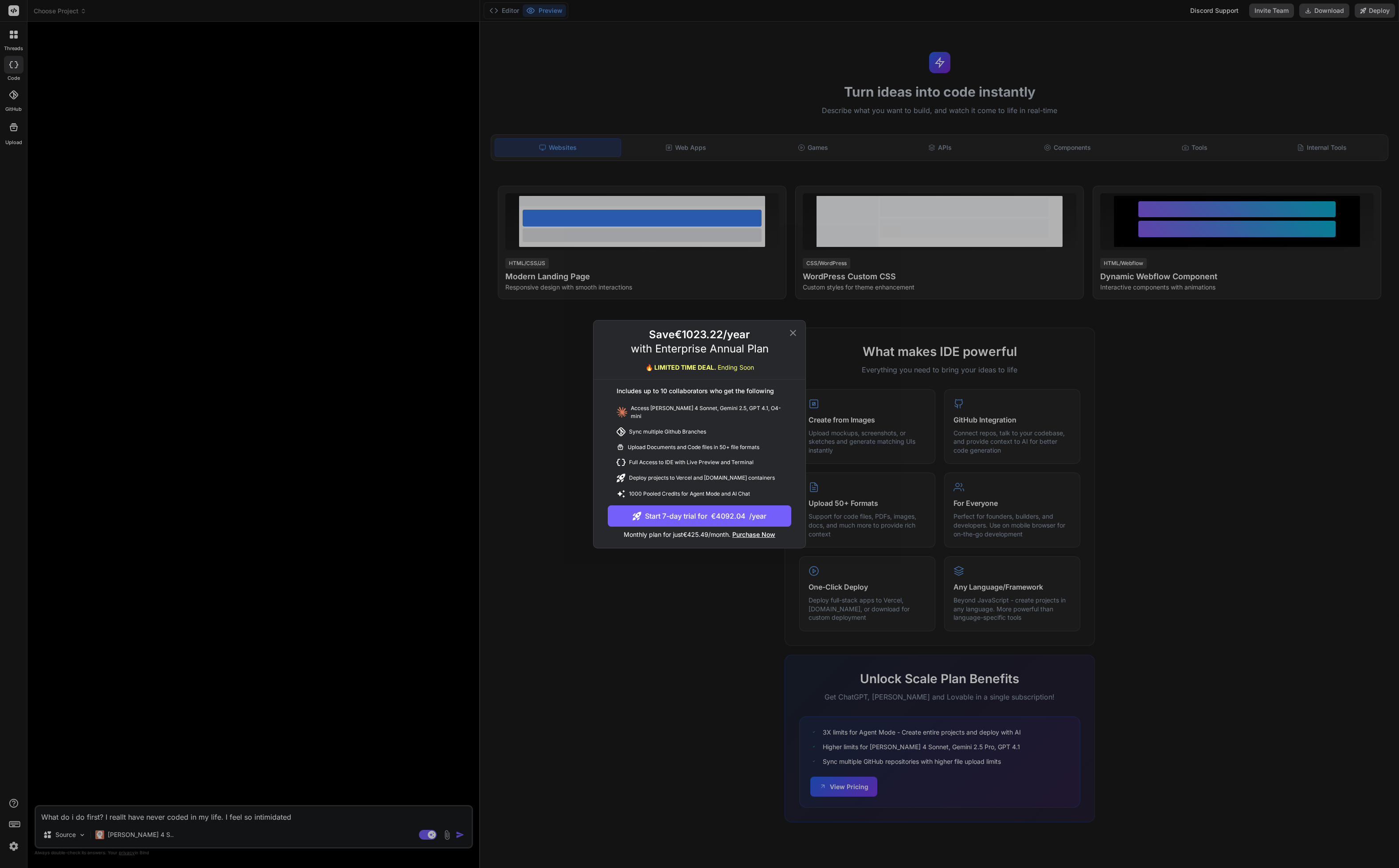
click at [795, 331] on icon at bounding box center [793, 333] width 11 height 11
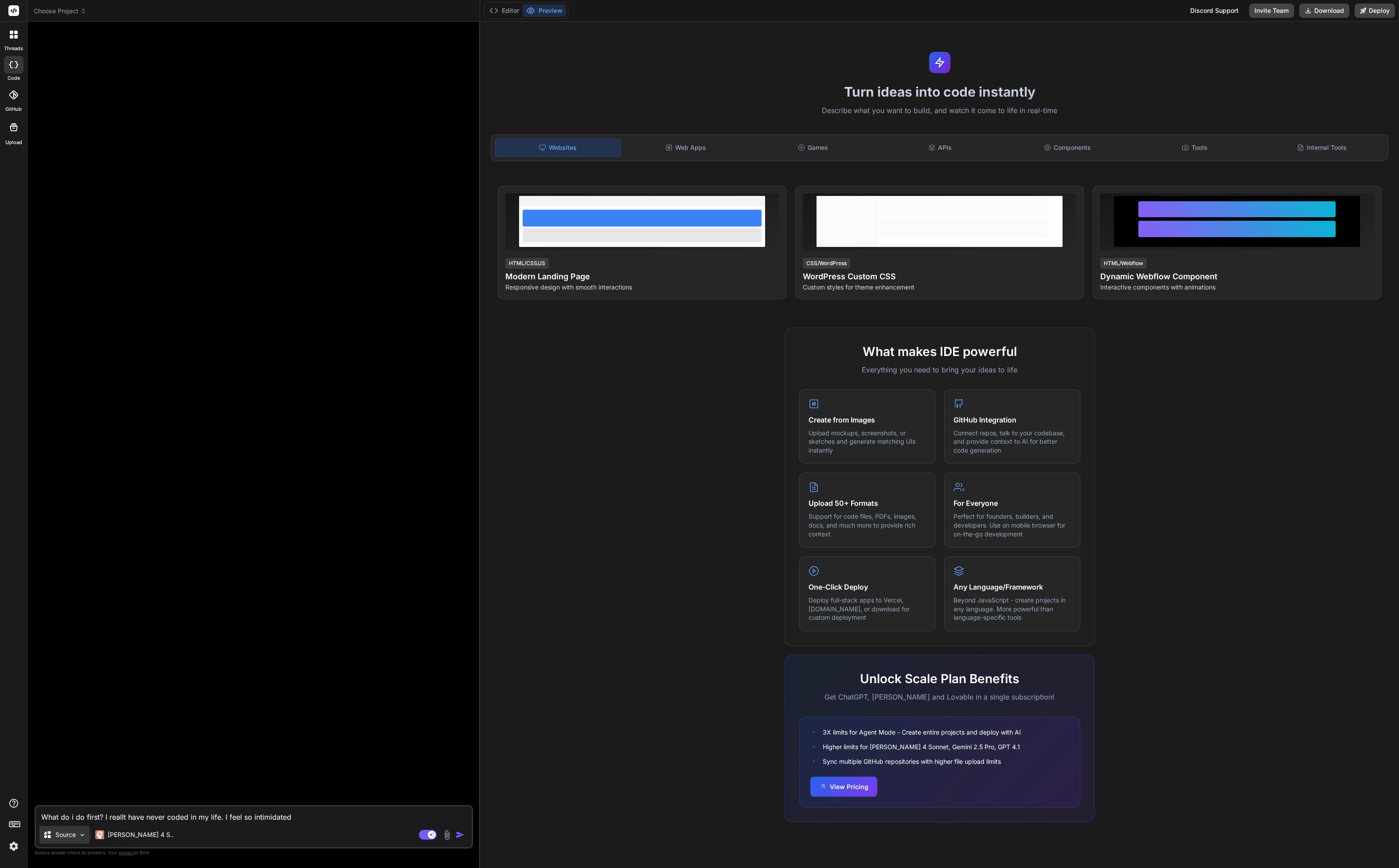
click at [66, 834] on p "Source" at bounding box center [65, 835] width 20 height 9
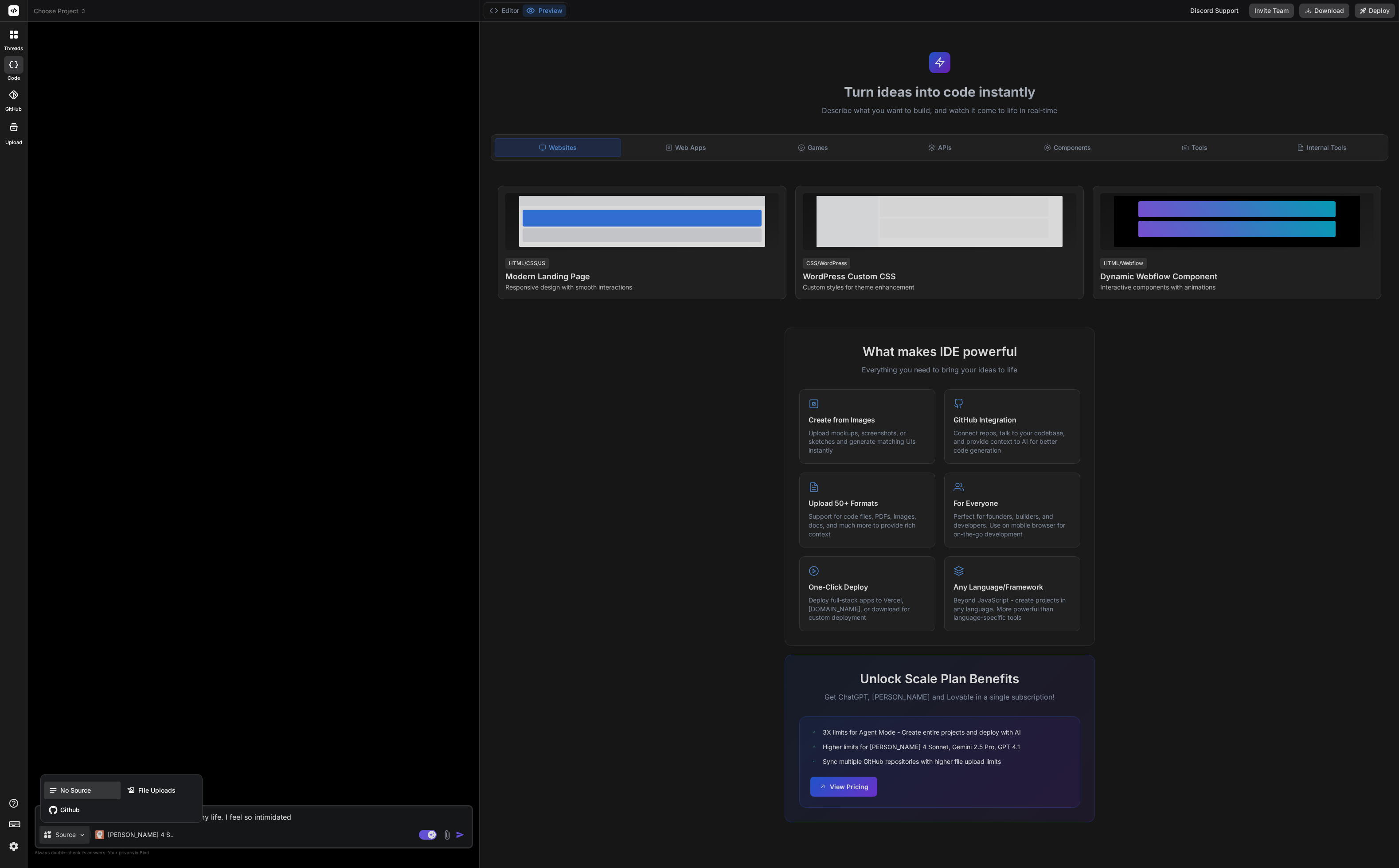
click at [77, 793] on span "No Source" at bounding box center [75, 791] width 30 height 9
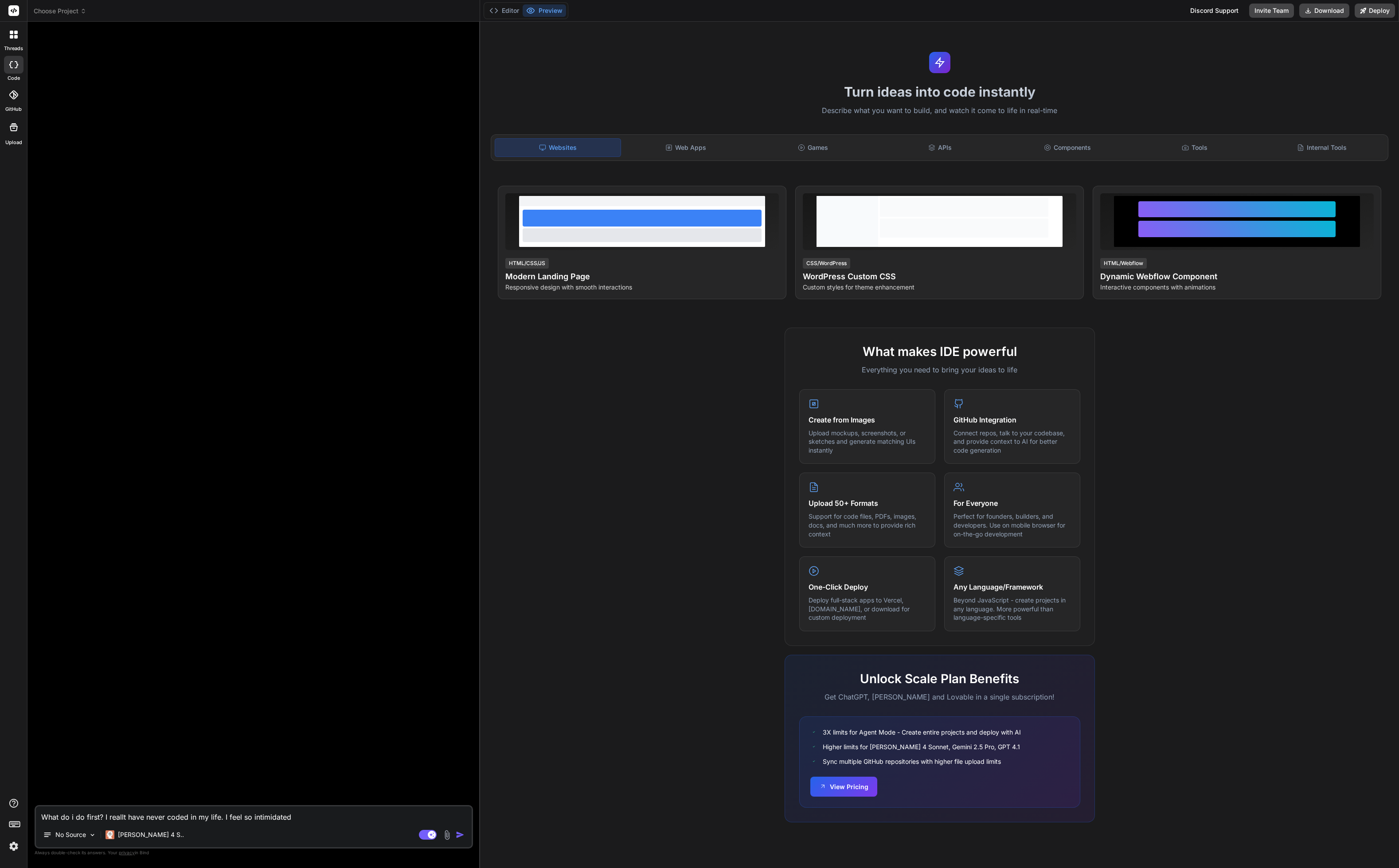
click at [459, 830] on div "Agent Mode. When this toggle is activated, AI automatically makes decisions, re…" at bounding box center [442, 834] width 51 height 11
click at [458, 834] on img "button" at bounding box center [460, 835] width 9 height 9
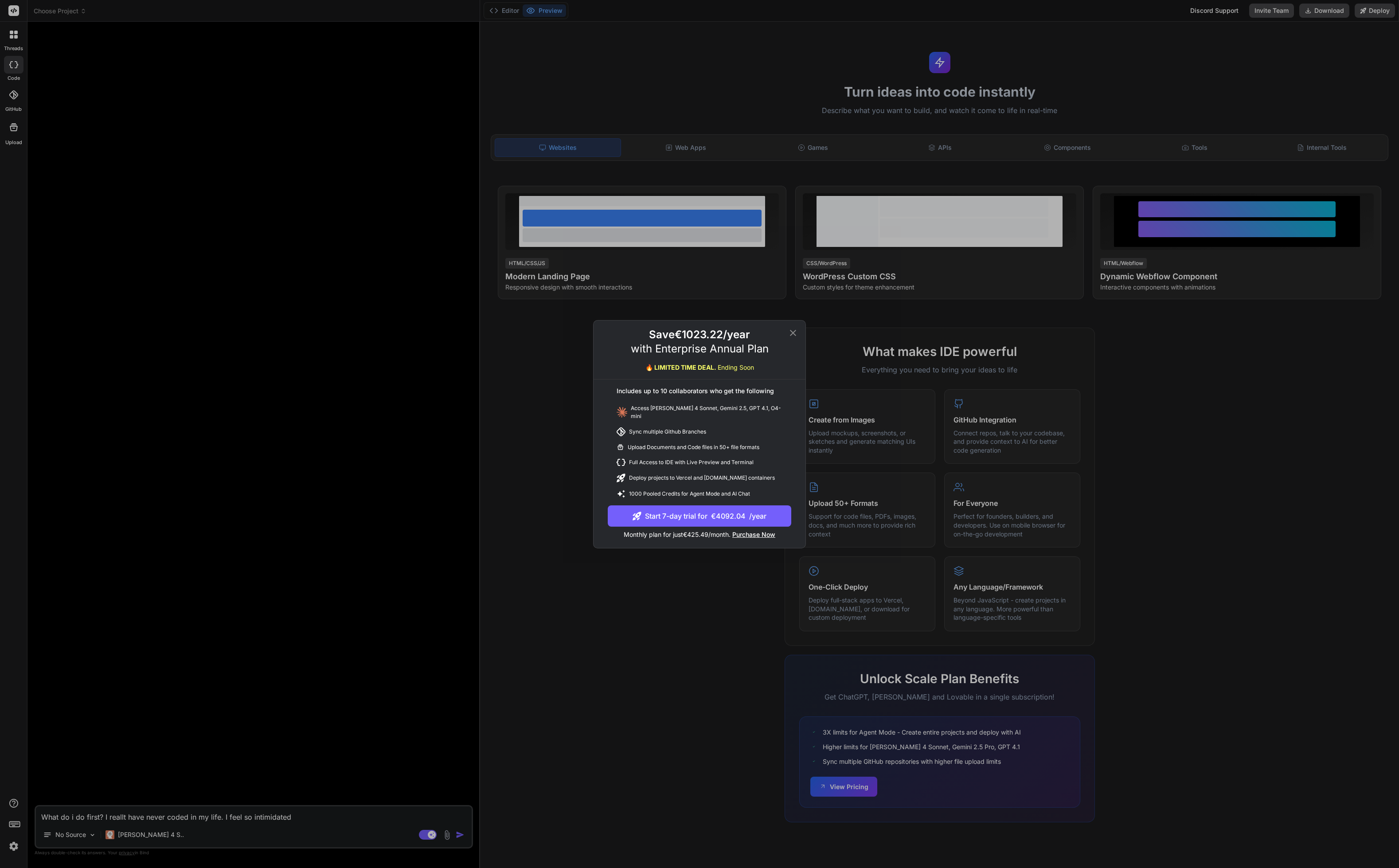
click at [790, 335] on icon at bounding box center [793, 333] width 11 height 11
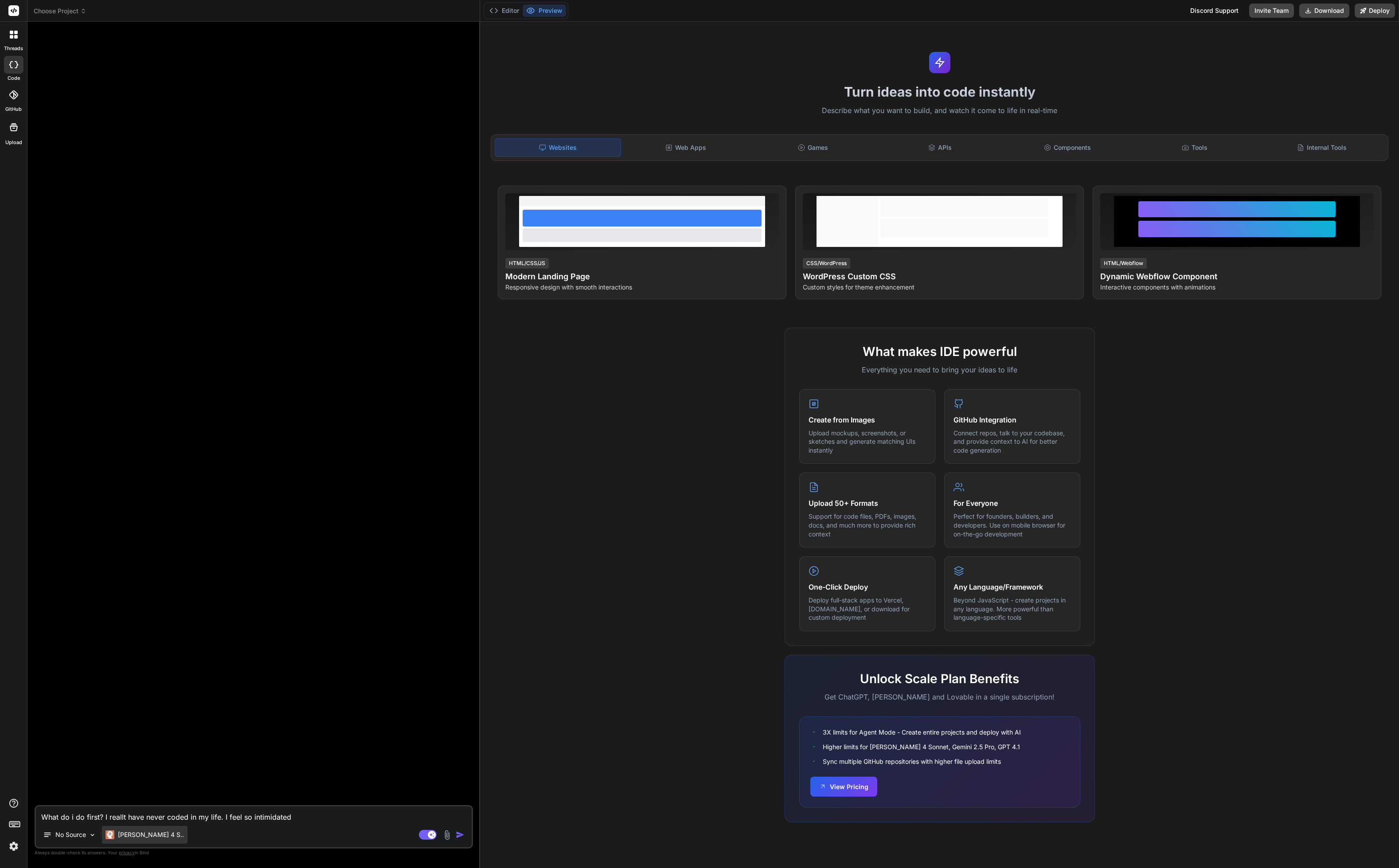
click at [142, 836] on p "Claude 4 S.." at bounding box center [151, 835] width 66 height 9
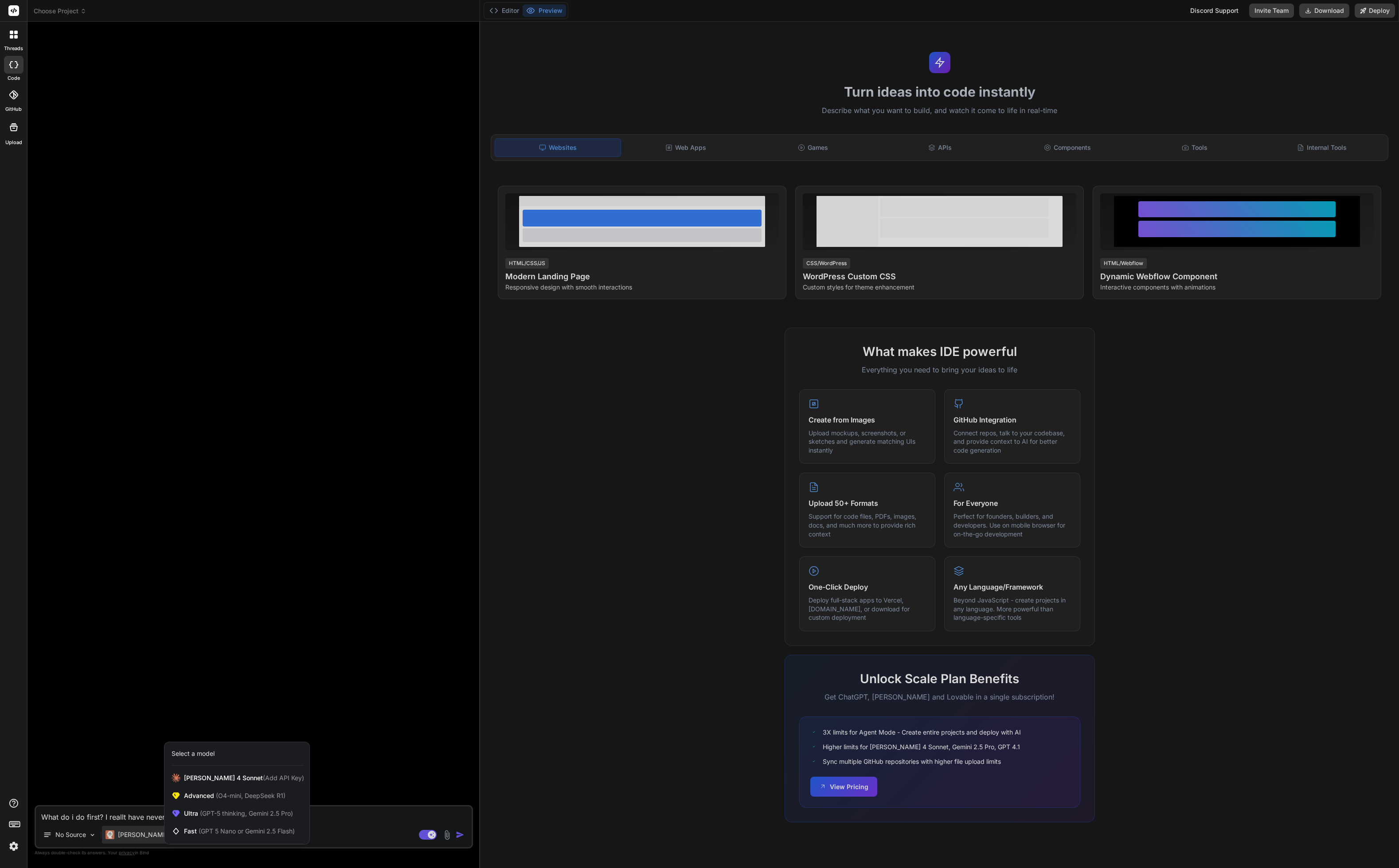
click at [149, 836] on div at bounding box center [700, 434] width 1399 height 868
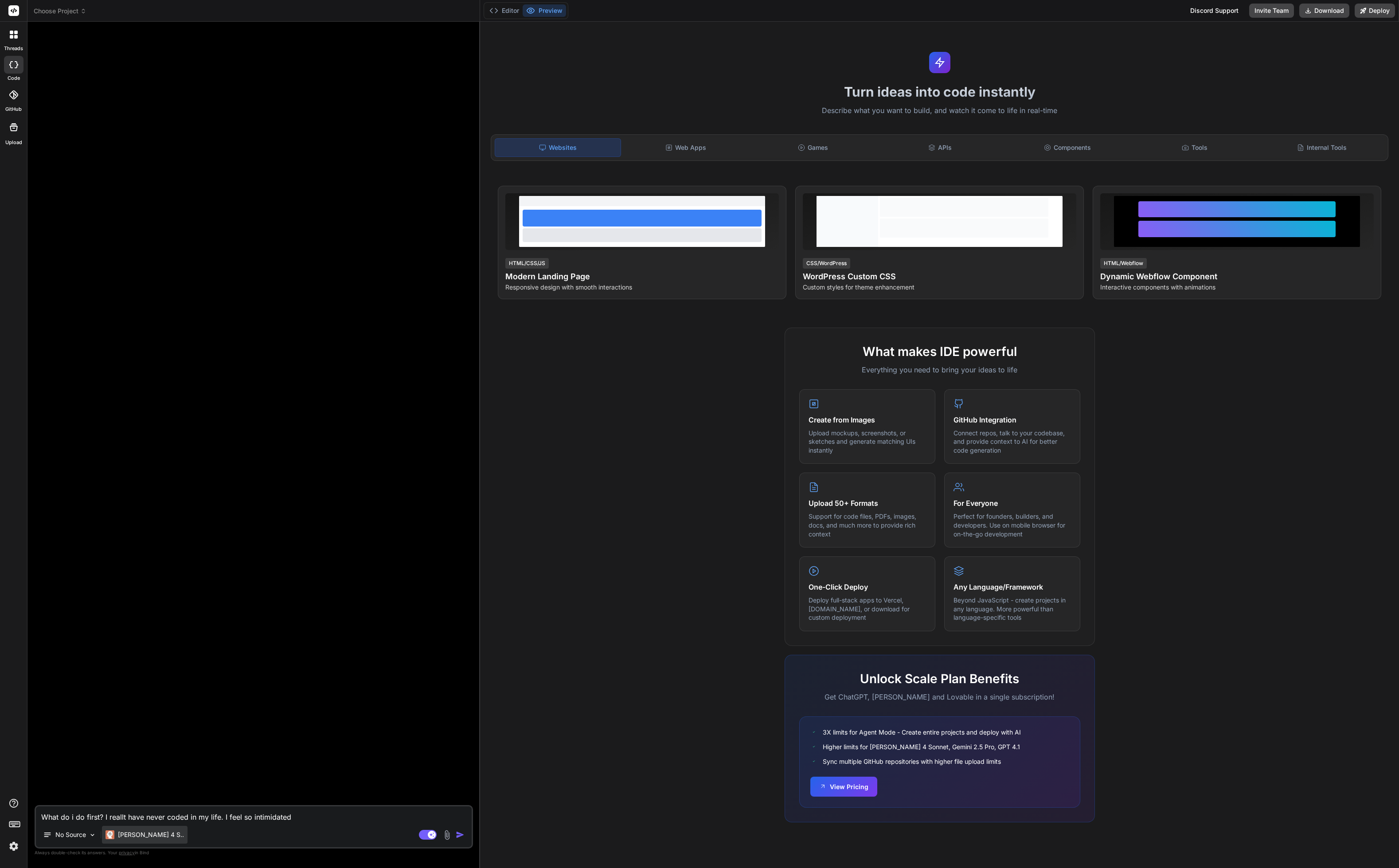
click at [123, 834] on p "Claude 4 S.." at bounding box center [151, 835] width 66 height 9
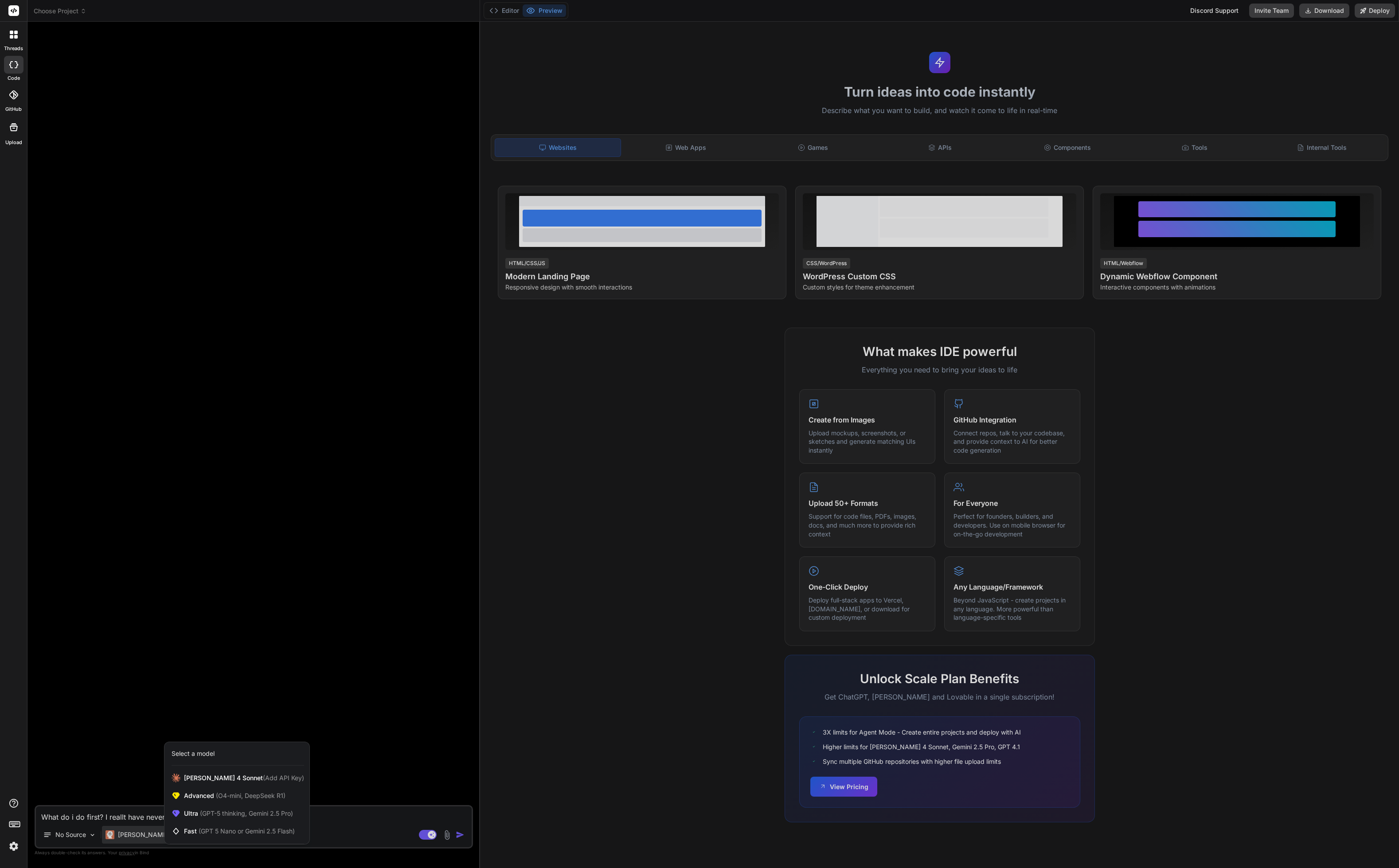
drag, startPoint x: 120, startPoint y: 636, endPoint x: 124, endPoint y: 627, distance: 9.8
click at [122, 631] on div at bounding box center [700, 434] width 1399 height 868
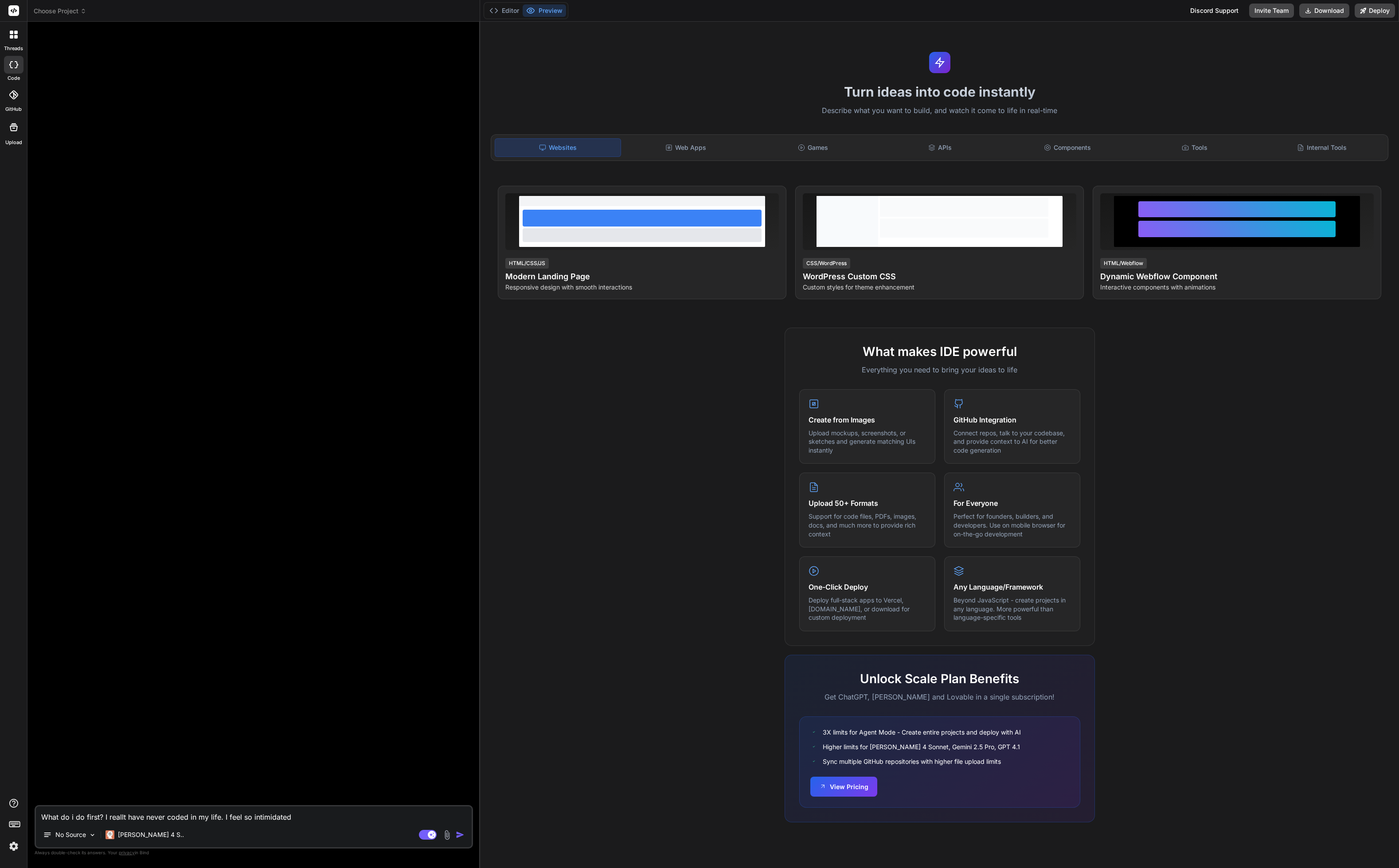
click at [7, 41] on div at bounding box center [13, 34] width 18 height 18
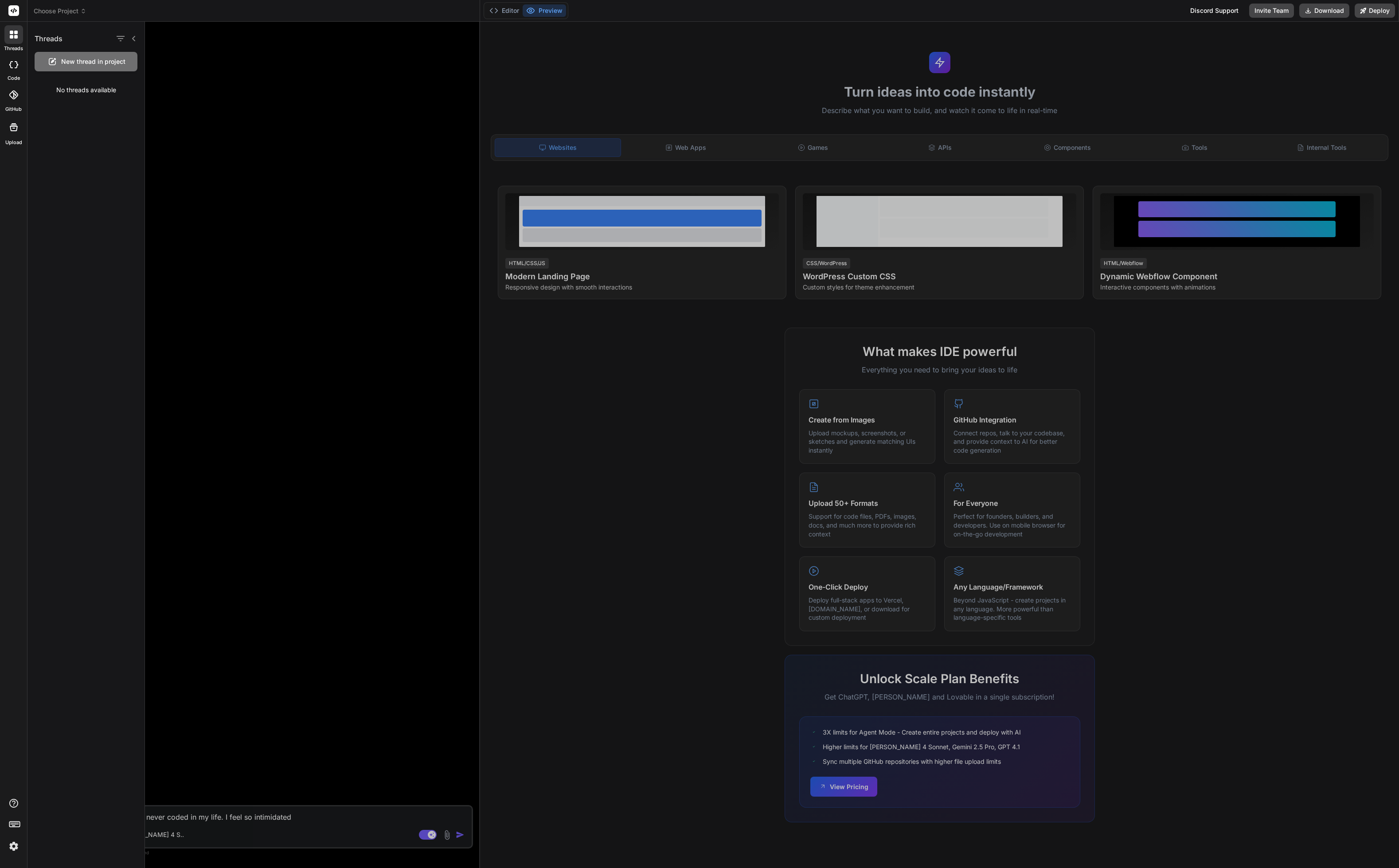
click at [92, 60] on span "New thread in project" at bounding box center [93, 61] width 64 height 9
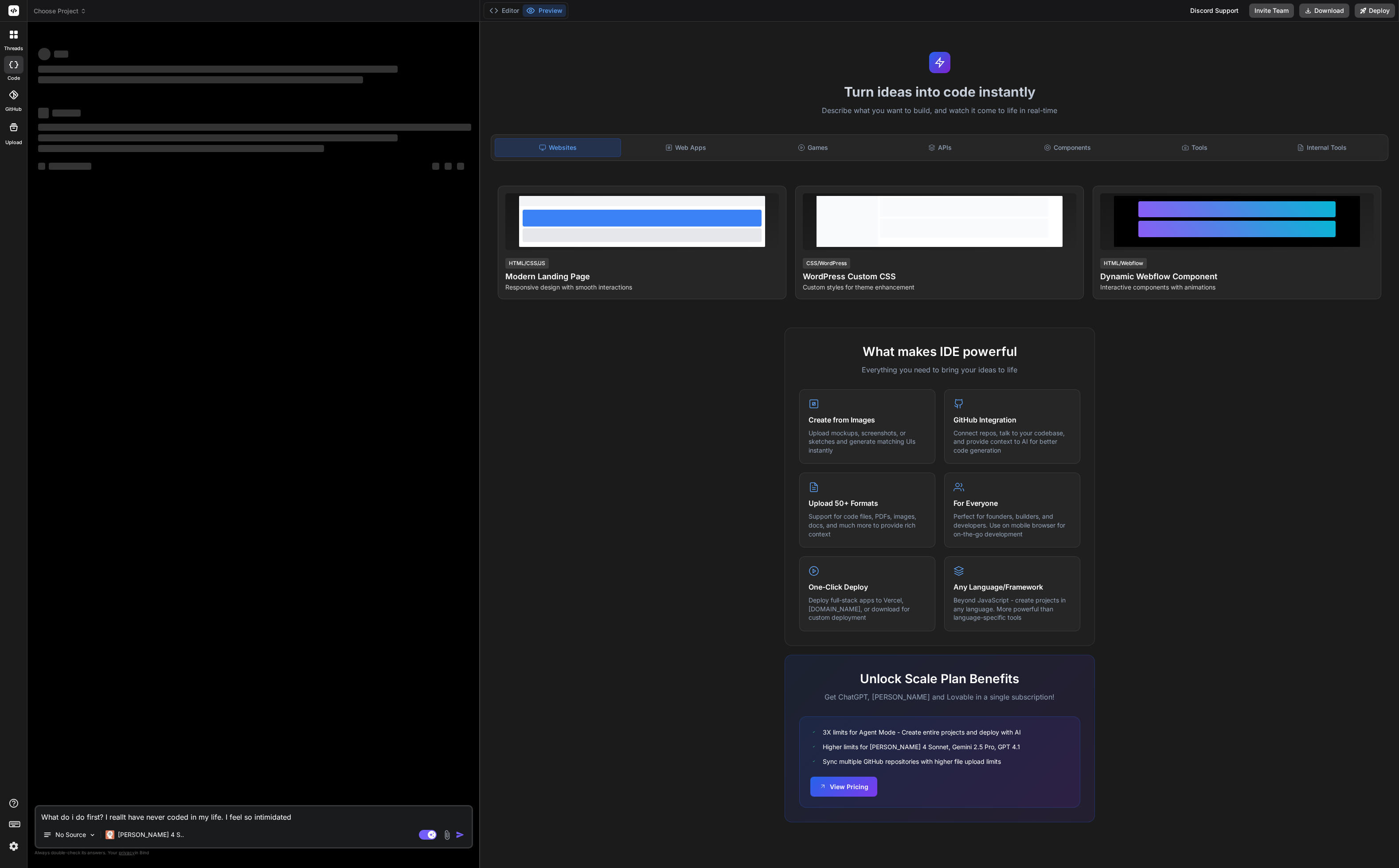
type textarea "x"
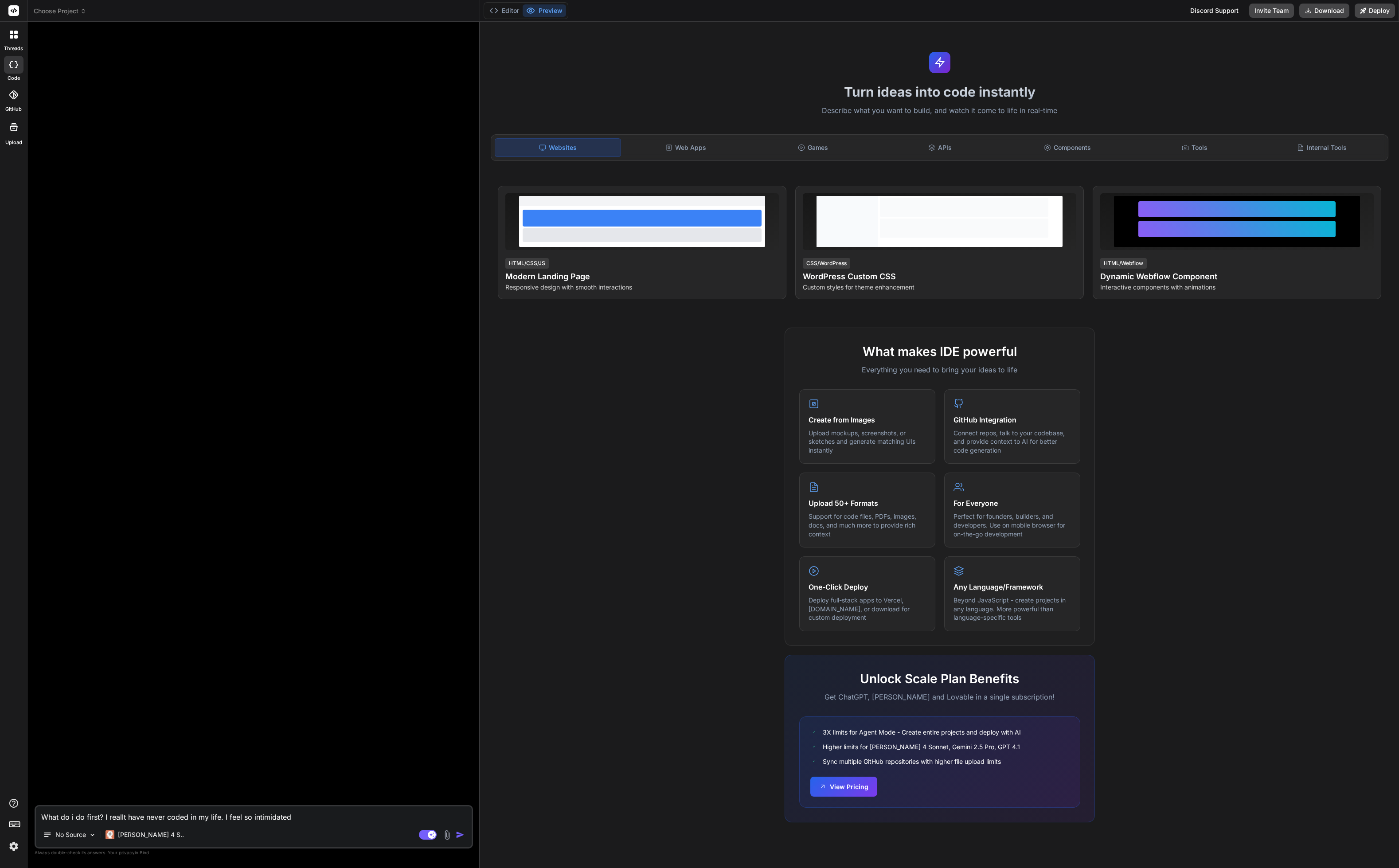
click at [78, 8] on span "Choose Project" at bounding box center [60, 11] width 53 height 9
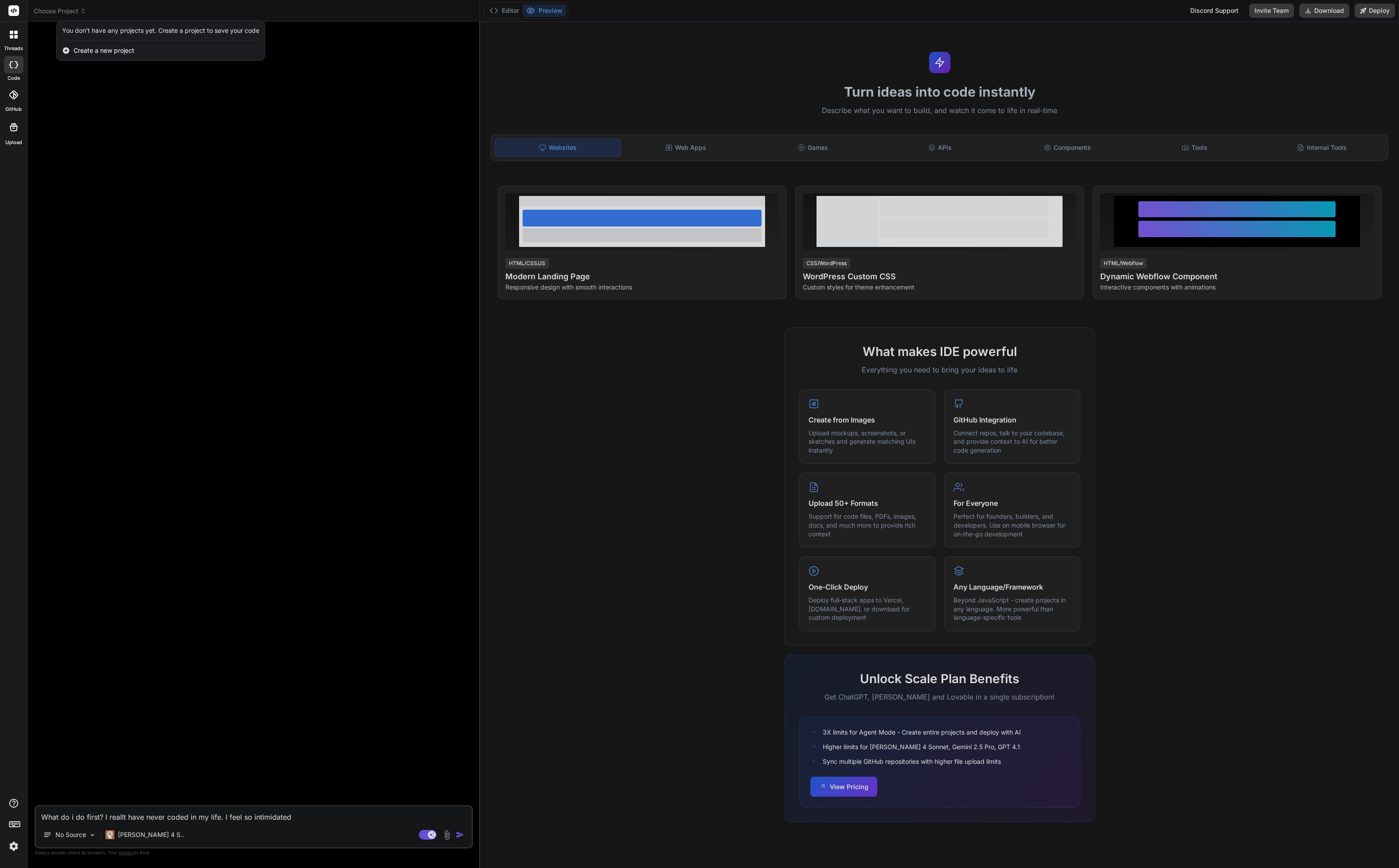
click at [124, 44] on div "Create a new project" at bounding box center [161, 50] width 208 height 20
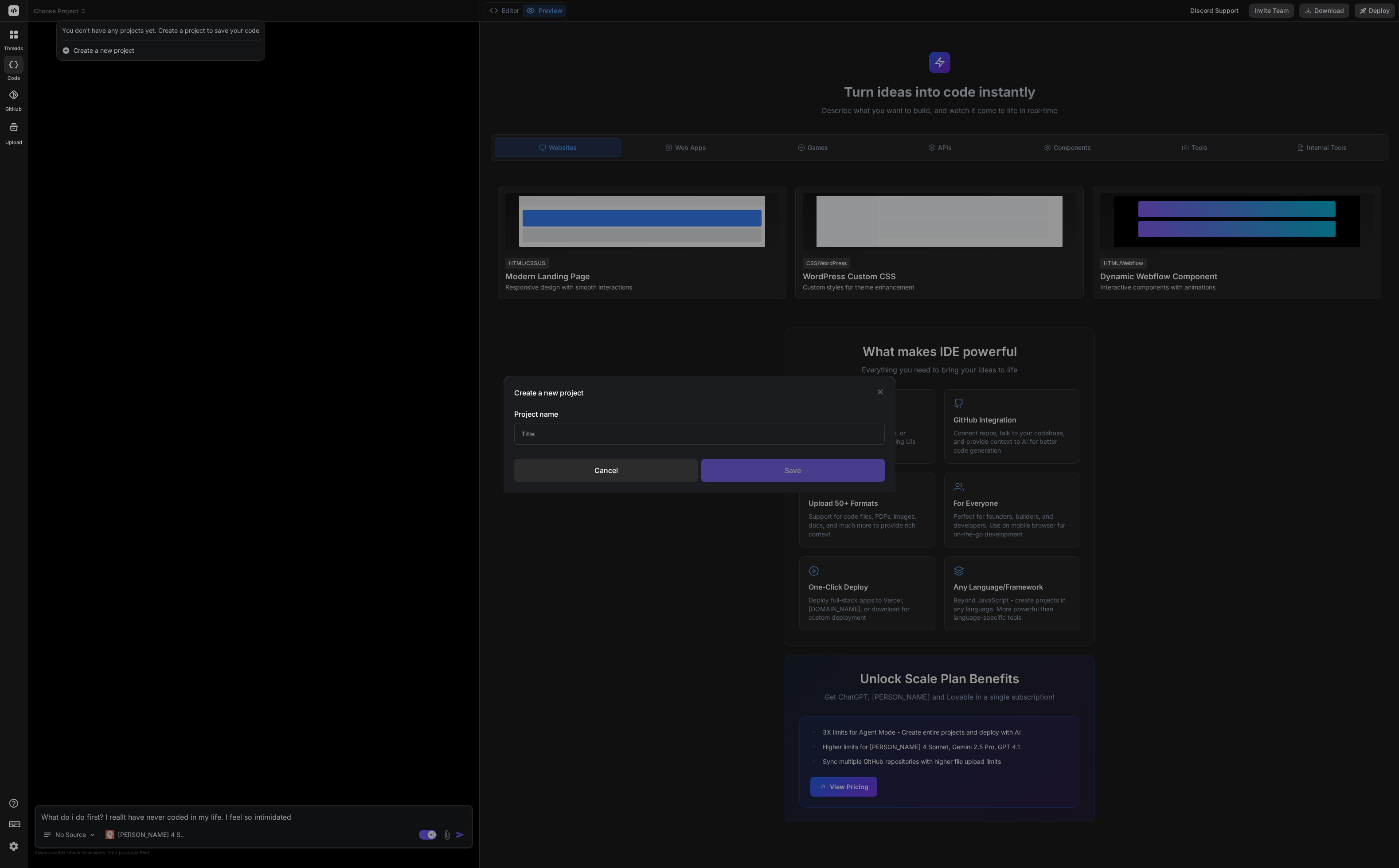
click at [615, 433] on input "text" at bounding box center [700, 434] width 371 height 22
type input "START"
click at [785, 471] on div "Save" at bounding box center [793, 470] width 184 height 23
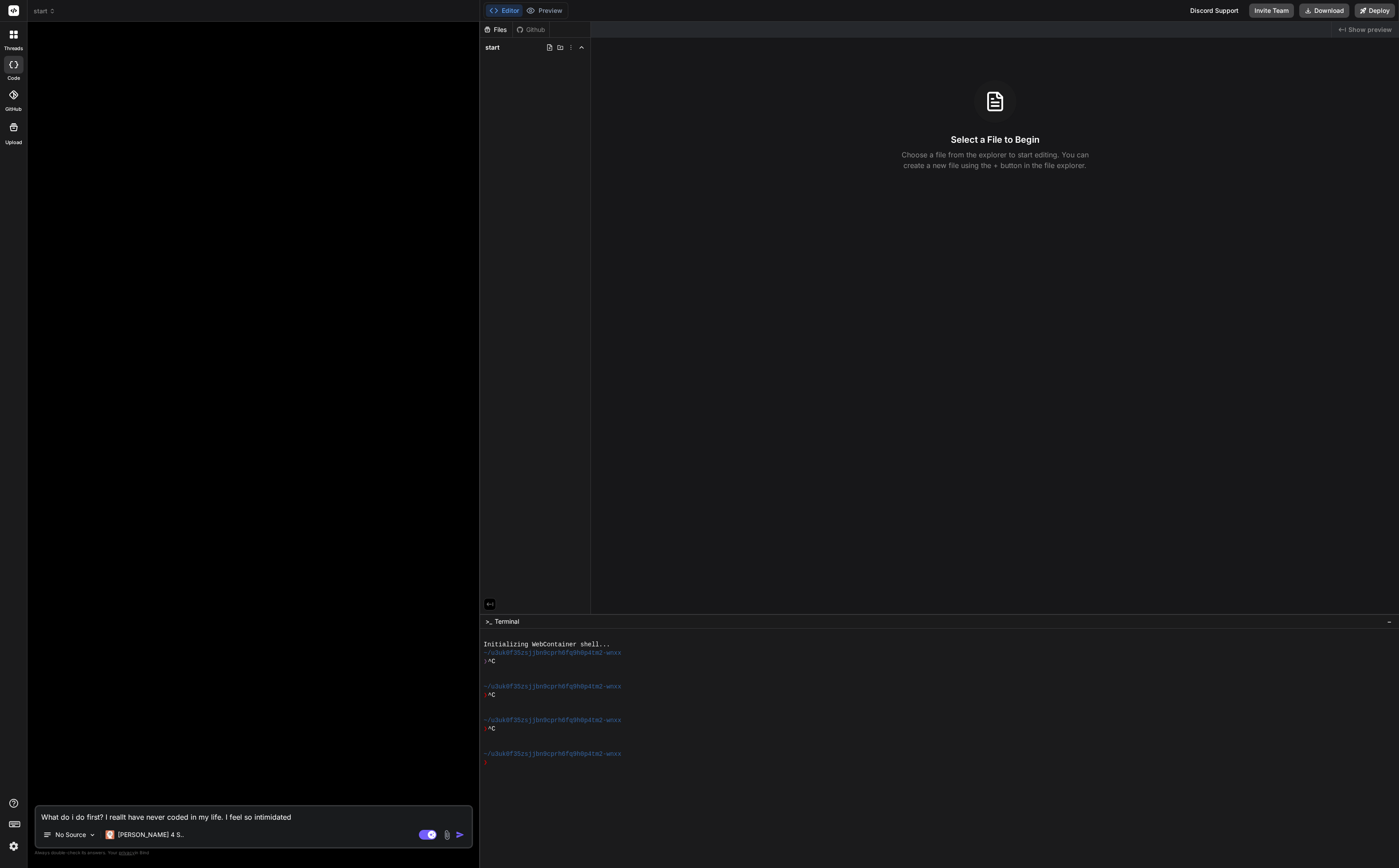
click at [457, 833] on img "button" at bounding box center [460, 835] width 9 height 9
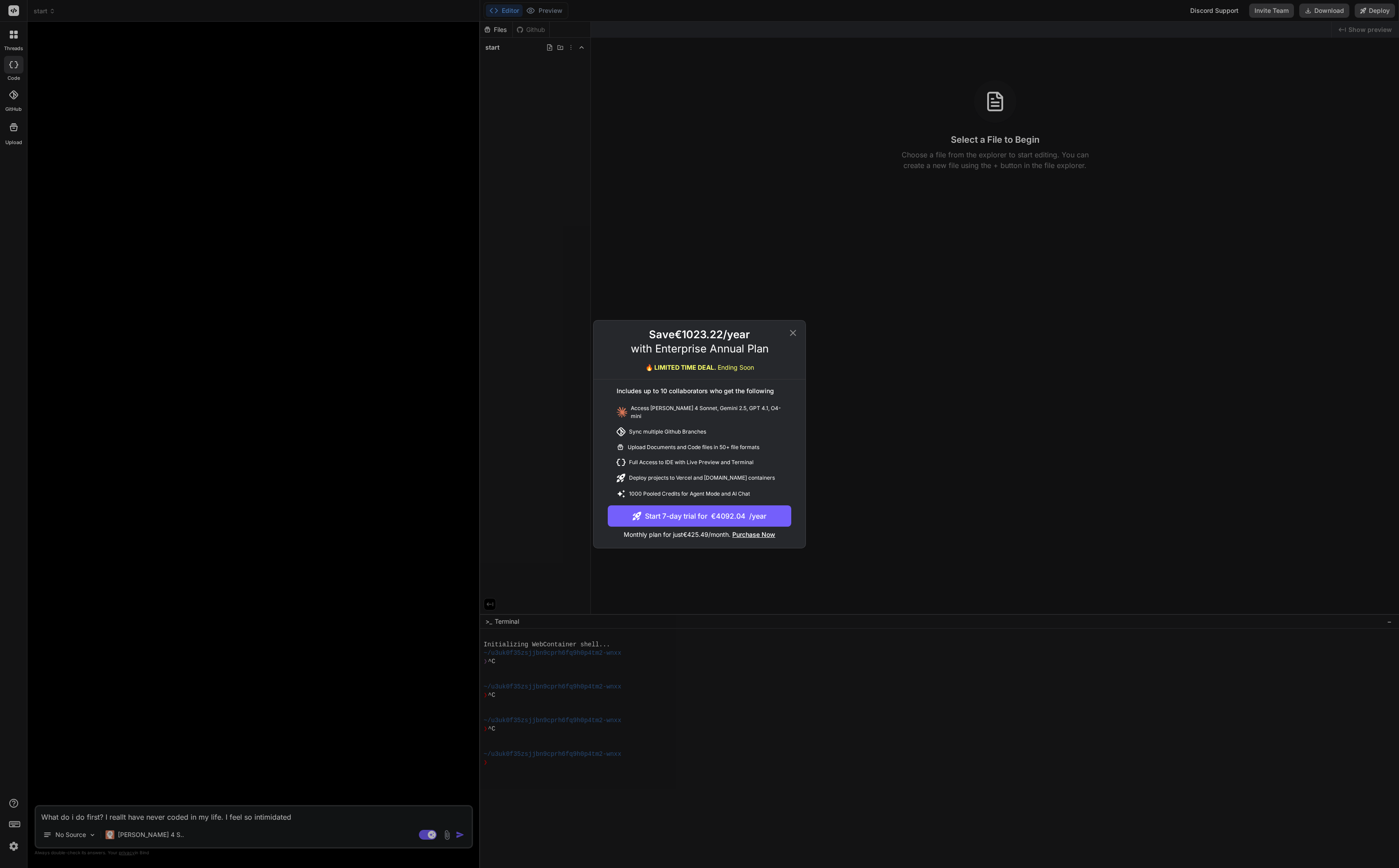
click at [797, 328] on div "Save €1023.22 /year with Enterprise Annual Plan 🔥 LIMITED TIME DEAL. Ending Soo…" at bounding box center [700, 434] width 212 height 227
click at [137, 835] on div "Save €1023.22 /year with Enterprise Annual Plan 🔥 LIMITED TIME DEAL. Ending Soo…" at bounding box center [700, 434] width 1399 height 868
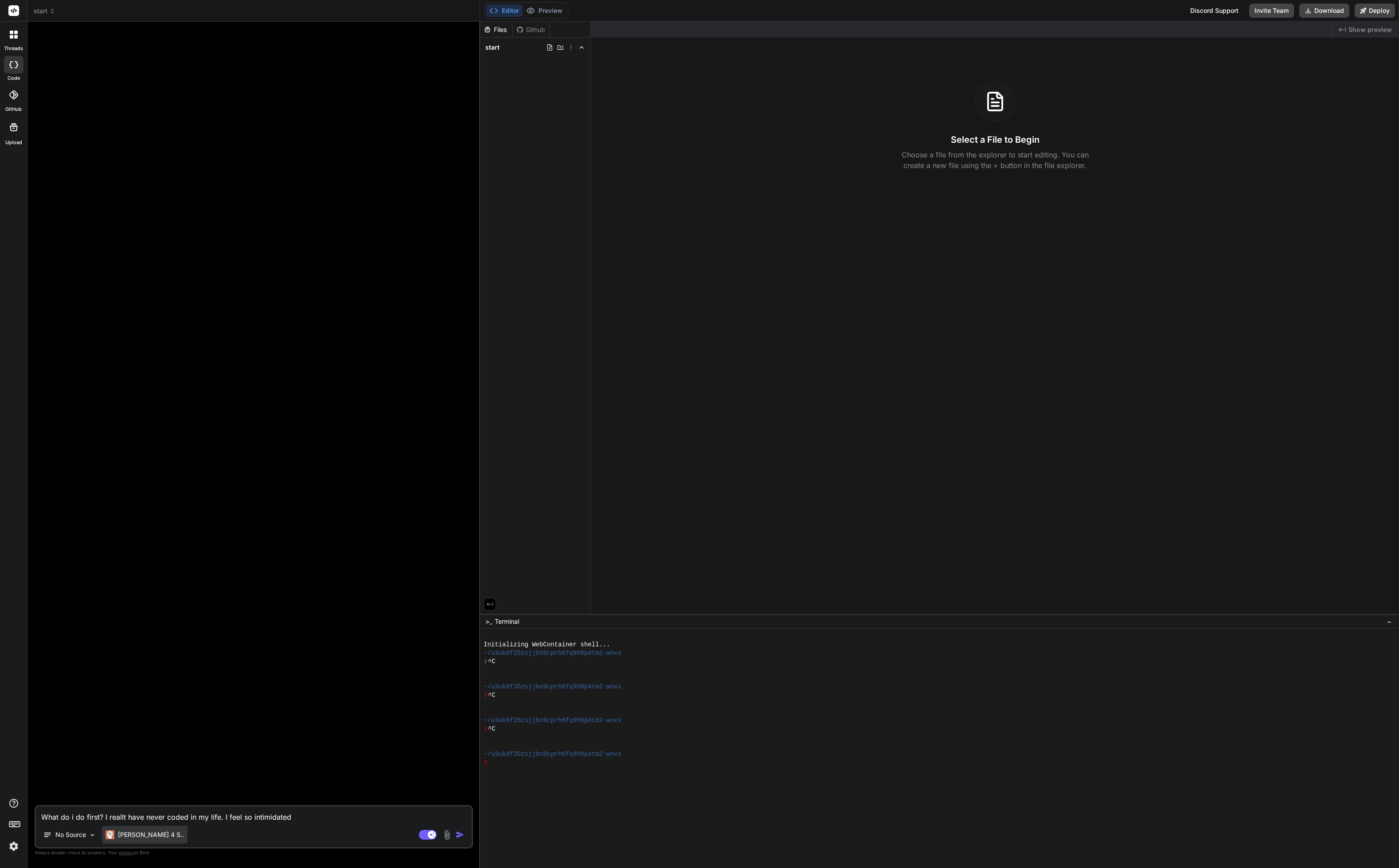
click at [151, 835] on p "Claude 4 S.." at bounding box center [151, 835] width 66 height 9
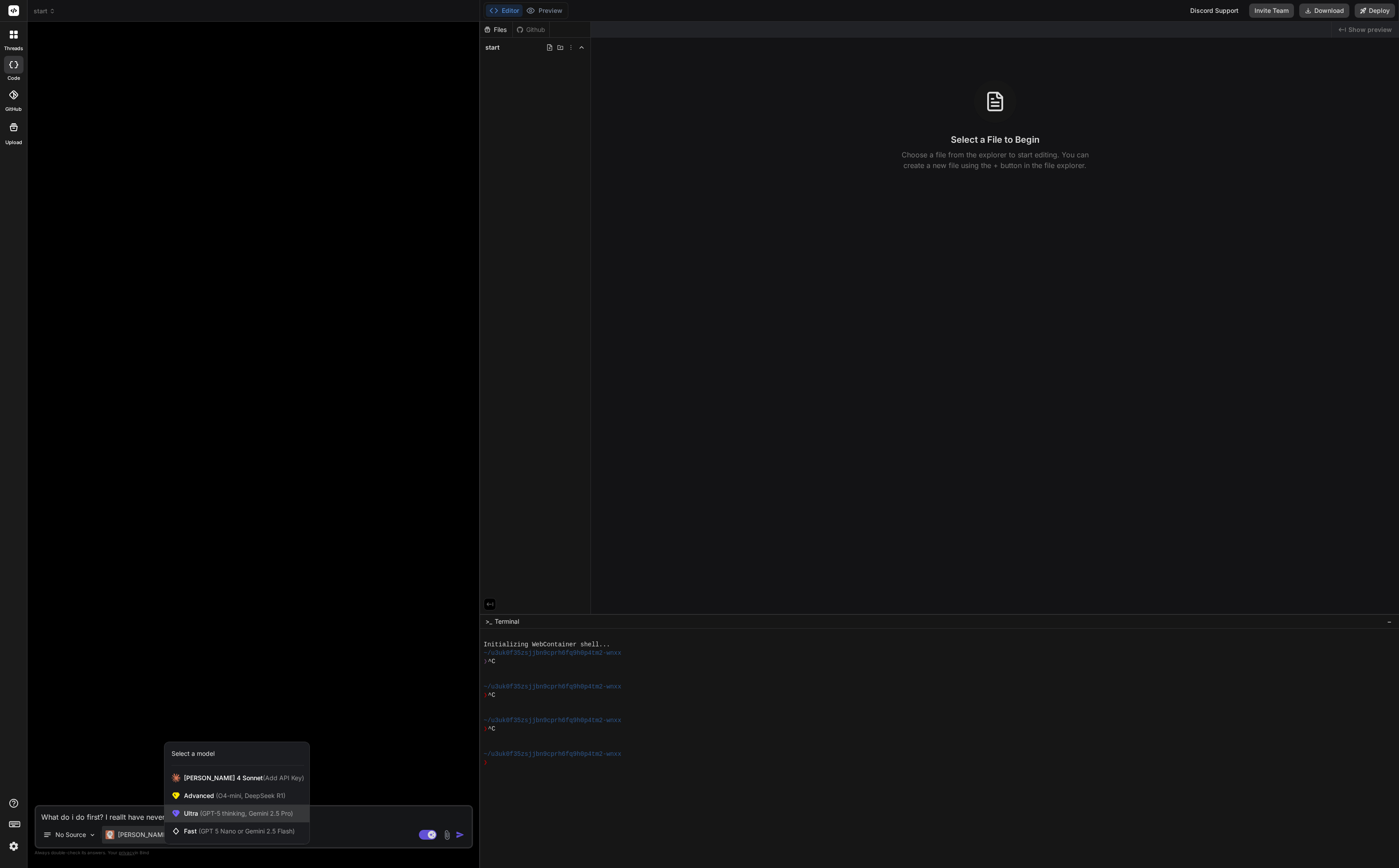
click at [278, 814] on span "(GPT-5 thinking, Gemini 2.5 Pro)" at bounding box center [246, 814] width 95 height 8
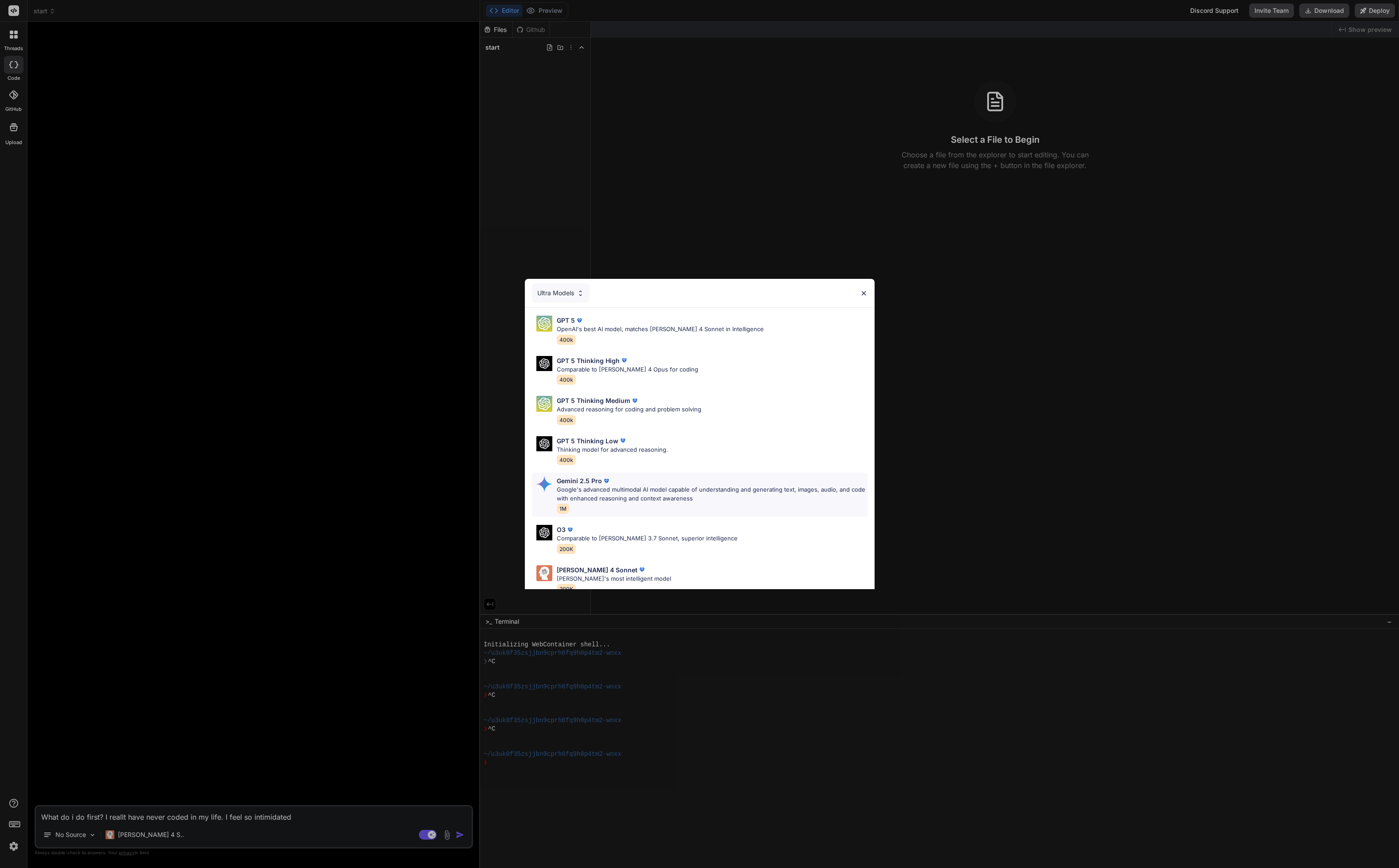
click at [717, 491] on p "Google's advanced multimodal AI model capable of understanding and generating t…" at bounding box center [712, 494] width 310 height 17
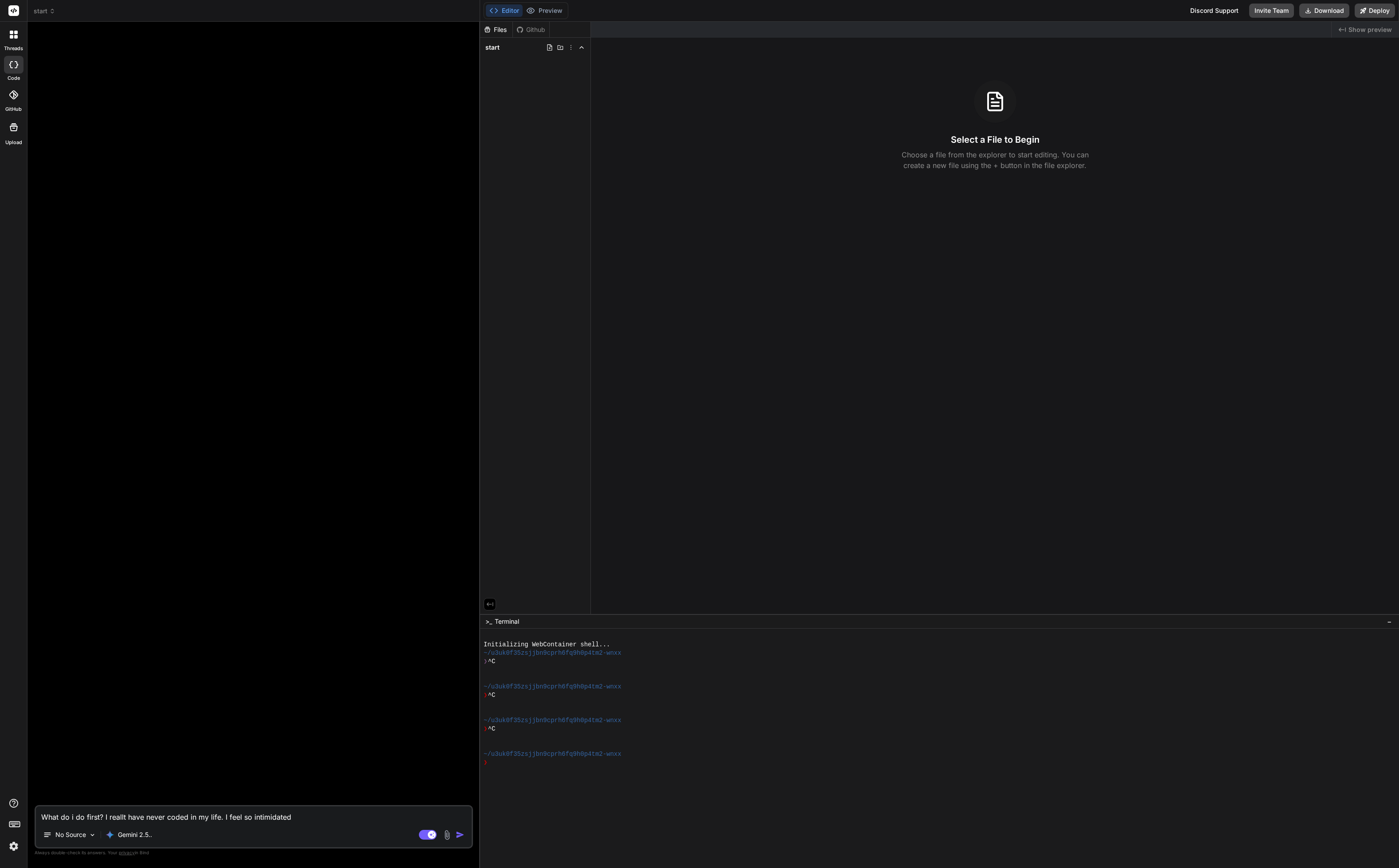
click at [456, 834] on img "button" at bounding box center [460, 835] width 9 height 9
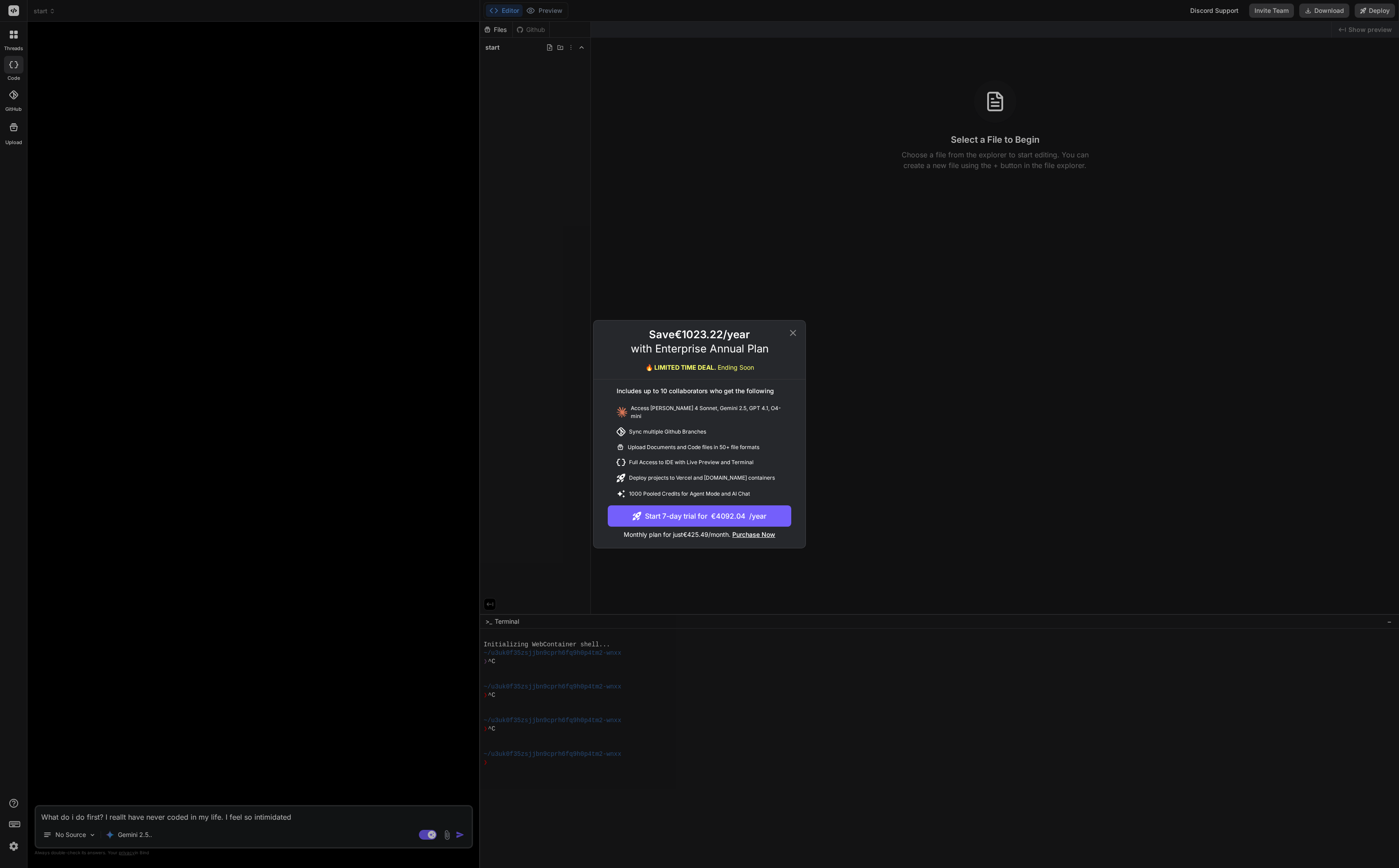
click at [791, 336] on icon at bounding box center [793, 333] width 11 height 11
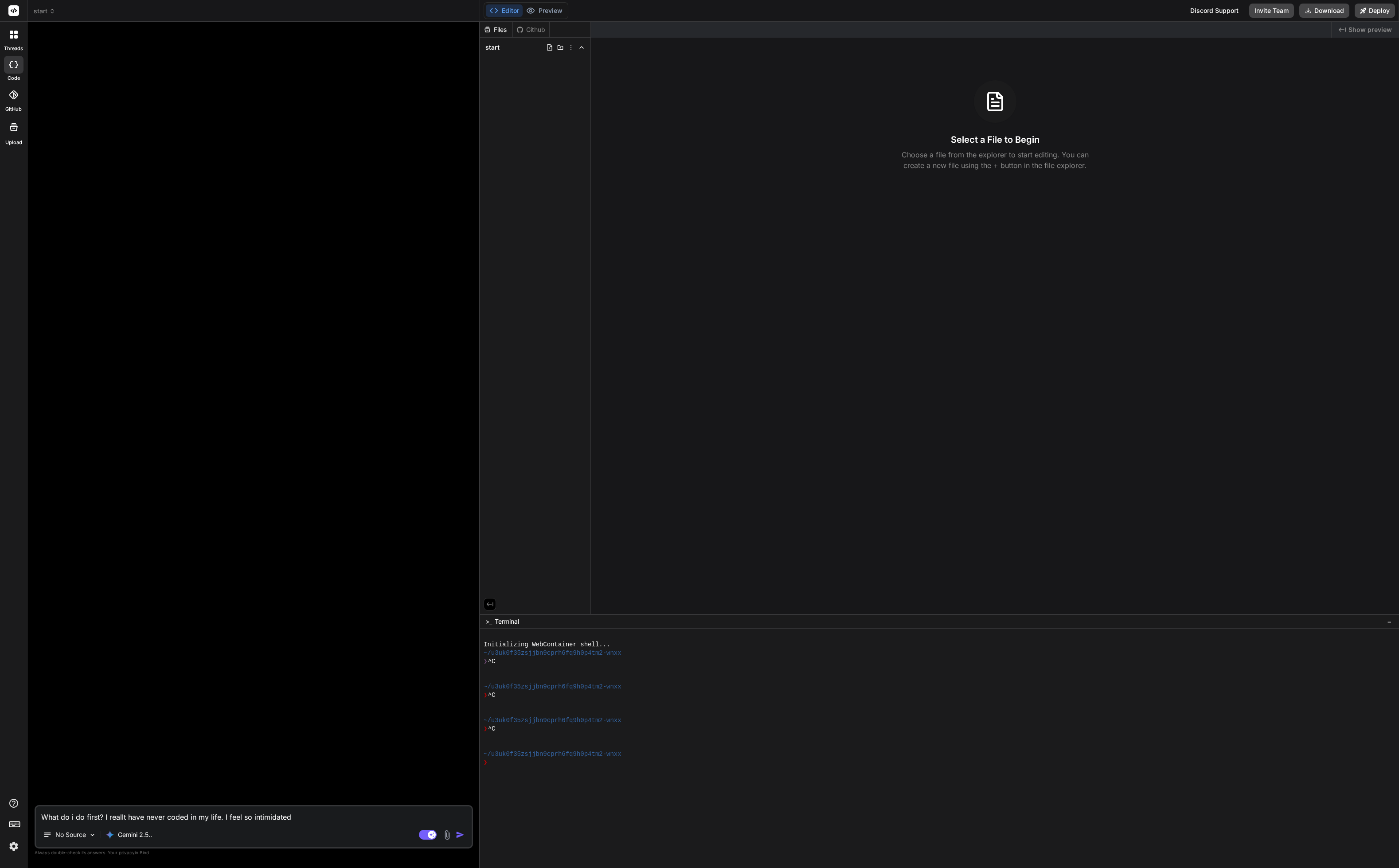
click at [1223, 7] on div "Discord Support" at bounding box center [1214, 11] width 59 height 14
click at [1063, 360] on div "Created with Pixso. Show preview Select a File to Begin Choose a file from the …" at bounding box center [995, 317] width 808 height 592
click at [15, 125] on icon at bounding box center [13, 127] width 8 height 8
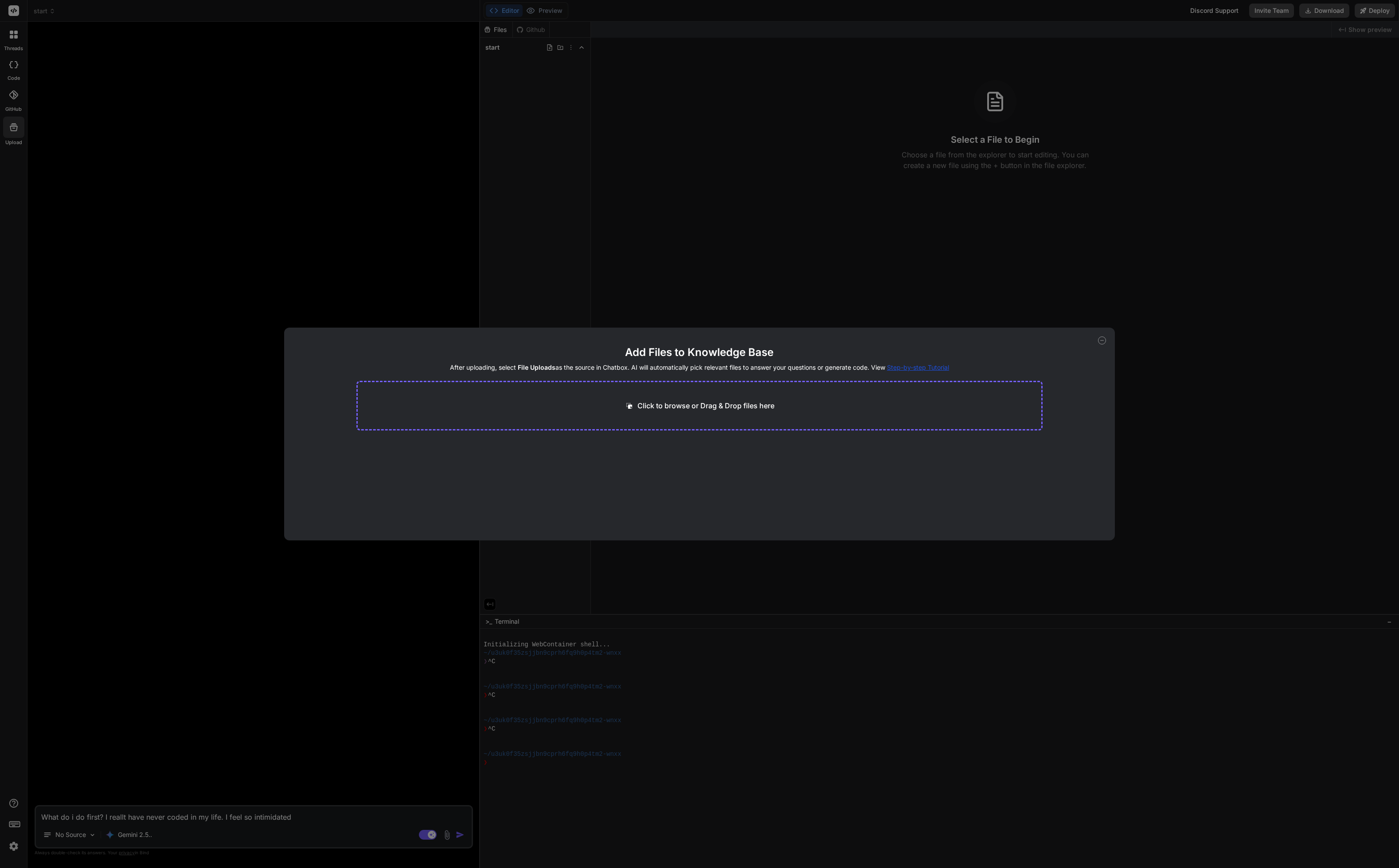
click at [1096, 339] on div "Add Files to Knowledge Base After uploading, select File Uploads as the source …" at bounding box center [700, 434] width 831 height 213
click at [1103, 341] on icon at bounding box center [1102, 340] width 8 height 8
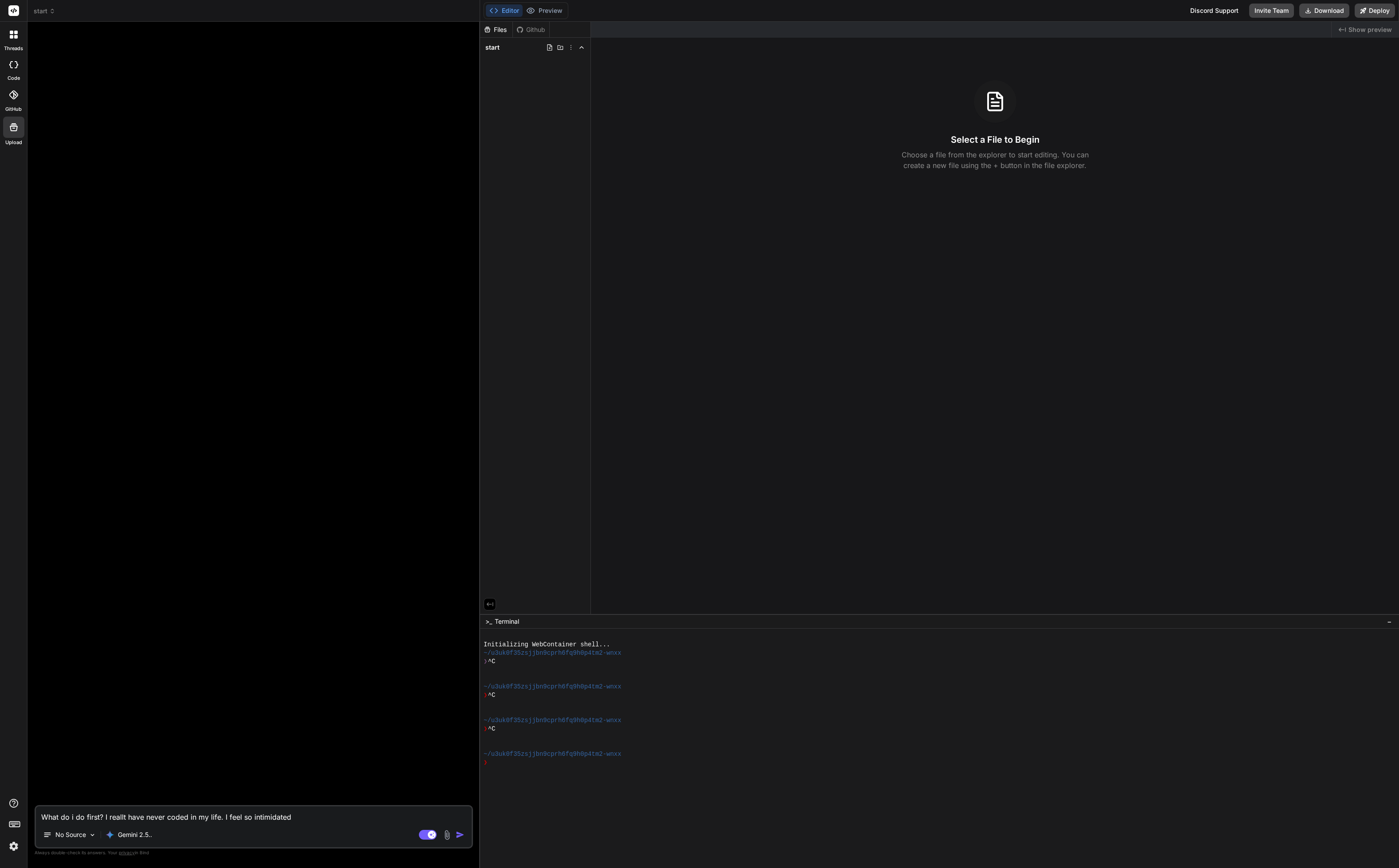
click at [10, 100] on div at bounding box center [13, 94] width 20 height 20
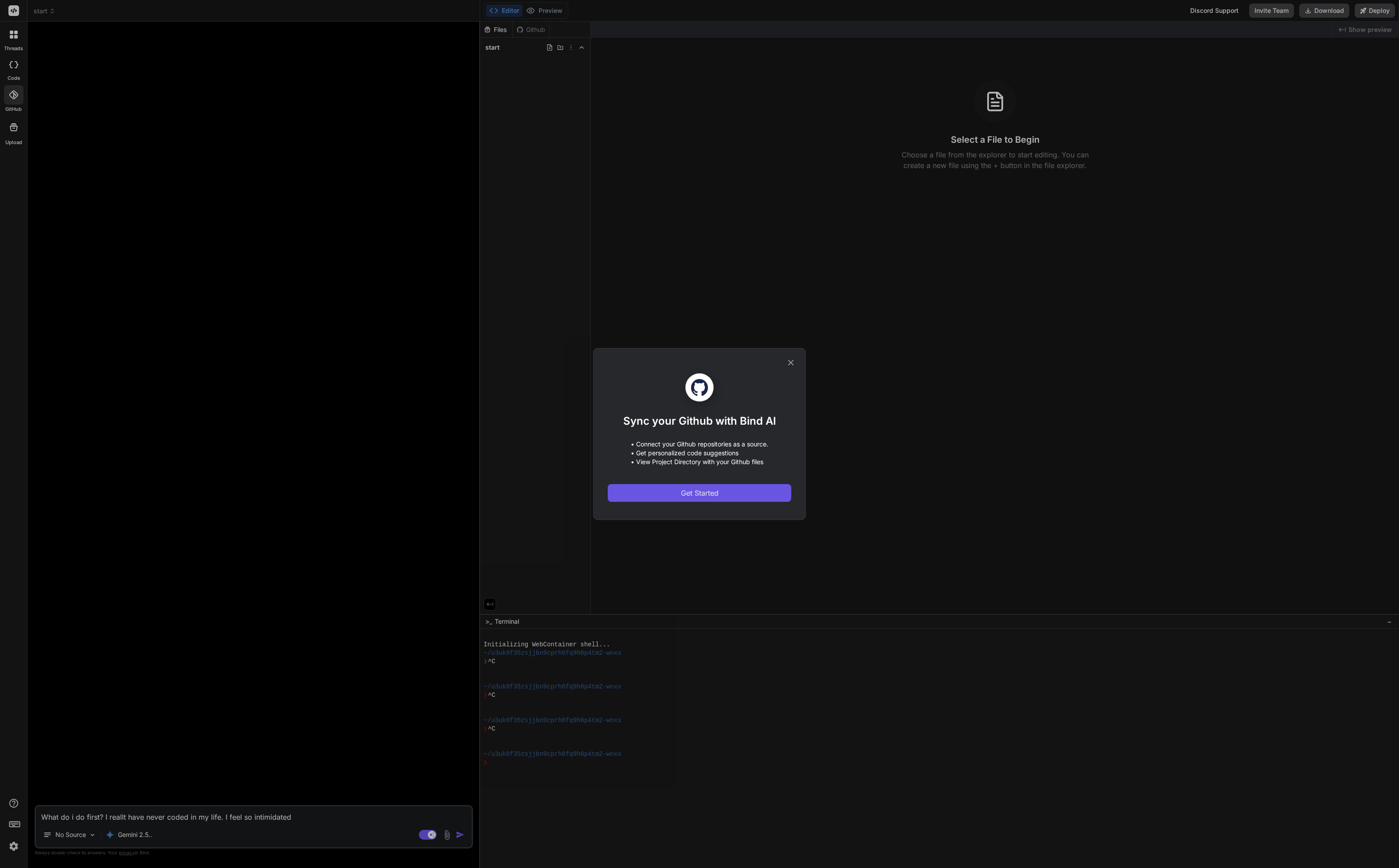
click at [729, 487] on button "Get Started" at bounding box center [700, 493] width 184 height 18
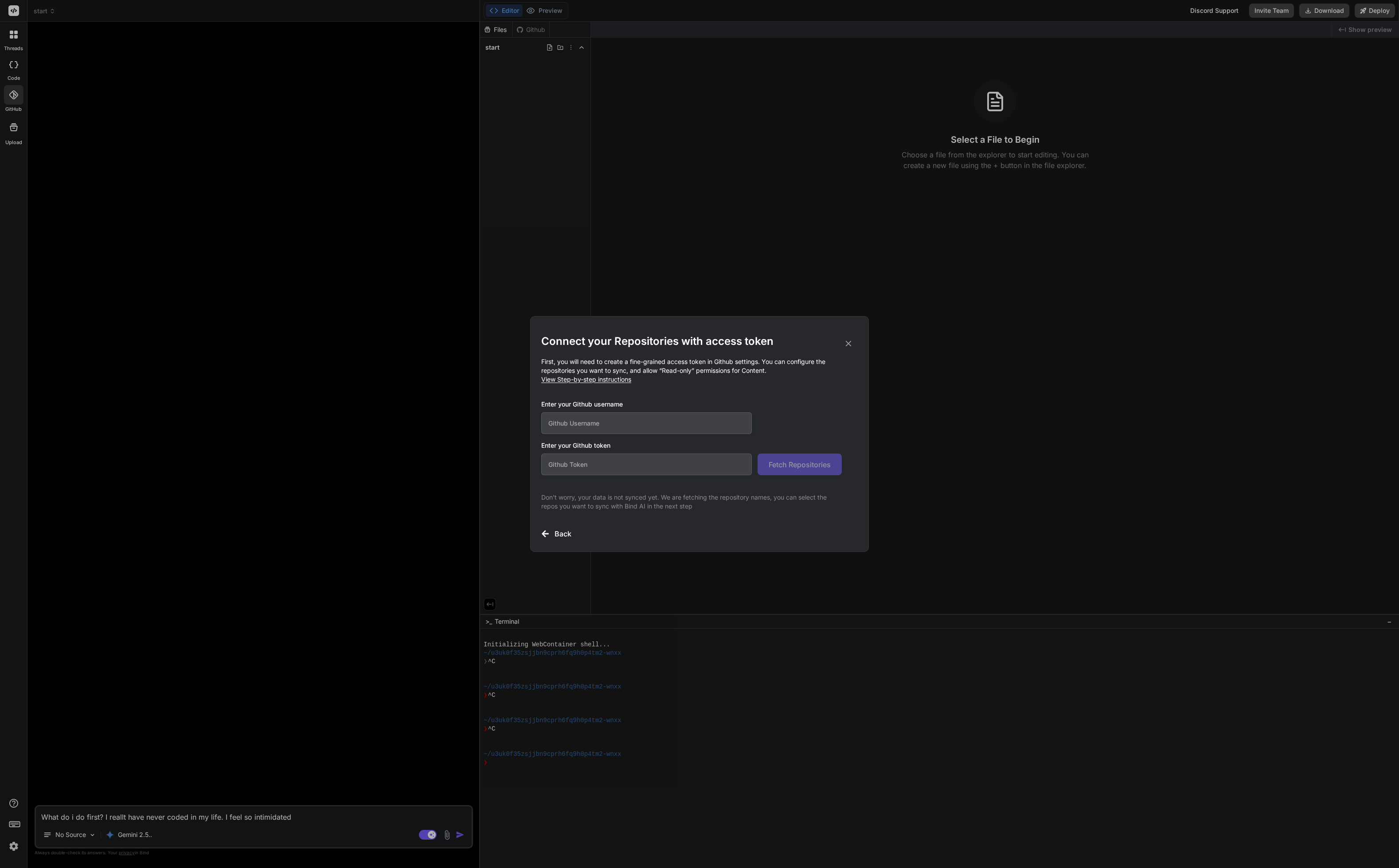
click at [608, 377] on span "View Step-by-step instructions" at bounding box center [586, 380] width 90 height 8
click at [15, 5] on div "Connect your Repositories with access token First, you will need to create a fi…" at bounding box center [700, 434] width 1399 height 868
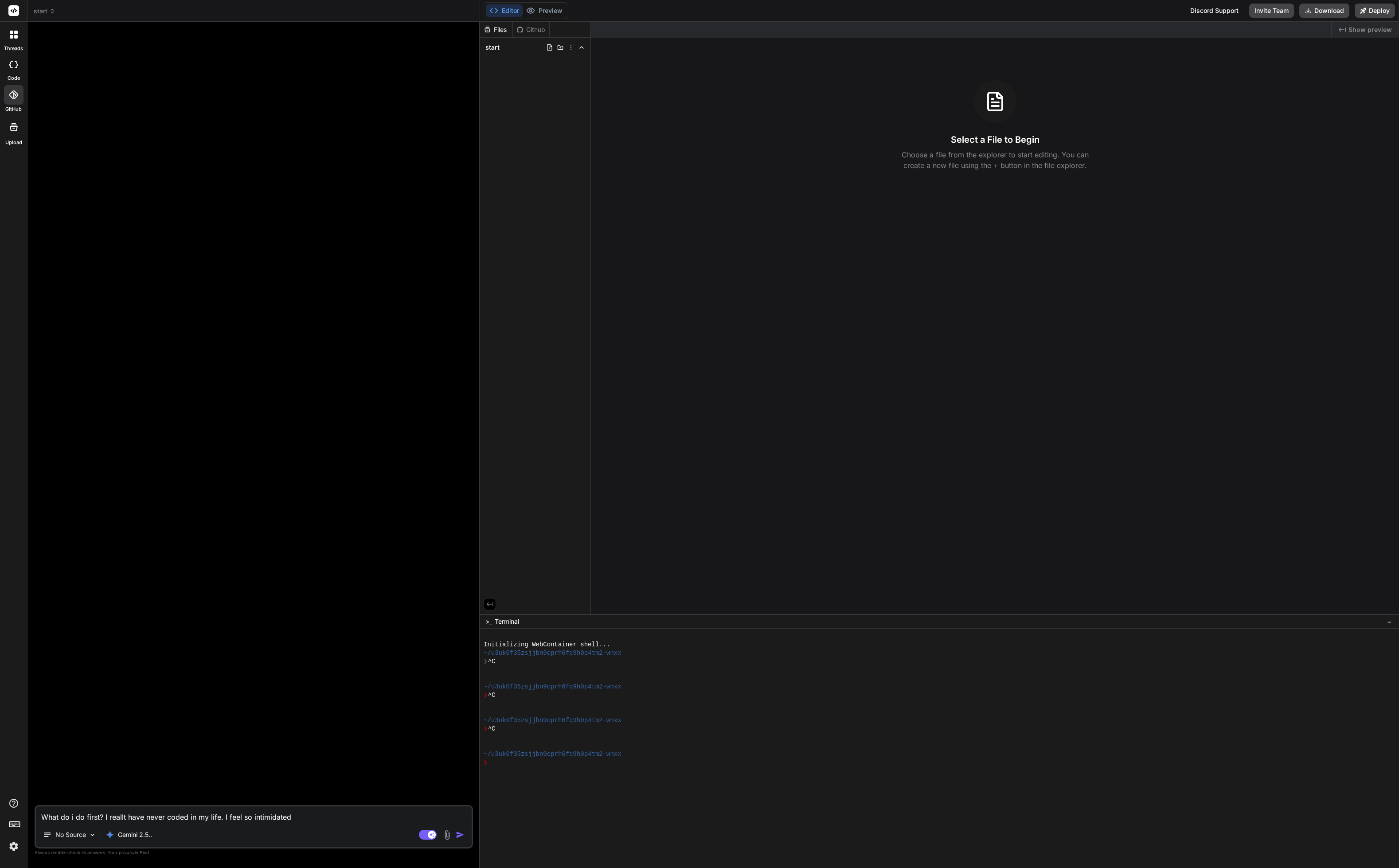
type textarea "x"
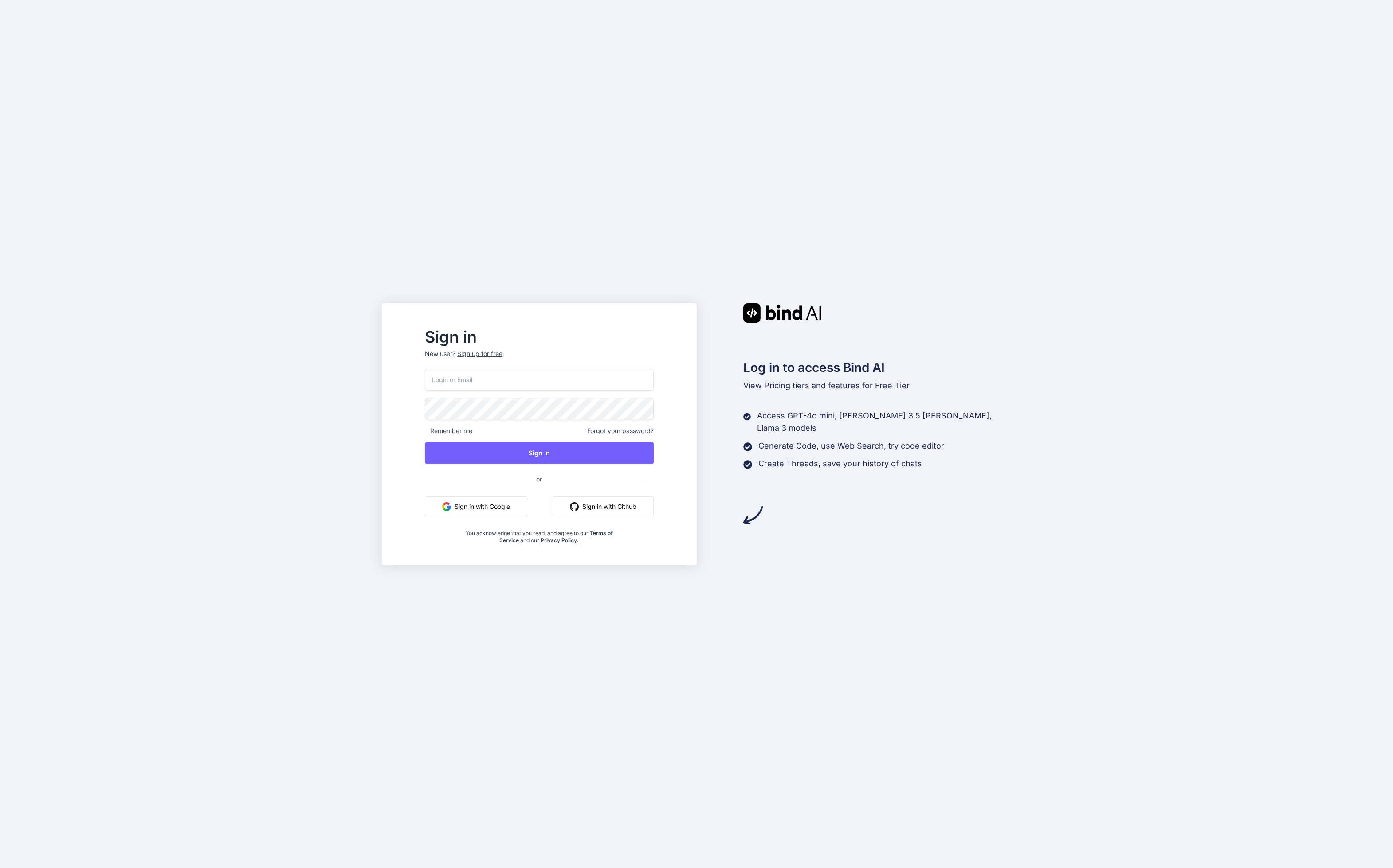
drag, startPoint x: 819, startPoint y: 586, endPoint x: 814, endPoint y: 588, distance: 5.4
click at [819, 586] on div "Sign in New user? Sign up for free Remember me Forgot your password? Sign In or…" at bounding box center [696, 434] width 1393 height 868
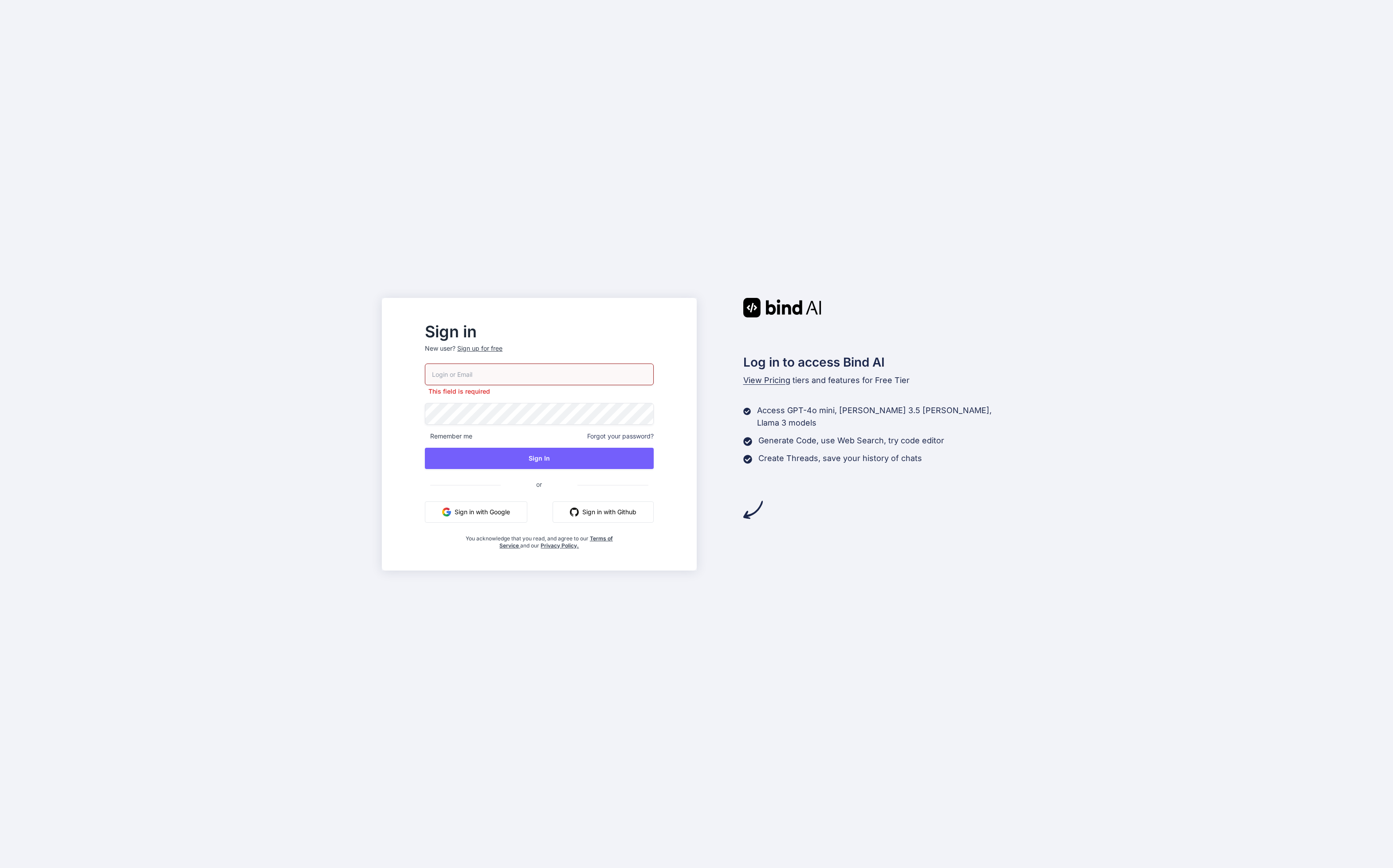
click at [509, 509] on button "Sign in with Google" at bounding box center [476, 512] width 103 height 22
